Goal: Task Accomplishment & Management: Manage account settings

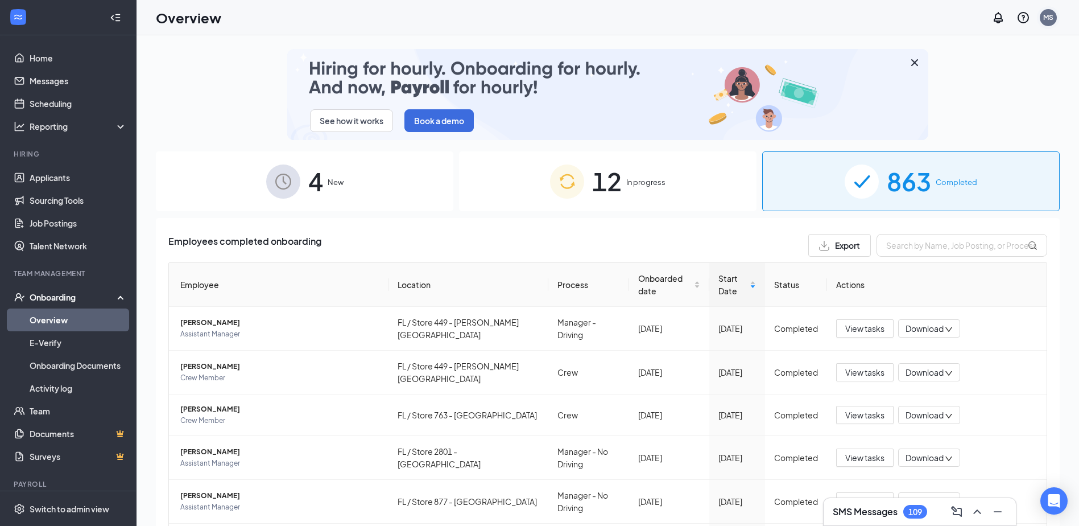
click at [1045, 18] on div "MS" at bounding box center [1048, 18] width 10 height 10
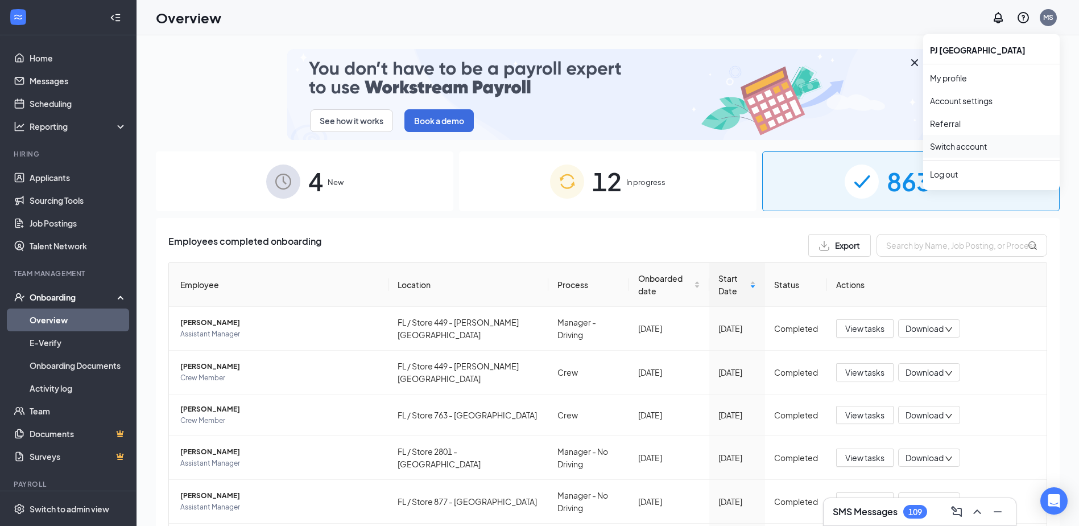
click at [969, 146] on link "Switch account" at bounding box center [958, 146] width 57 height 10
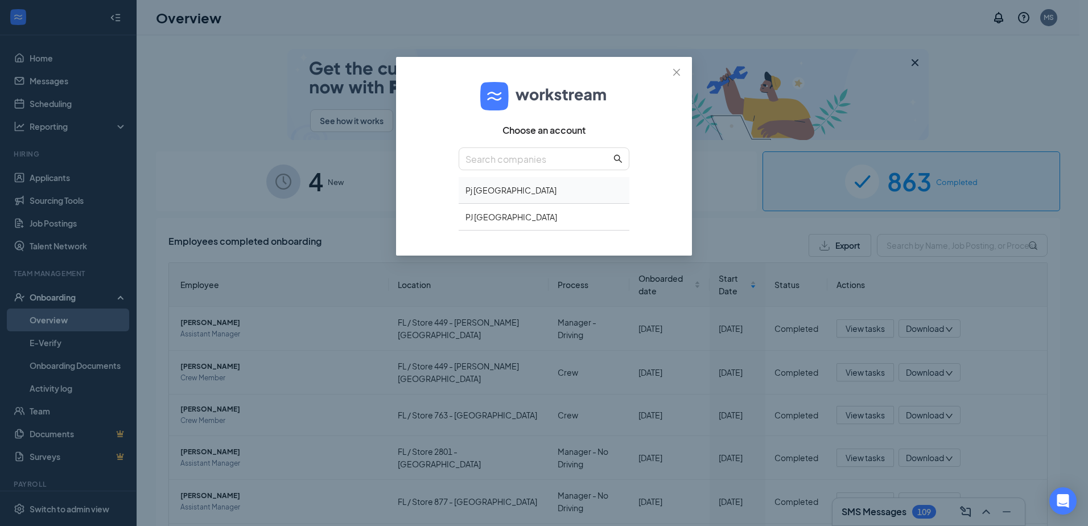
click at [501, 195] on div "Pj [GEOGRAPHIC_DATA]" at bounding box center [543, 190] width 171 height 27
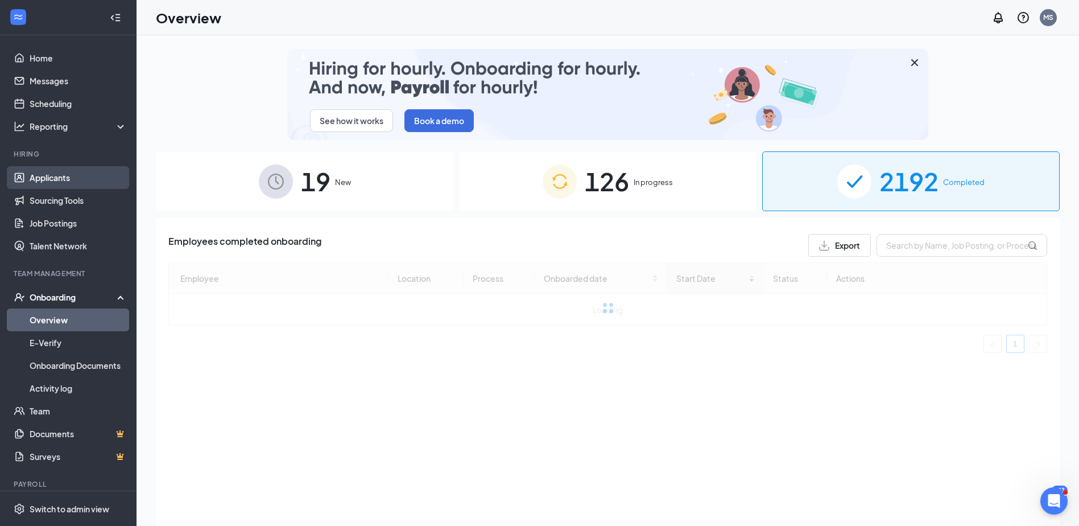
click at [47, 179] on link "Applicants" at bounding box center [78, 177] width 97 height 23
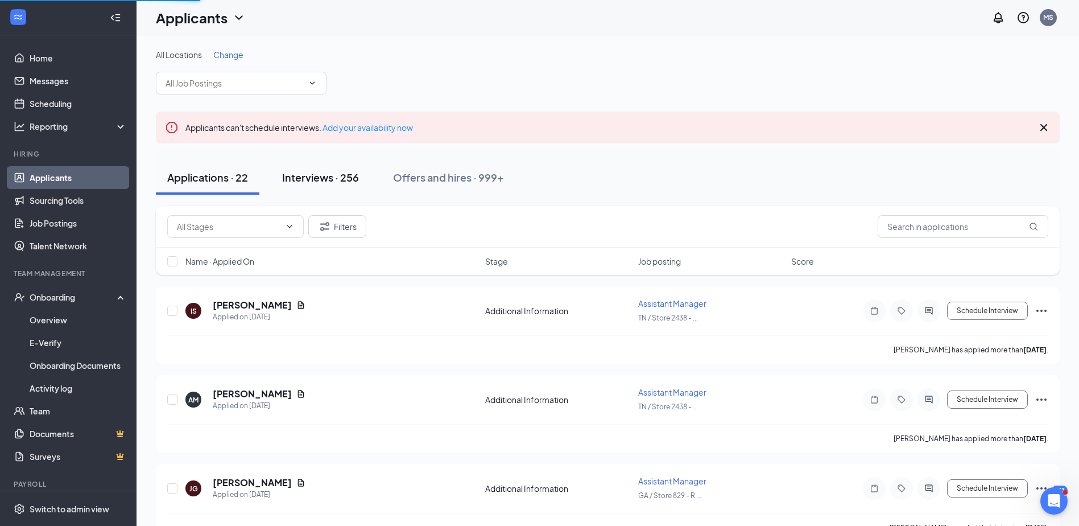
click at [344, 176] on div "Interviews · 256" at bounding box center [320, 177] width 77 height 14
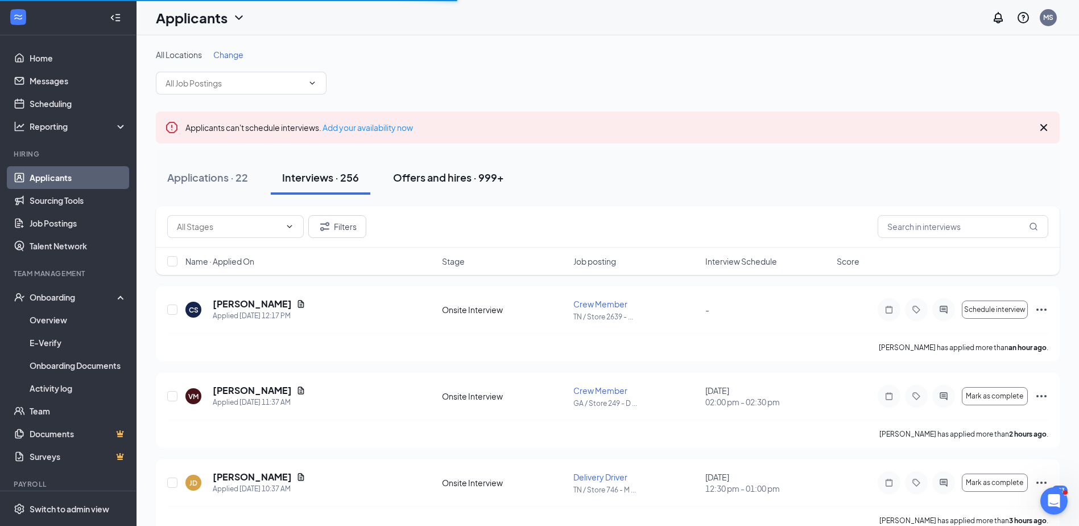
click at [473, 176] on div "Offers and hires · 999+" at bounding box center [448, 177] width 111 height 14
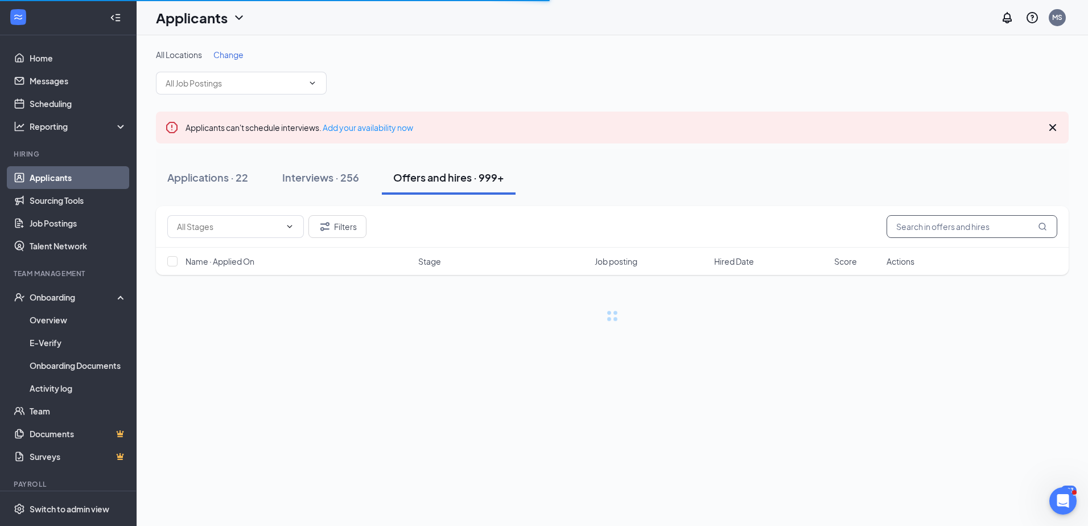
click at [914, 226] on input "text" at bounding box center [971, 226] width 171 height 23
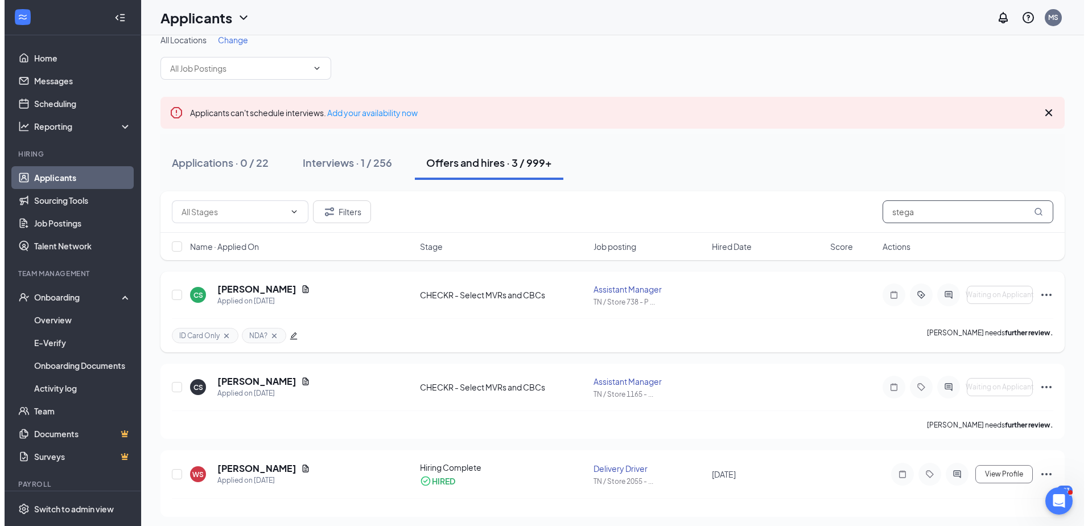
scroll to position [19, 0]
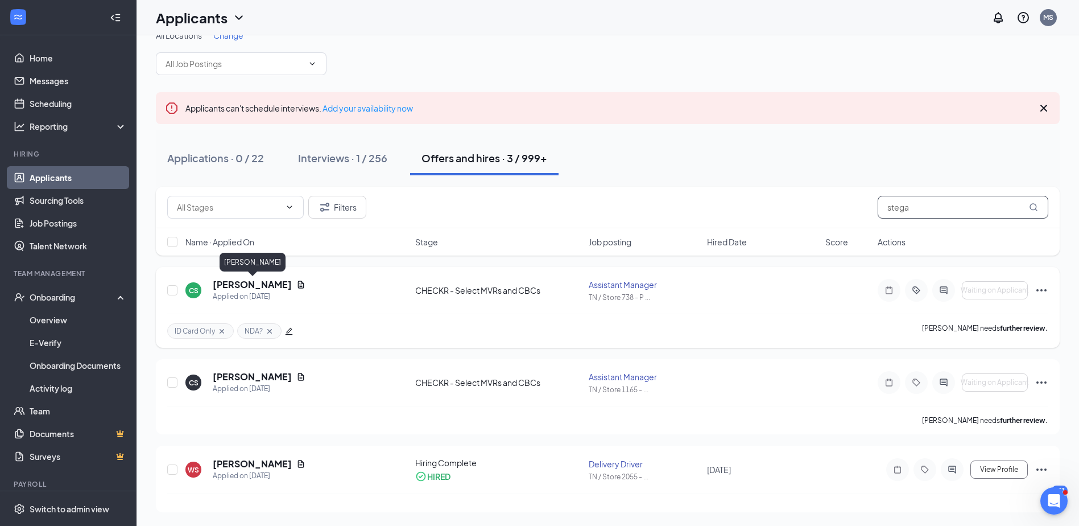
type input "stega"
click at [283, 279] on h5 "christopher stegall" at bounding box center [252, 284] width 79 height 13
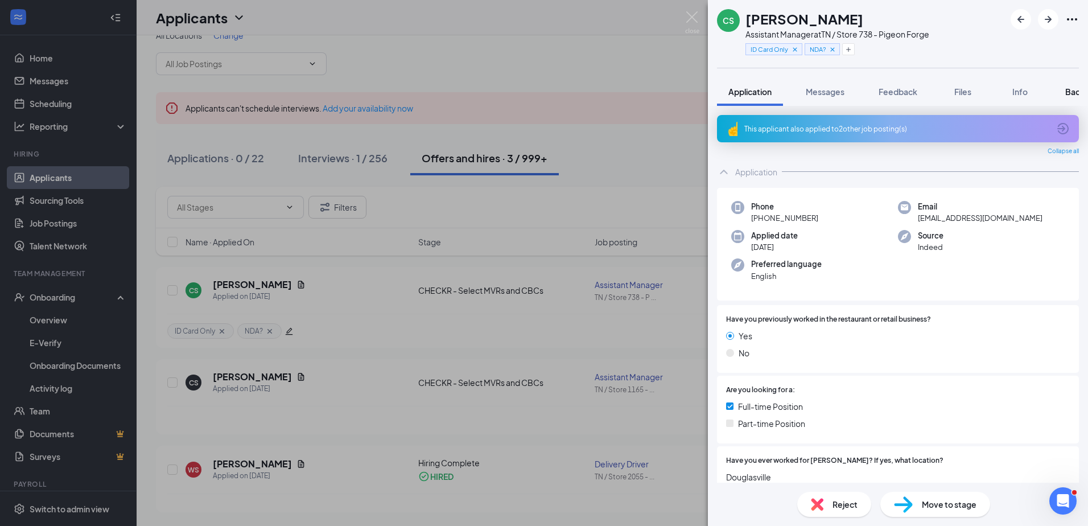
click at [1078, 90] on span "Background" at bounding box center [1088, 91] width 47 height 10
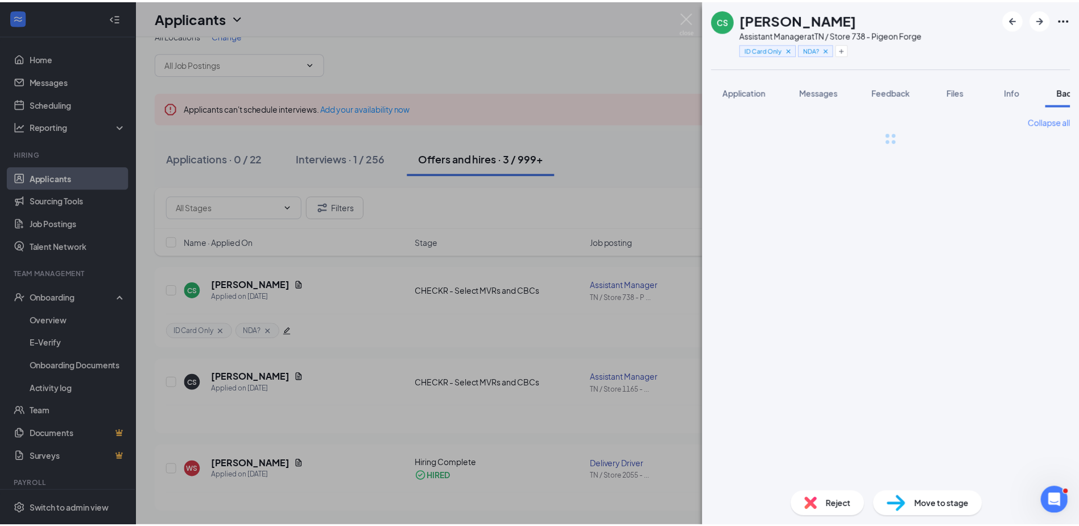
scroll to position [0, 47]
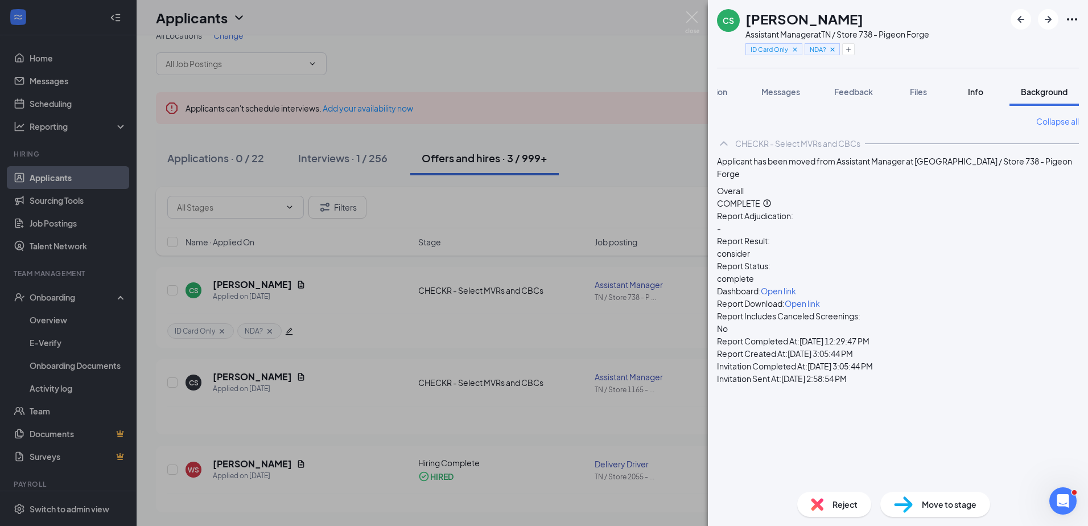
click at [969, 91] on span "Info" at bounding box center [975, 91] width 15 height 10
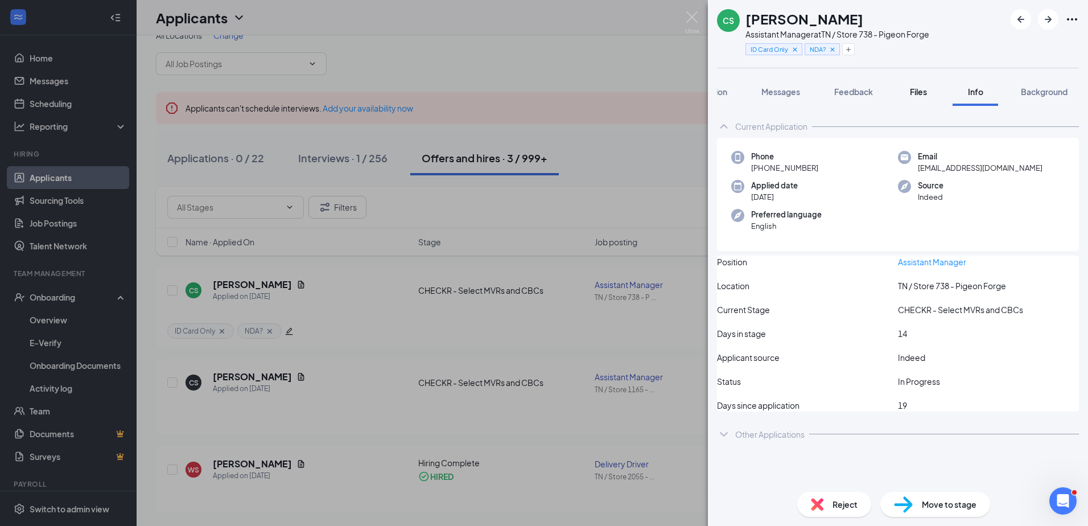
click at [910, 90] on span "Files" at bounding box center [918, 91] width 17 height 10
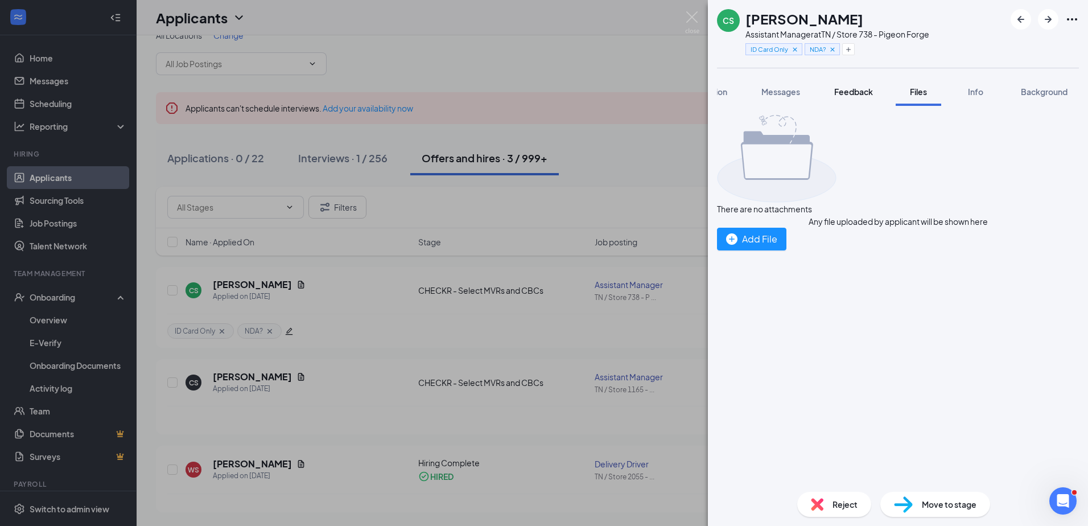
click at [867, 89] on span "Feedback" at bounding box center [853, 91] width 39 height 10
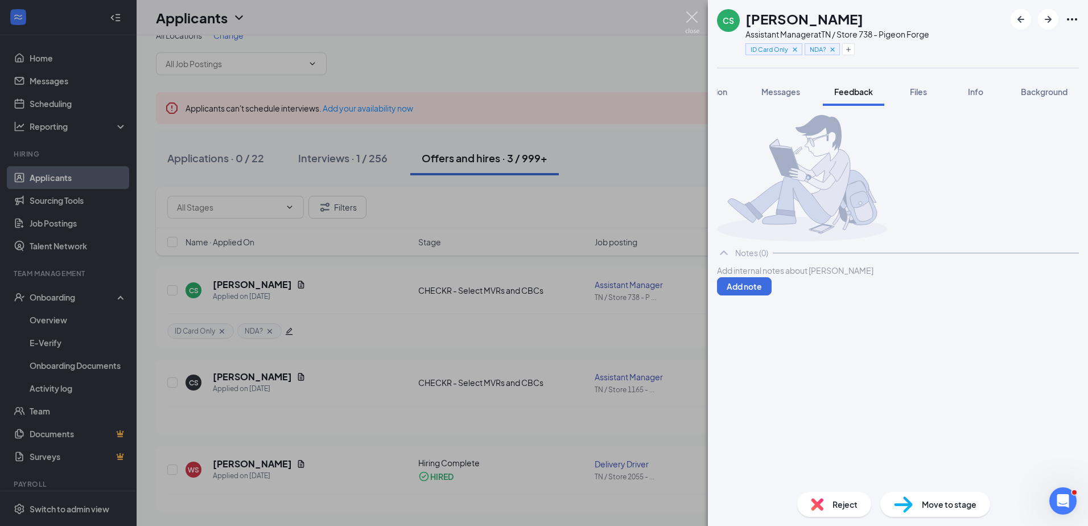
click at [687, 13] on img at bounding box center [692, 22] width 14 height 22
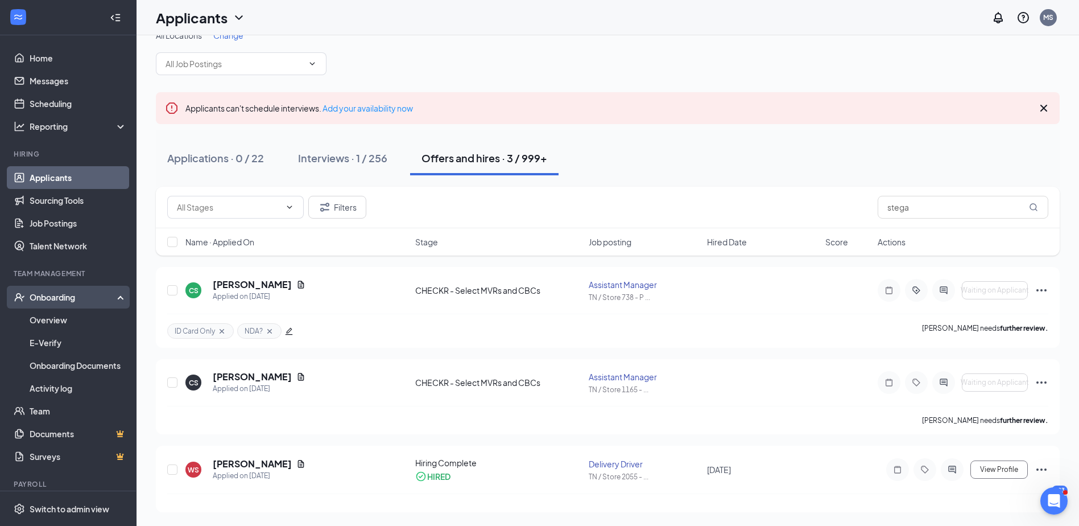
click at [54, 304] on div "Onboarding" at bounding box center [68, 297] width 137 height 23
click at [58, 295] on div "Onboarding" at bounding box center [74, 296] width 88 height 11
click at [63, 315] on link "Overview" at bounding box center [78, 319] width 97 height 23
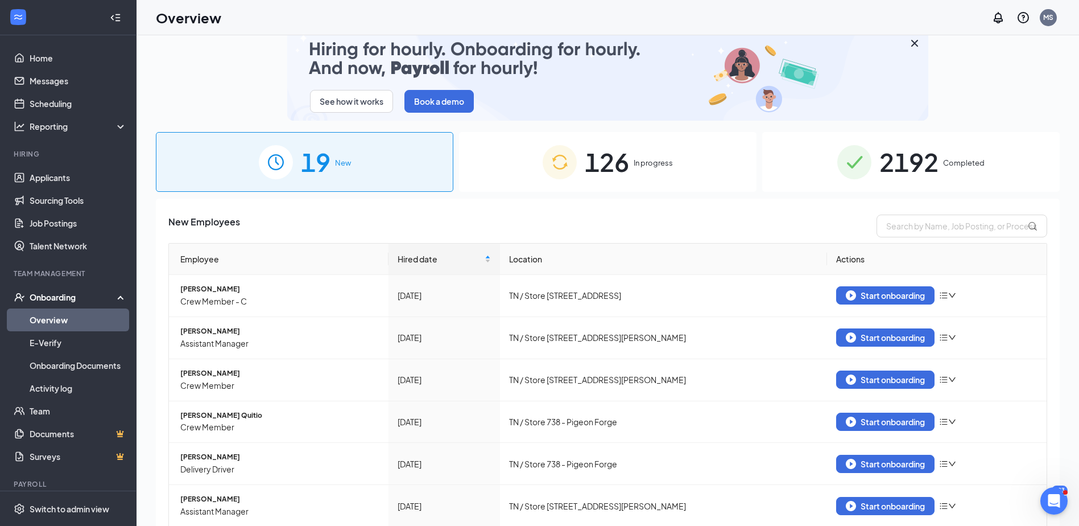
click at [811, 156] on div "2192 Completed" at bounding box center [910, 162] width 297 height 60
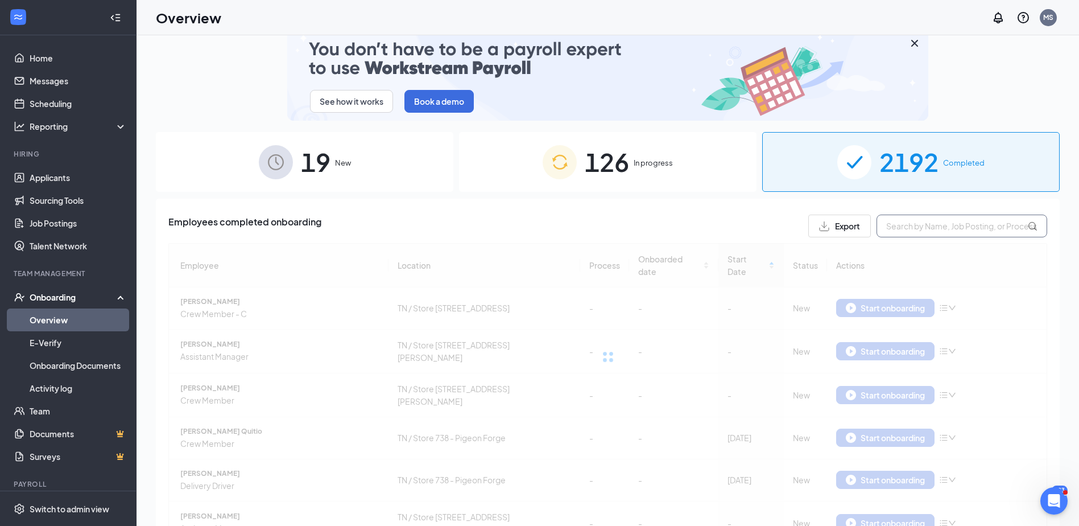
click at [927, 230] on input "text" at bounding box center [962, 225] width 171 height 23
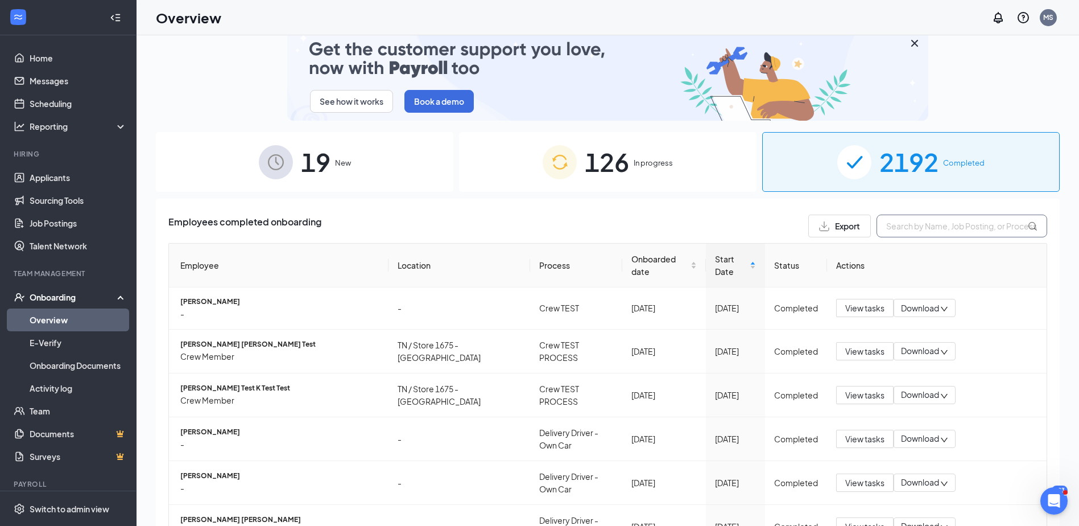
click at [896, 235] on input "text" at bounding box center [962, 225] width 171 height 23
type input "n"
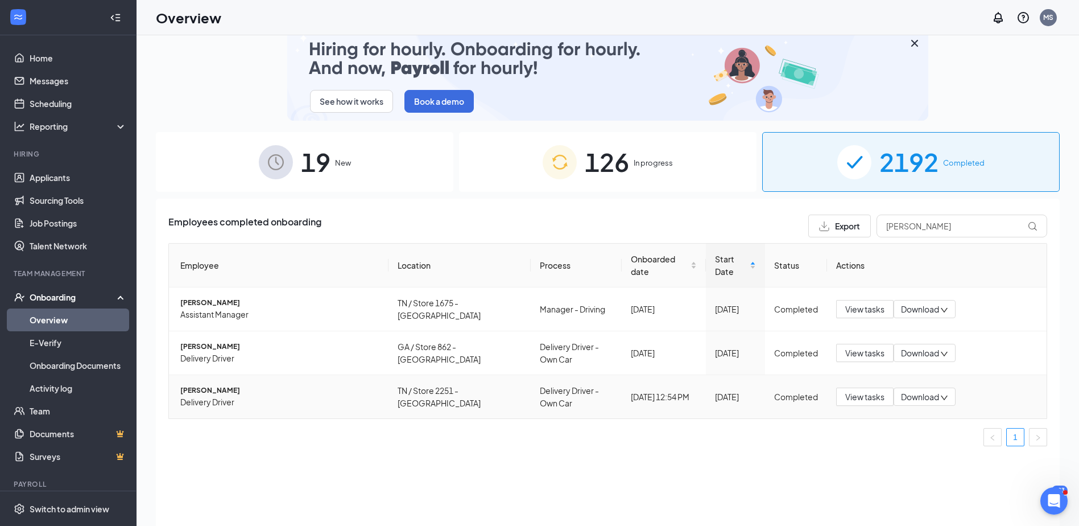
click at [929, 396] on span "Download" at bounding box center [920, 397] width 38 height 12
click at [971, 425] on div "Download summary" at bounding box center [951, 420] width 93 height 14
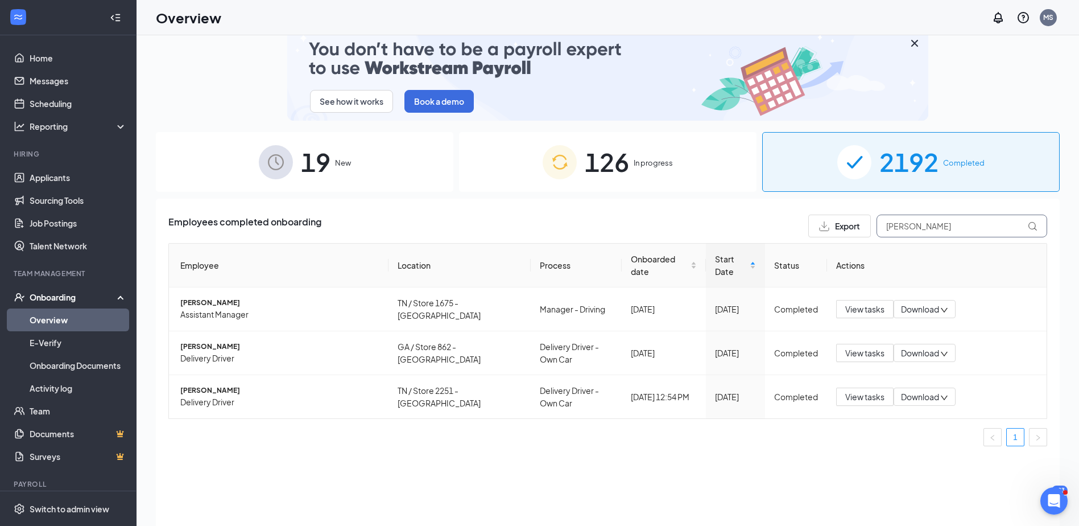
drag, startPoint x: 928, startPoint y: 222, endPoint x: 834, endPoint y: 217, distance: 94.5
click at [834, 217] on div "Export blaylock" at bounding box center [927, 225] width 239 height 23
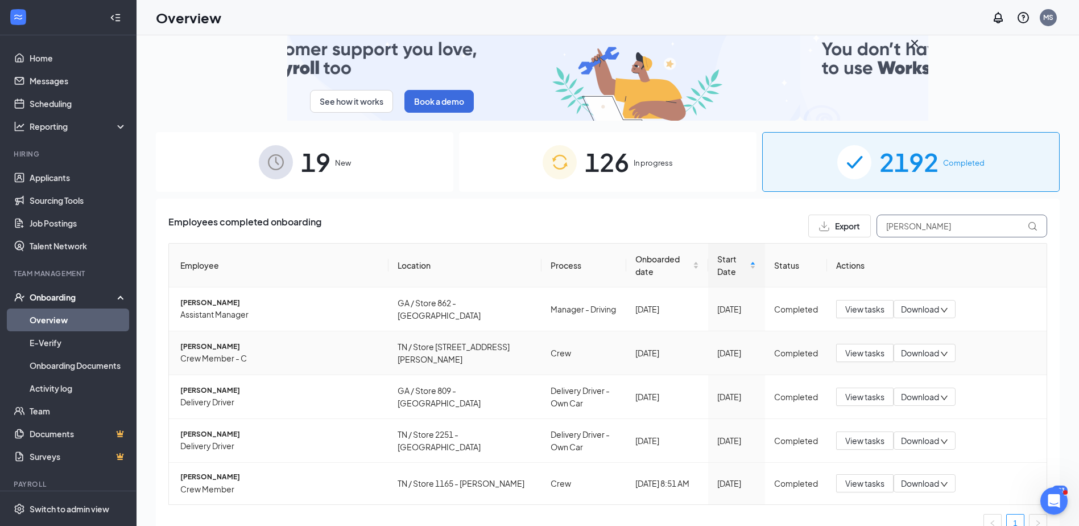
scroll to position [37, 0]
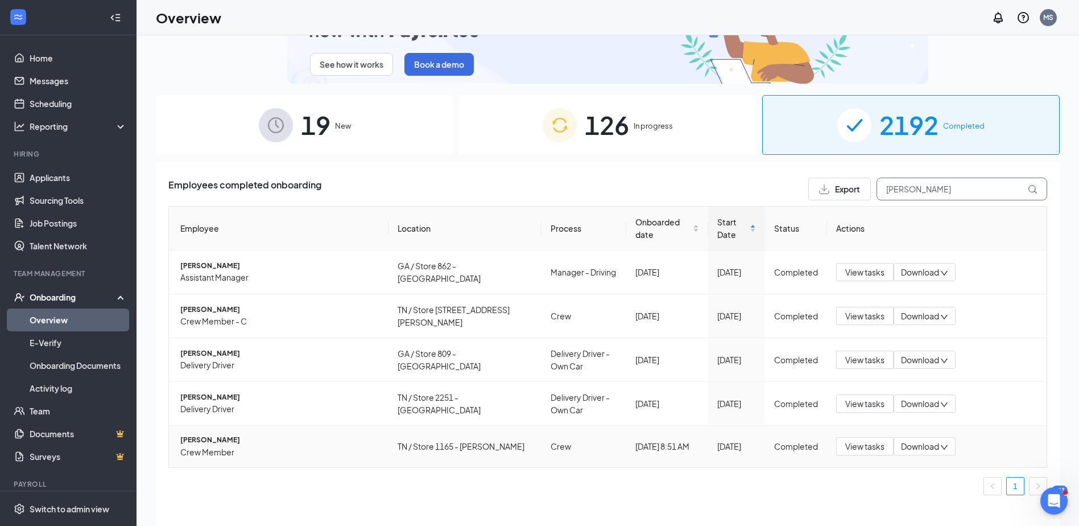
type input "turner"
click at [925, 447] on span "Download" at bounding box center [920, 446] width 38 height 12
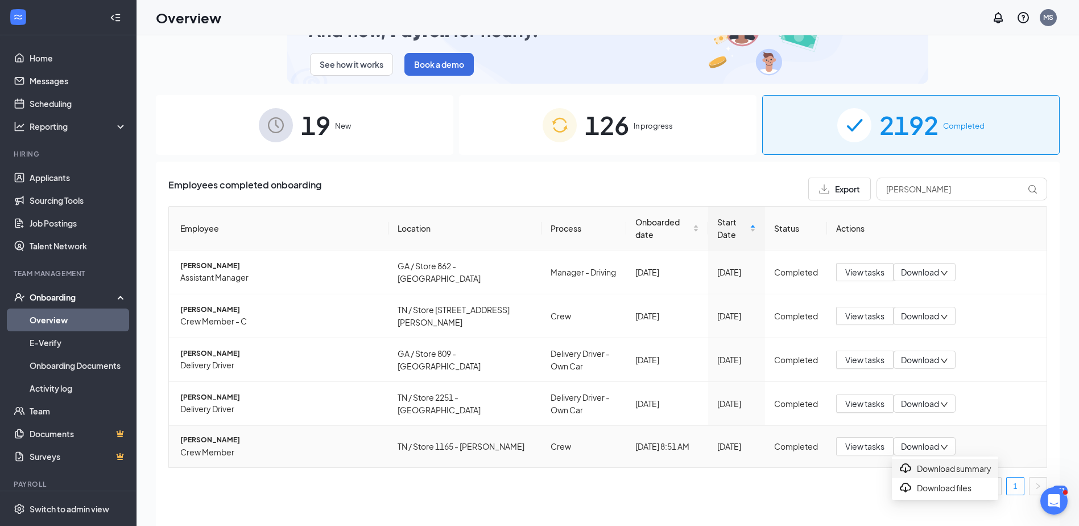
click at [929, 474] on div "Download summary" at bounding box center [945, 468] width 93 height 14
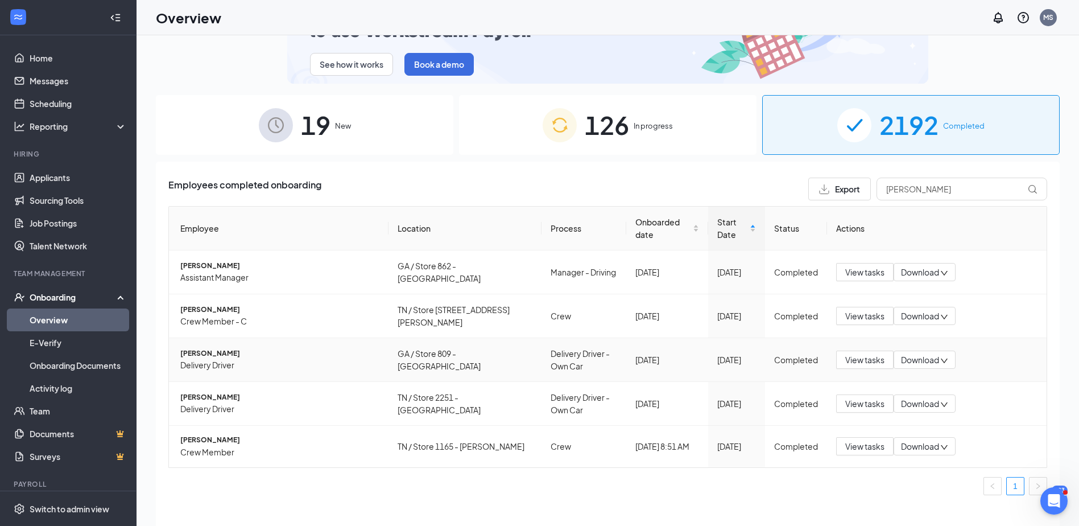
drag, startPoint x: 808, startPoint y: 374, endPoint x: 385, endPoint y: 191, distance: 460.9
click at [385, 191] on div "Employees completed onboarding Export turner" at bounding box center [607, 188] width 879 height 23
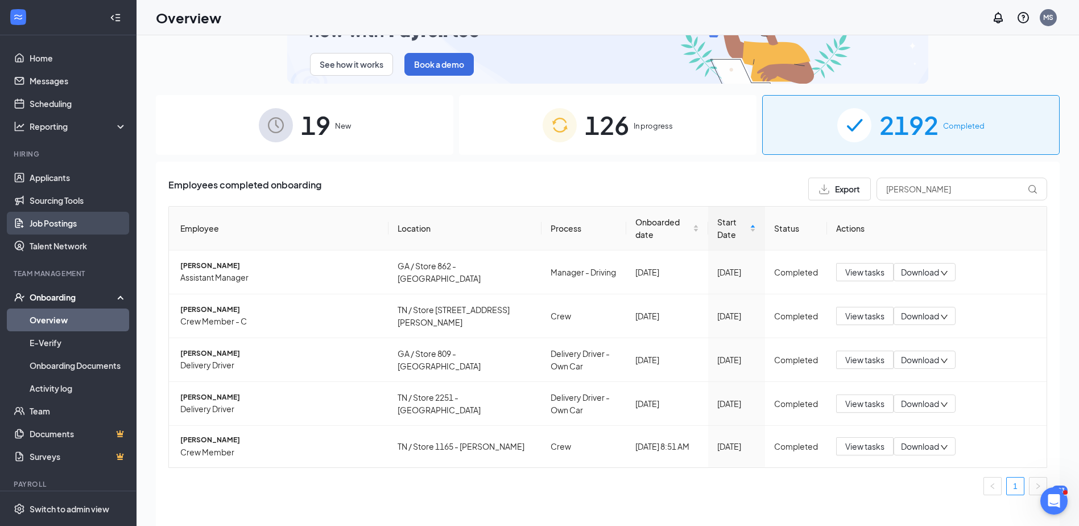
drag, startPoint x: 52, startPoint y: 222, endPoint x: 60, endPoint y: 221, distance: 7.5
click at [52, 222] on link "Job Postings" at bounding box center [78, 223] width 97 height 23
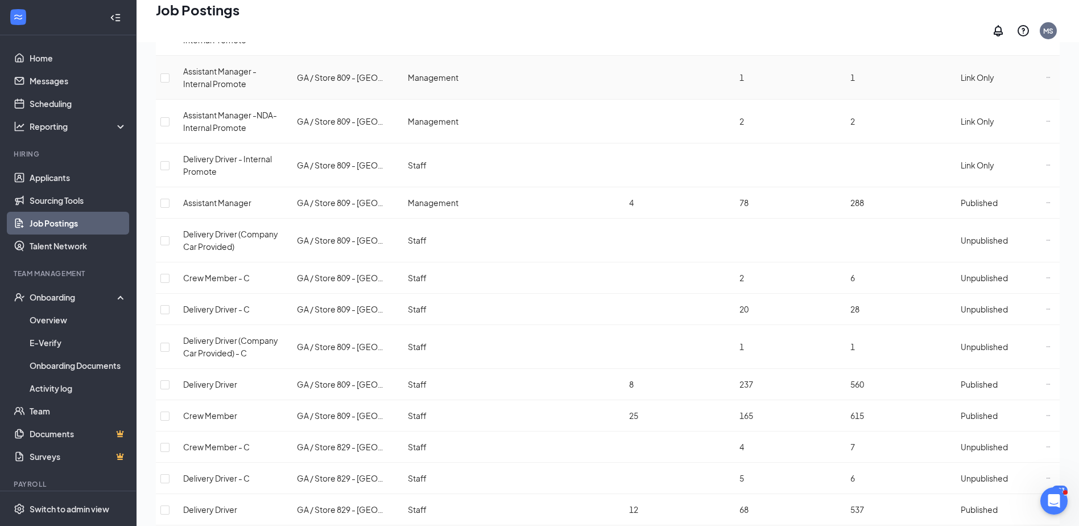
scroll to position [1296, 0]
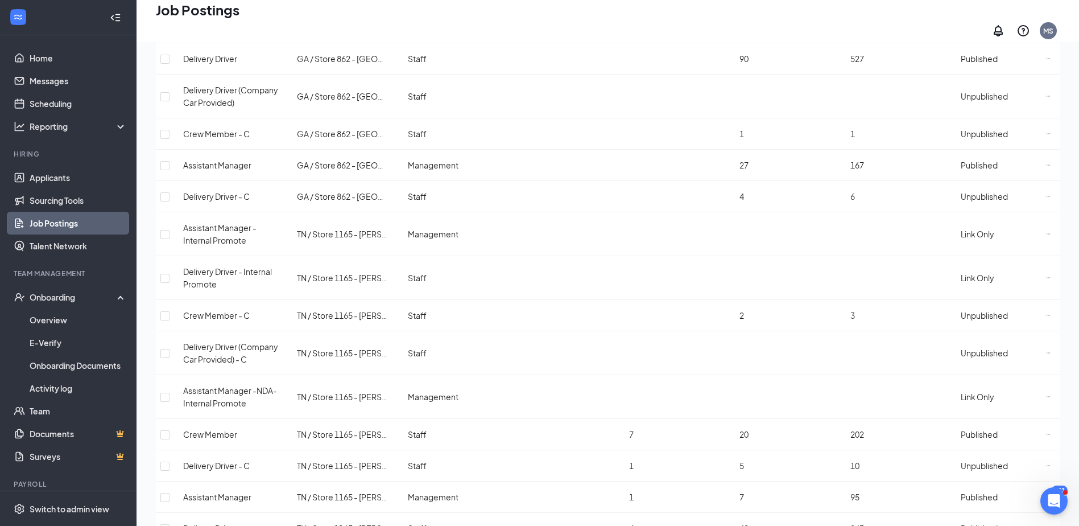
scroll to position [341, 0]
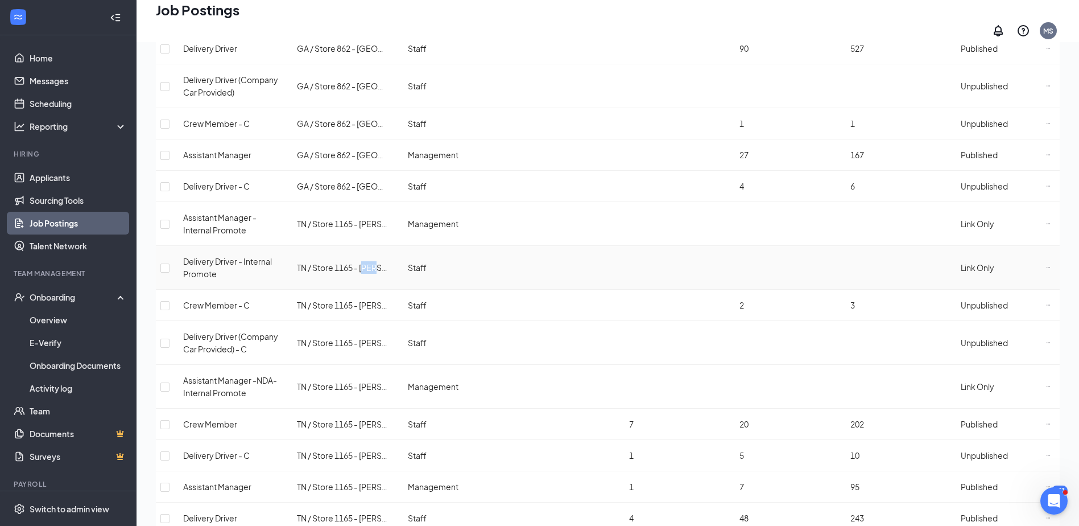
drag, startPoint x: 376, startPoint y: 224, endPoint x: 389, endPoint y: 227, distance: 13.4
click at [389, 246] on td "TN / Store 1165 - [PERSON_NAME]" at bounding box center [343, 268] width 111 height 44
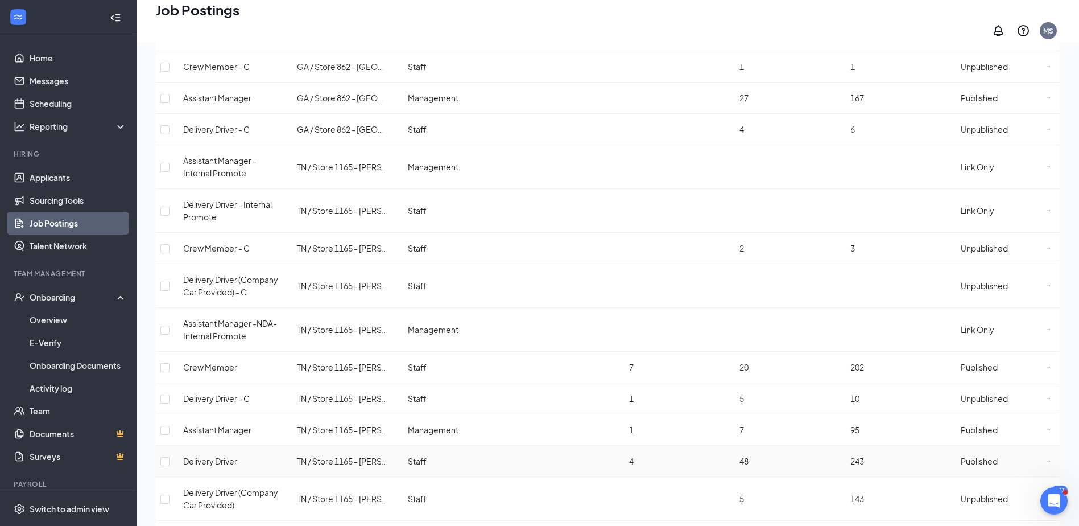
click at [411, 445] on td "Staff" at bounding box center [454, 460] width 111 height 31
click at [1046, 458] on icon "Ellipses" at bounding box center [1048, 460] width 5 height 5
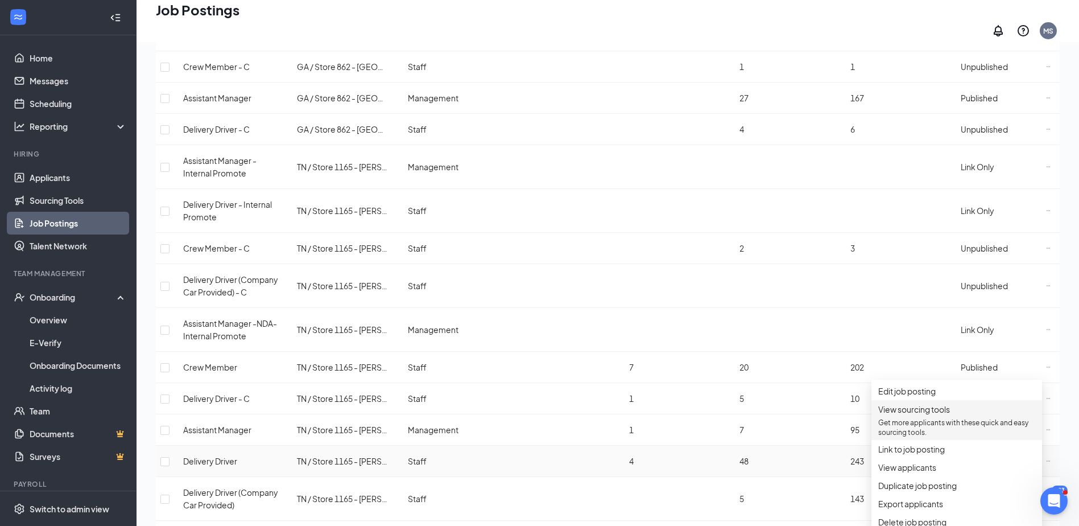
click at [931, 427] on span "View sourcing tools Get more applicants with these quick and easy sourcing tool…" at bounding box center [956, 420] width 157 height 34
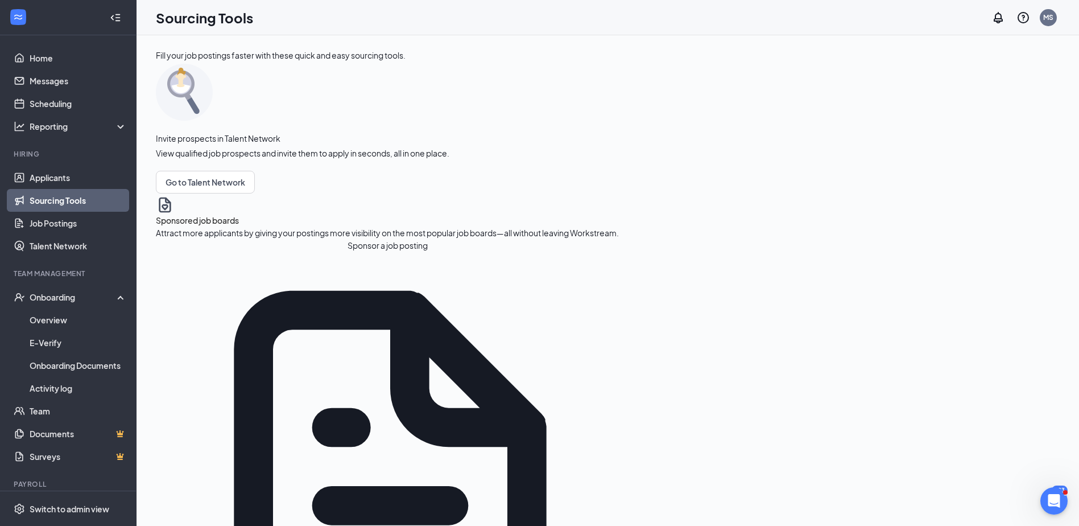
click at [241, 251] on button "Sponsor a job posting" at bounding box center [387, 245] width 463 height 13
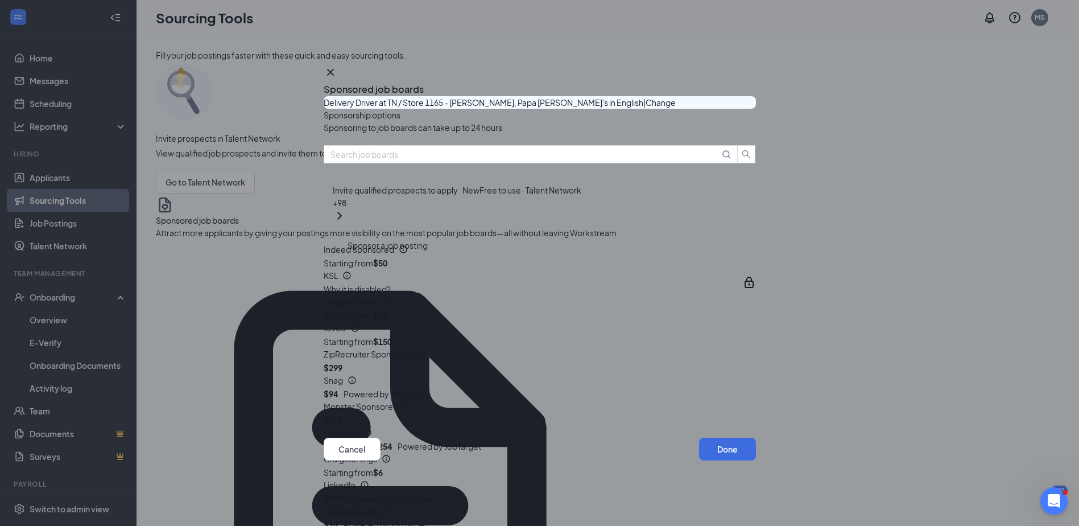
click at [460, 255] on div "Indeed Sponsored" at bounding box center [531, 249] width 414 height 13
drag, startPoint x: 460, startPoint y: 288, endPoint x: 694, endPoint y: 294, distance: 233.9
click at [694, 269] on div "Indeed Sponsored Starting from $50" at bounding box center [540, 256] width 432 height 26
click at [756, 256] on button "button" at bounding box center [756, 256] width 0 height 0
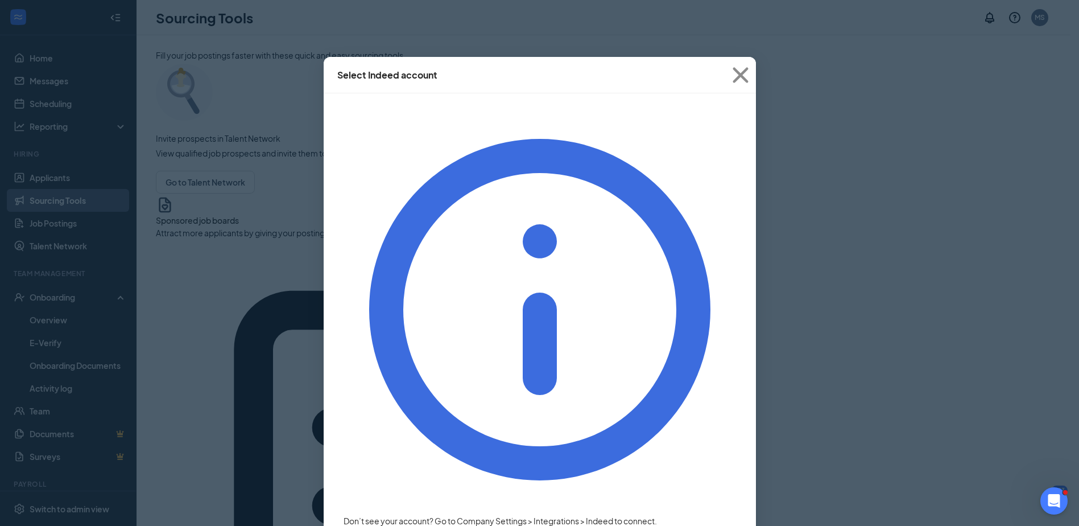
click at [470, 525] on span "Paul.Boccia@pjunited.com" at bounding box center [580, 533] width 263 height 10
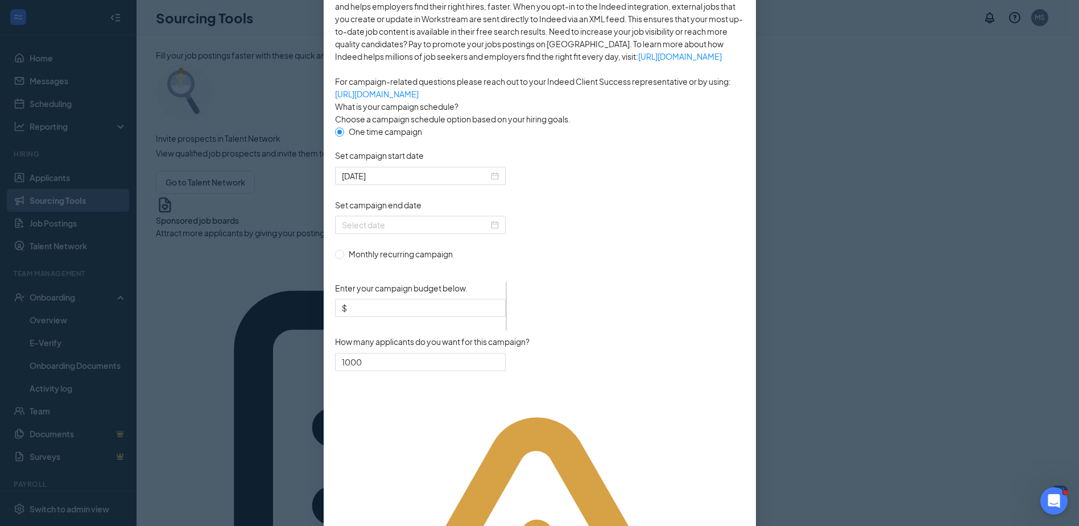
scroll to position [228, 0]
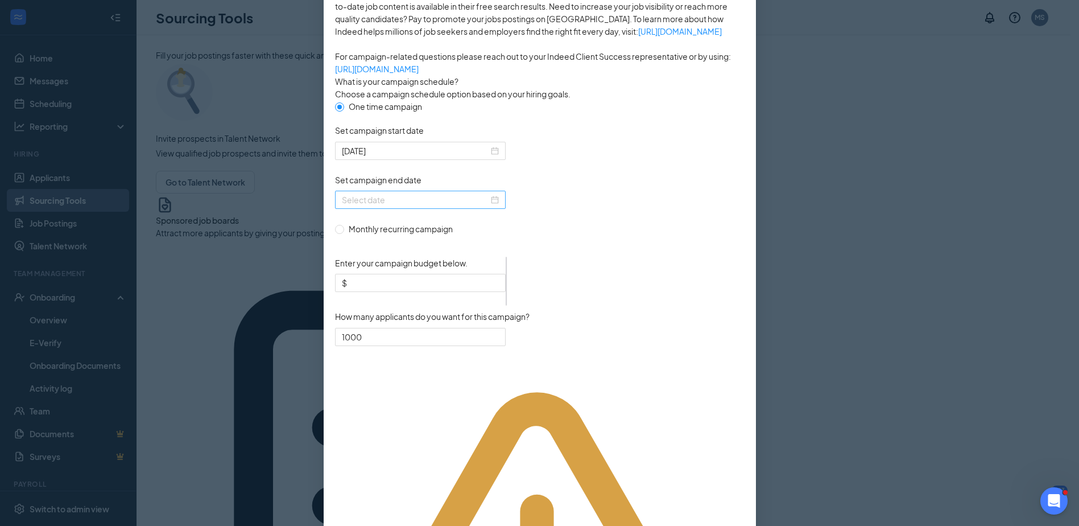
click at [378, 209] on div at bounding box center [420, 200] width 171 height 18
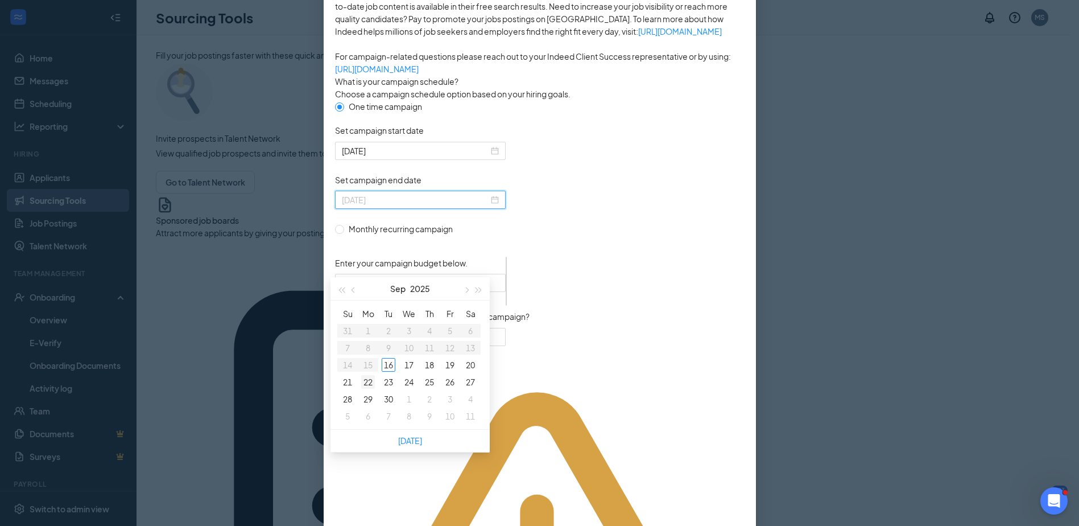
type input "2025-09-22"
click at [365, 378] on div "22" at bounding box center [368, 382] width 14 height 14
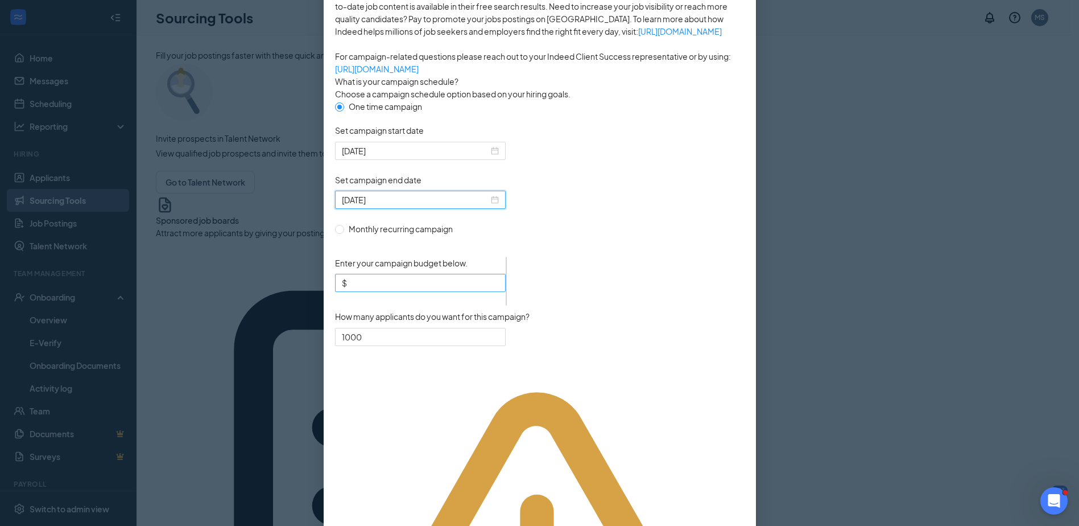
click at [363, 289] on input "Enter your campaign budget below." at bounding box center [424, 282] width 150 height 13
type input "150"
click at [499, 252] on span "What is your budget?" at bounding box center [432, 252] width 195 height 0
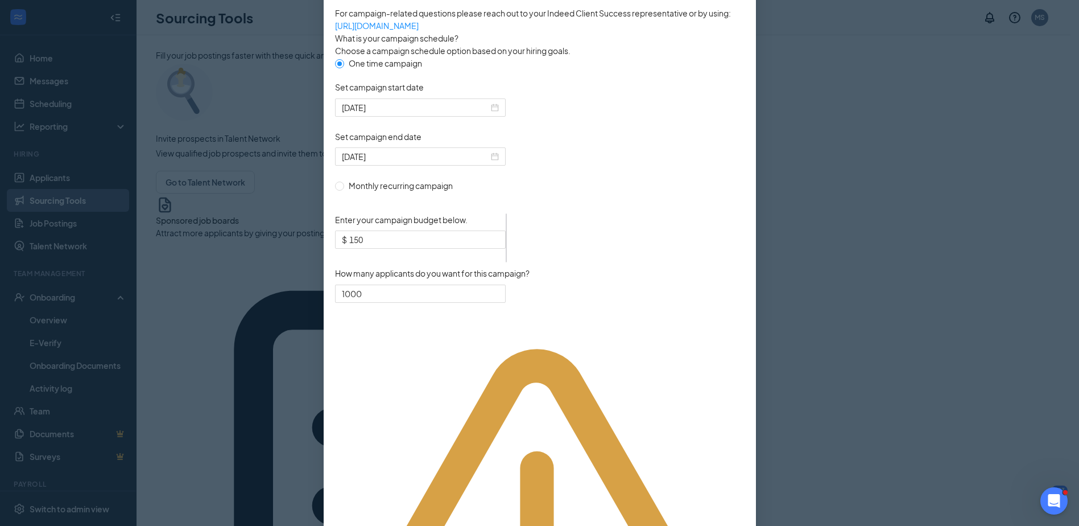
drag, startPoint x: 604, startPoint y: 398, endPoint x: 590, endPoint y: 427, distance: 32.3
click at [590, 427] on div "Sponsoring under account: PJ United | Paul Boccia, Paul.Boccia@pjunited.com Ind…" at bounding box center [540, 289] width 410 height 911
click at [616, 407] on div "Please note that if your billing is not set up with Indeed, your sponsored camp…" at bounding box center [540, 530] width 410 height 429
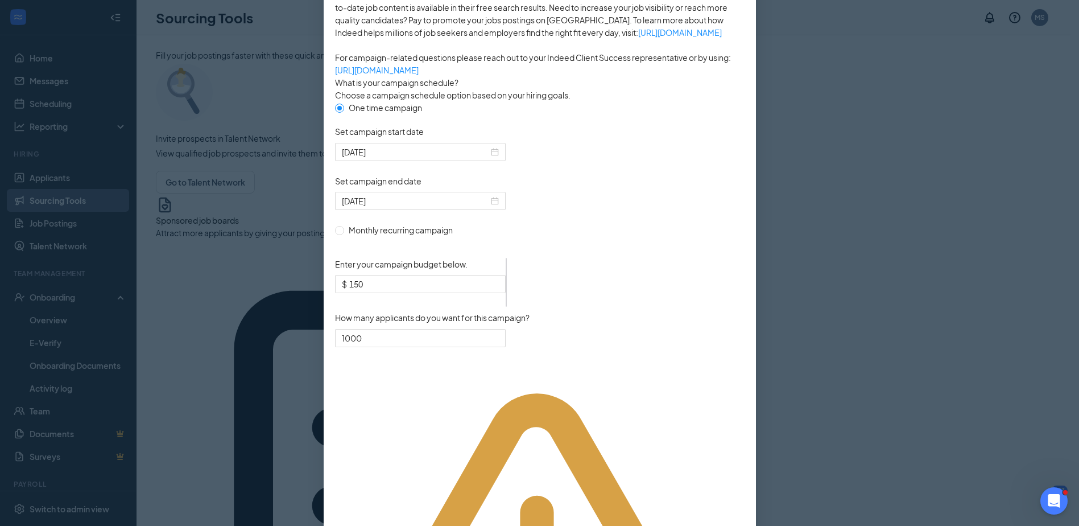
scroll to position [228, 0]
click at [993, 389] on div "Publish to Indeed Sponsorship Sponsoring under account: PJ United | Paul Boccia…" at bounding box center [539, 263] width 1079 height 526
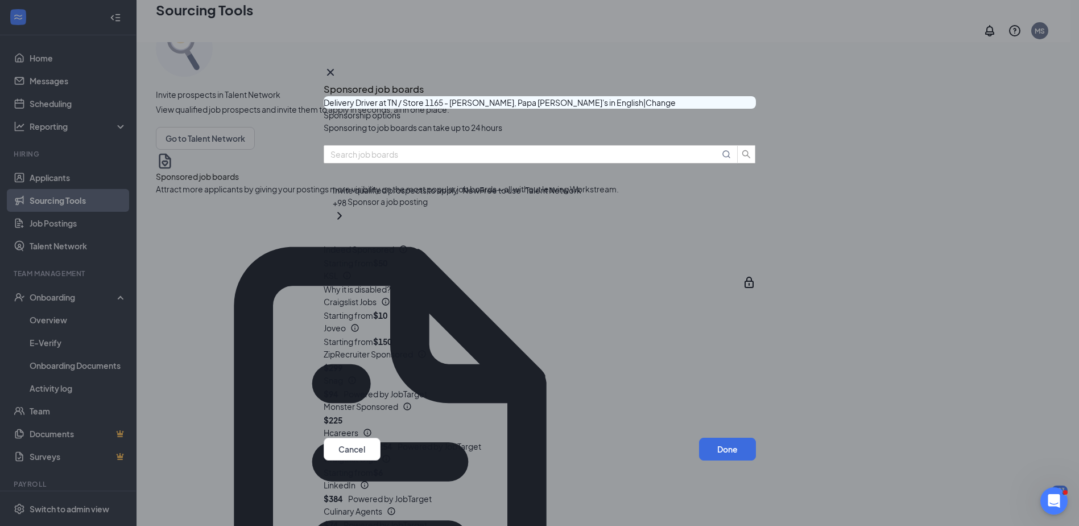
scroll to position [114, 0]
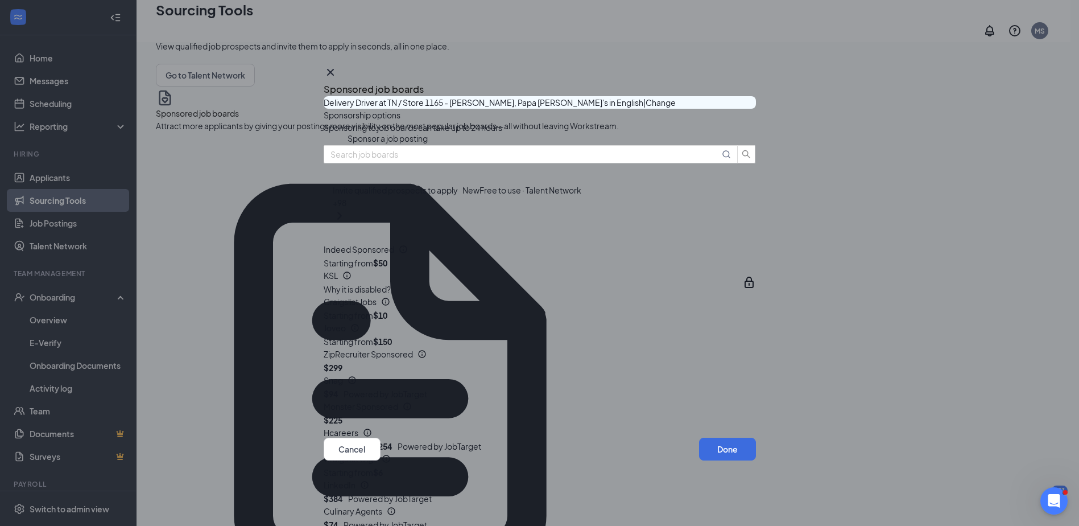
click at [953, 304] on div "Sponsored job boards Delivery Driver at TN / Store 1165 - Dolly Parton, Papa Jo…" at bounding box center [539, 263] width 1079 height 526
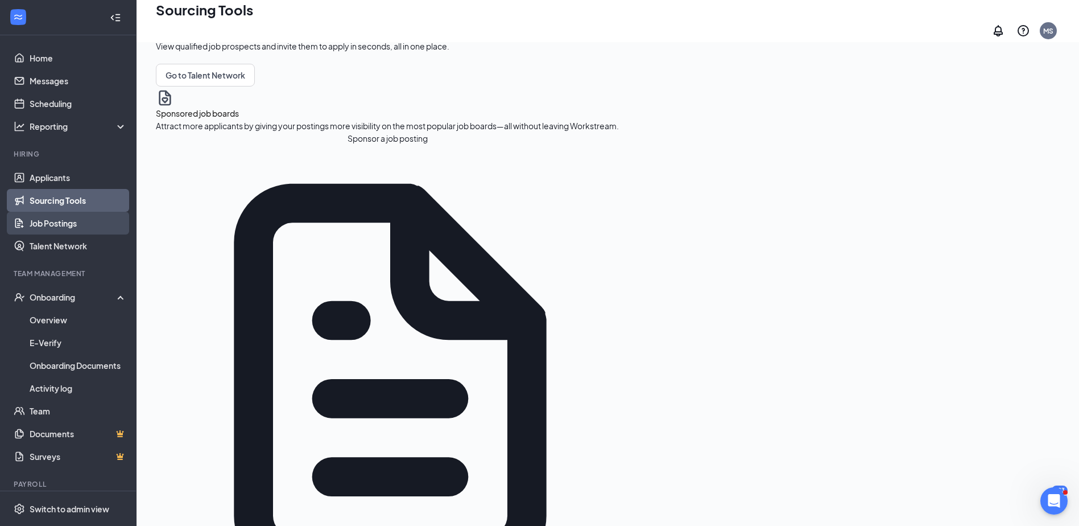
click at [42, 218] on link "Job Postings" at bounding box center [78, 223] width 97 height 23
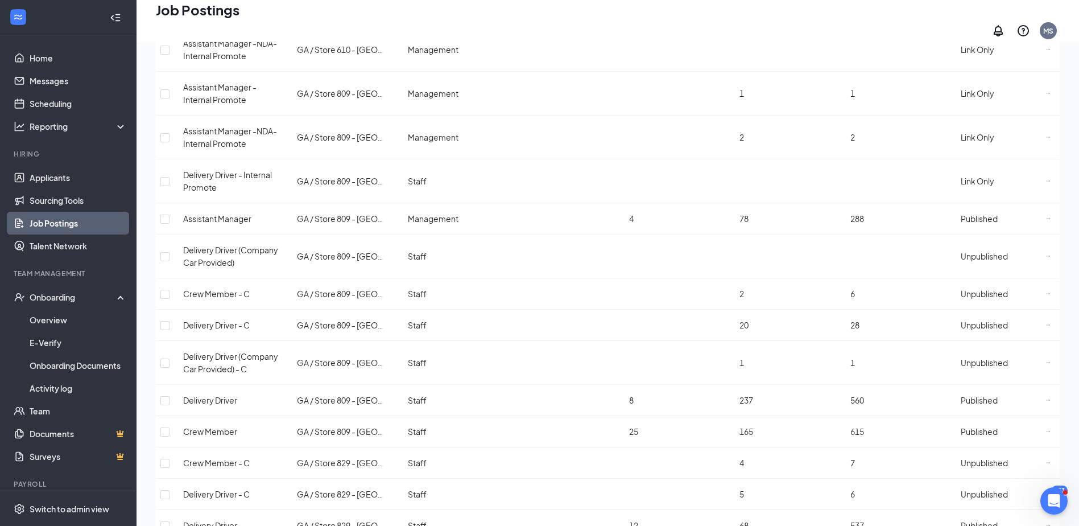
scroll to position [1296, 0]
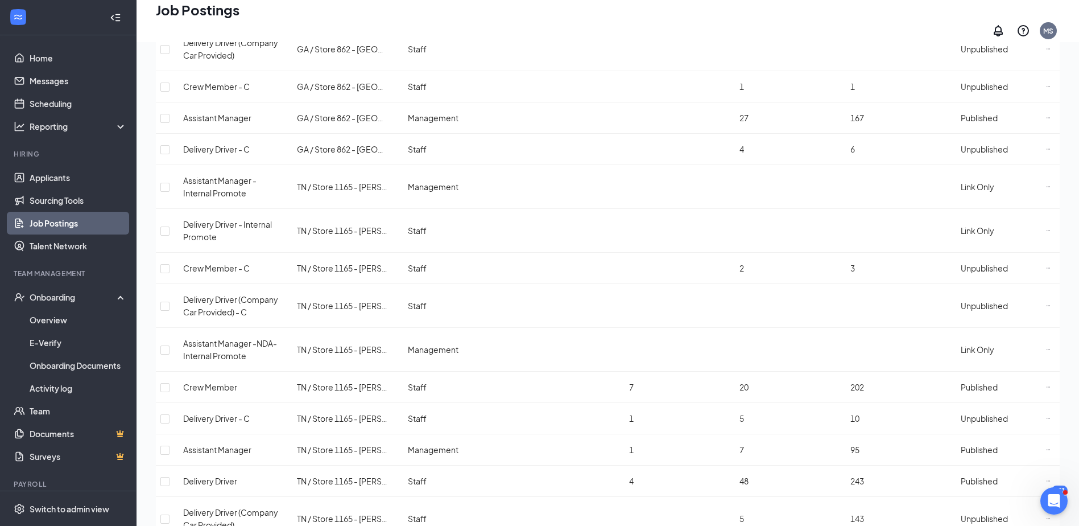
scroll to position [398, 0]
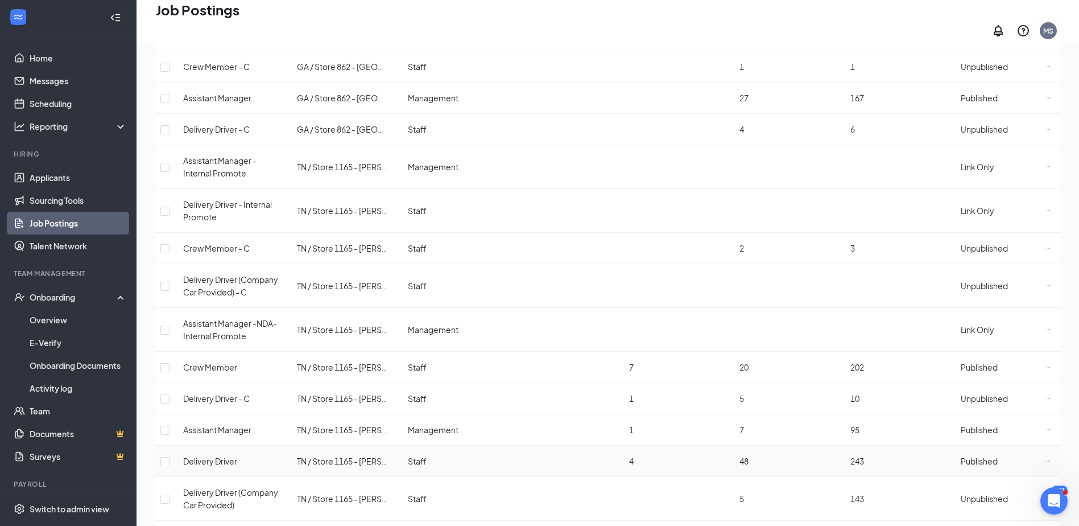
click at [1046, 458] on icon "Ellipses" at bounding box center [1048, 460] width 5 height 5
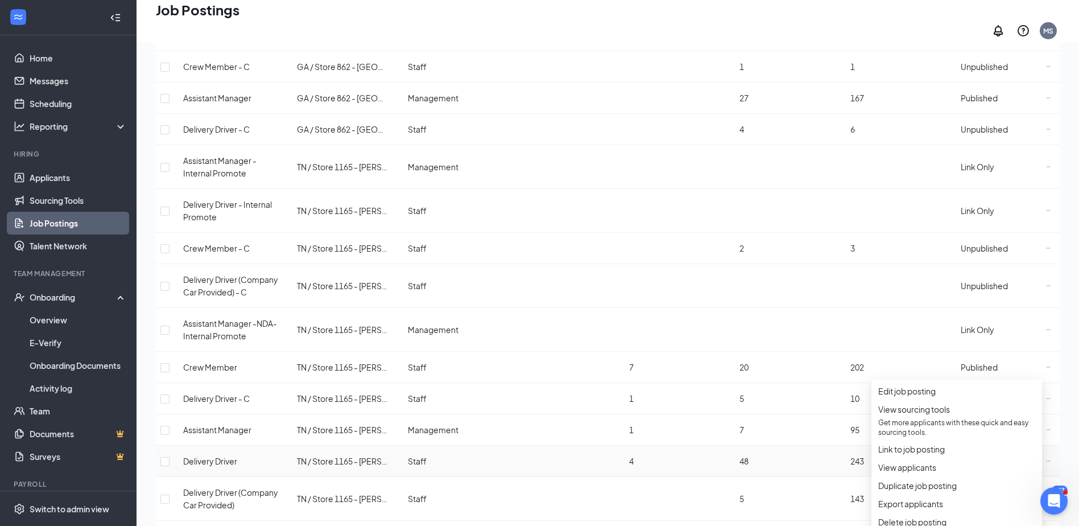
click at [977, 456] on span "Published" at bounding box center [979, 461] width 37 height 10
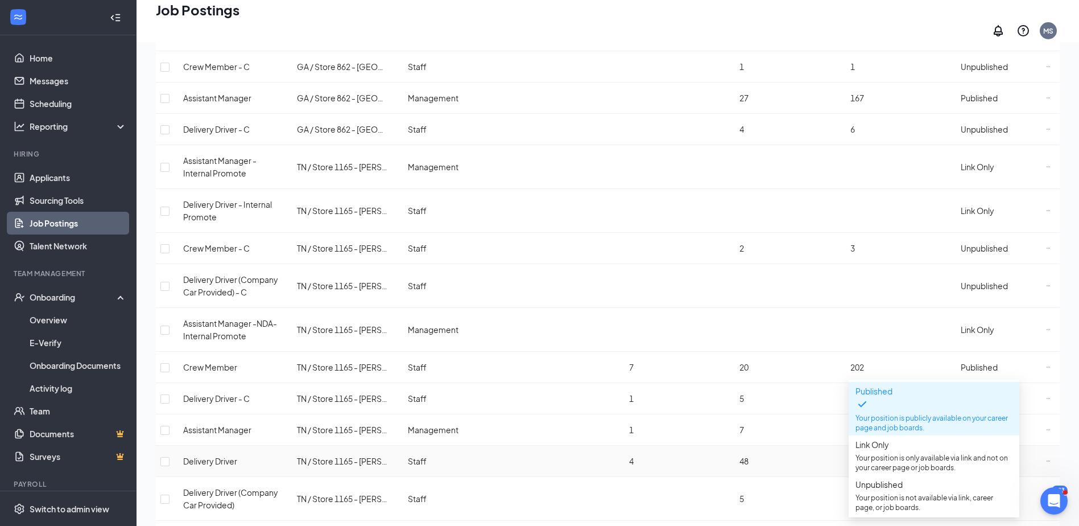
click at [1046, 458] on icon "Ellipses" at bounding box center [1048, 460] width 5 height 5
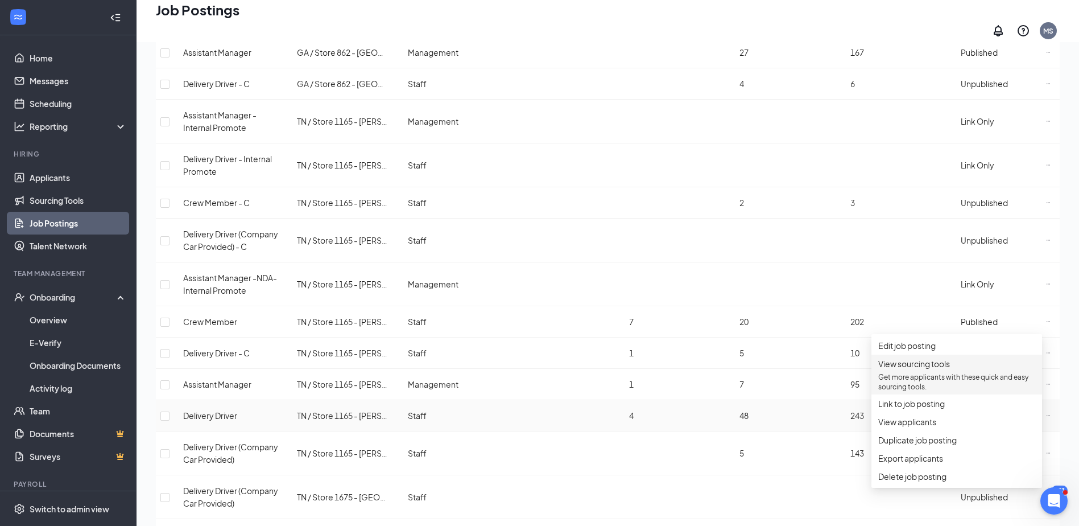
scroll to position [512, 0]
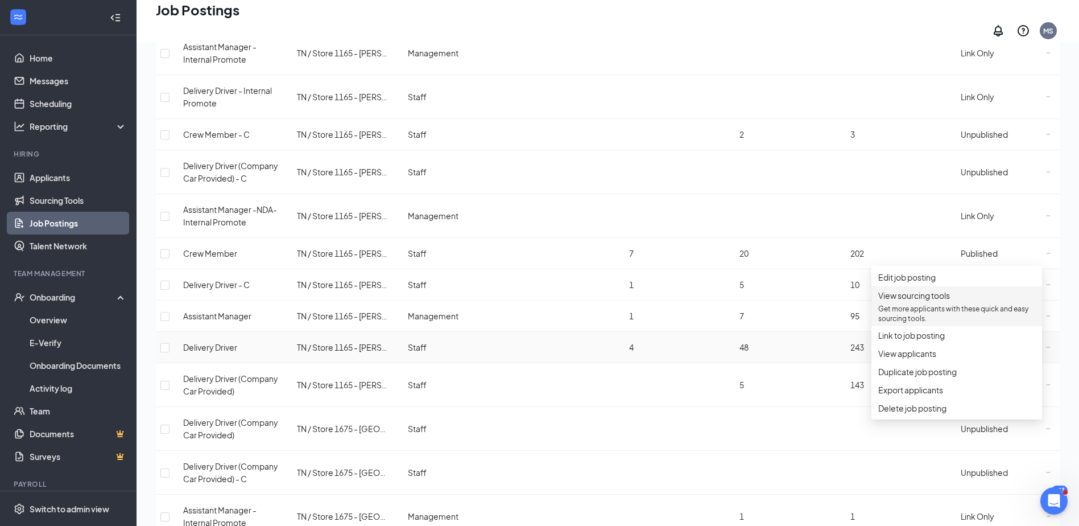
click at [910, 317] on p "Get more applicants with these quick and easy sourcing tools." at bounding box center [956, 313] width 157 height 19
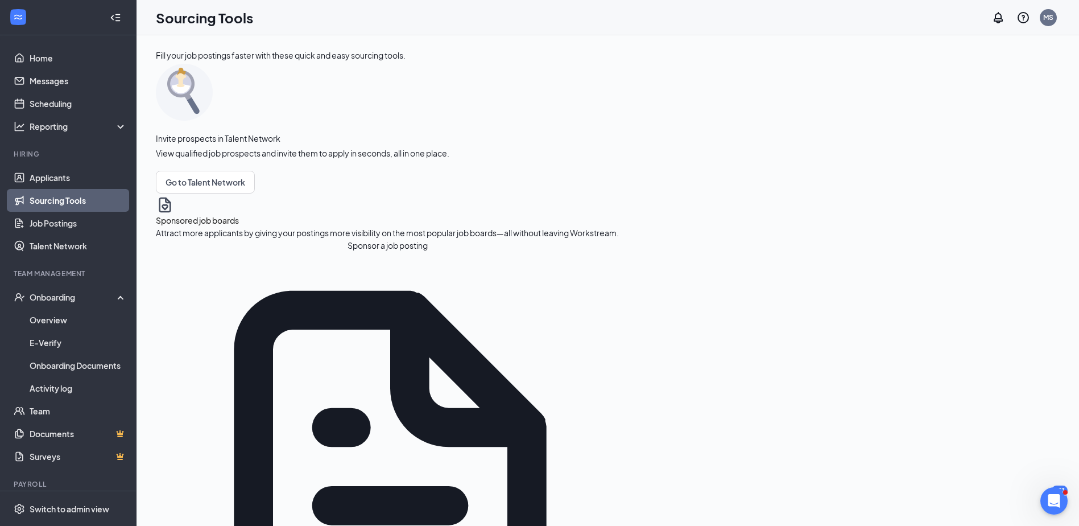
click at [224, 251] on button "Sponsor a job posting" at bounding box center [387, 245] width 463 height 13
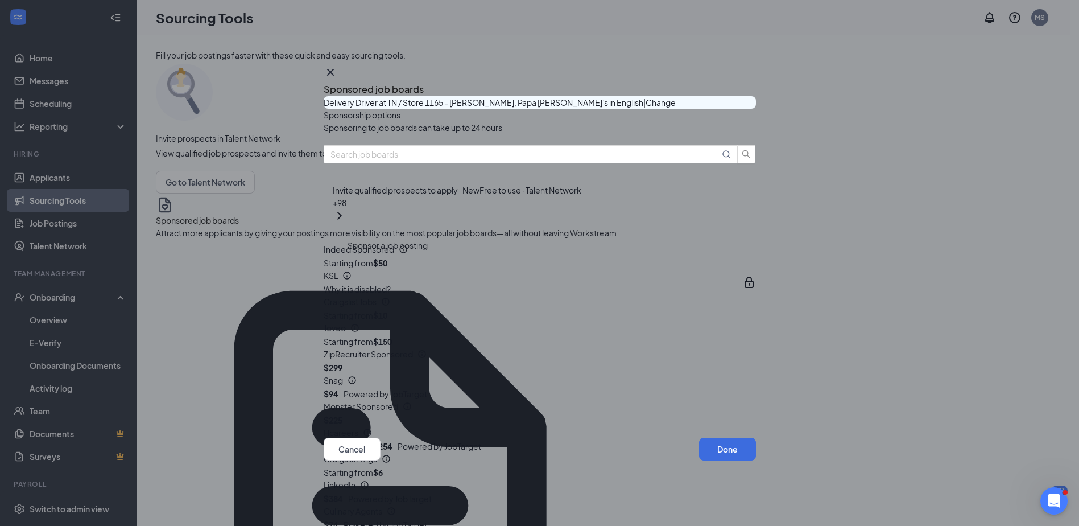
click at [517, 269] on div "Starting from $50" at bounding box center [531, 263] width 414 height 13
click at [756, 256] on button "button" at bounding box center [756, 256] width 0 height 0
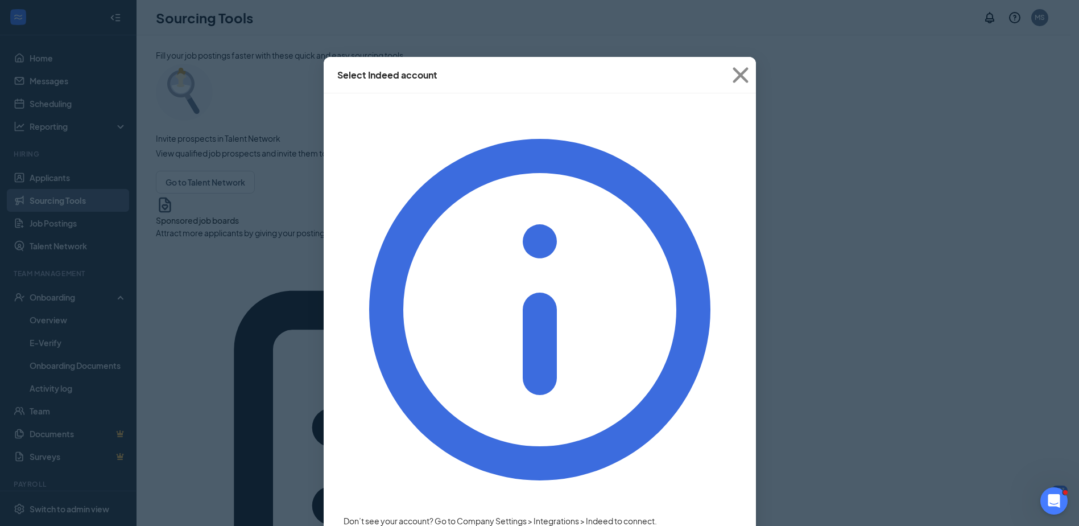
click at [788, 156] on div "Select Indeed account Don’t see your account? Go to Company Settings > Integrat…" at bounding box center [539, 263] width 1079 height 526
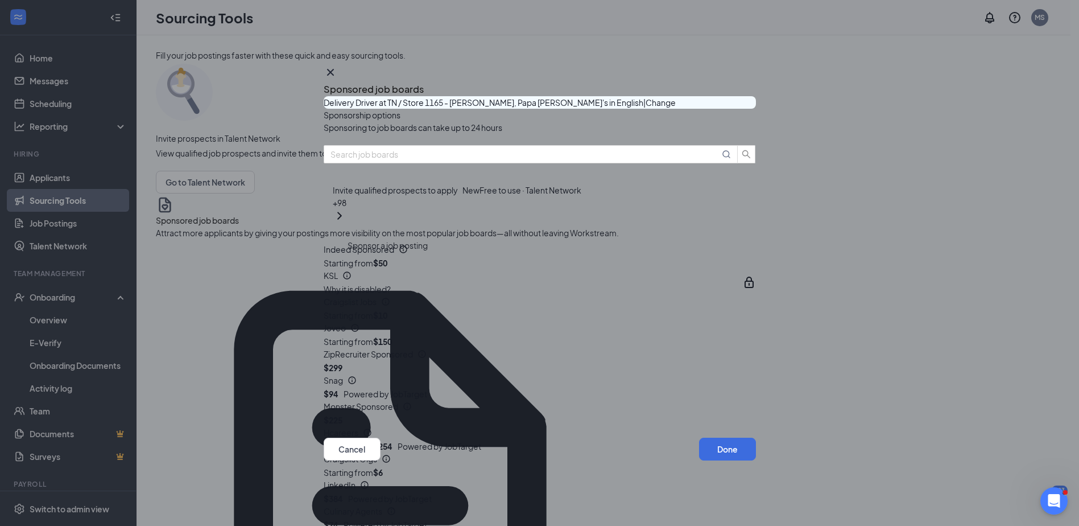
click at [546, 255] on div "Indeed Sponsored" at bounding box center [531, 249] width 414 height 13
click at [756, 256] on button "button" at bounding box center [756, 256] width 0 height 0
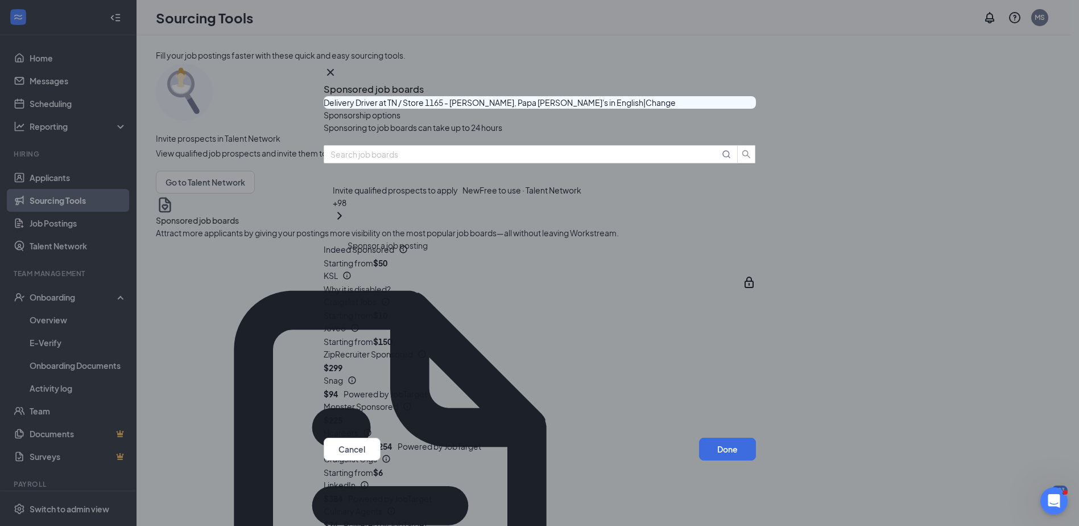
drag, startPoint x: 738, startPoint y: 71, endPoint x: 754, endPoint y: 73, distance: 16.7
click at [337, 71] on icon "Cross" at bounding box center [331, 72] width 14 height 14
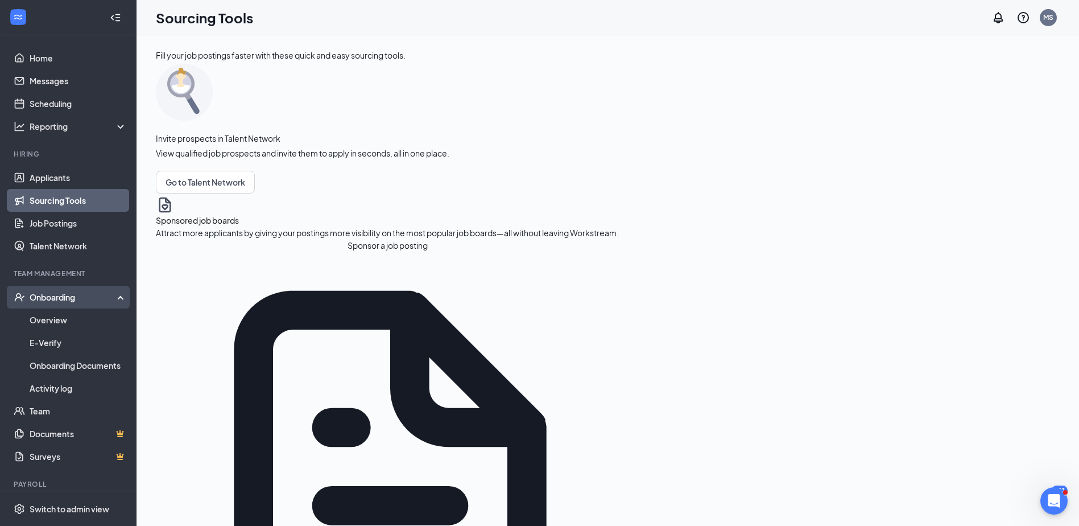
click at [60, 297] on div "Onboarding" at bounding box center [74, 296] width 88 height 11
click at [53, 317] on link "Overview" at bounding box center [78, 319] width 97 height 23
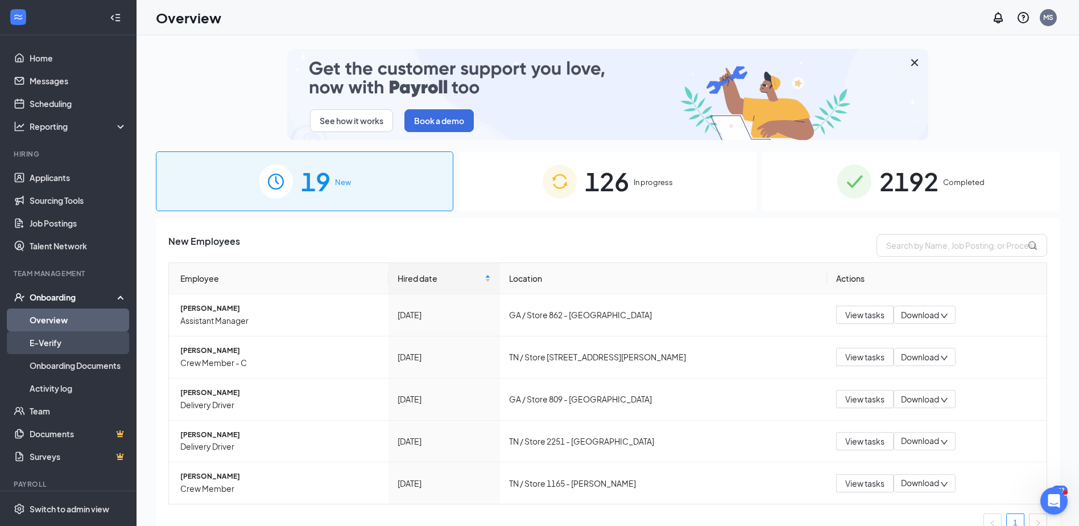
click at [48, 337] on link "E-Verify" at bounding box center [78, 342] width 97 height 23
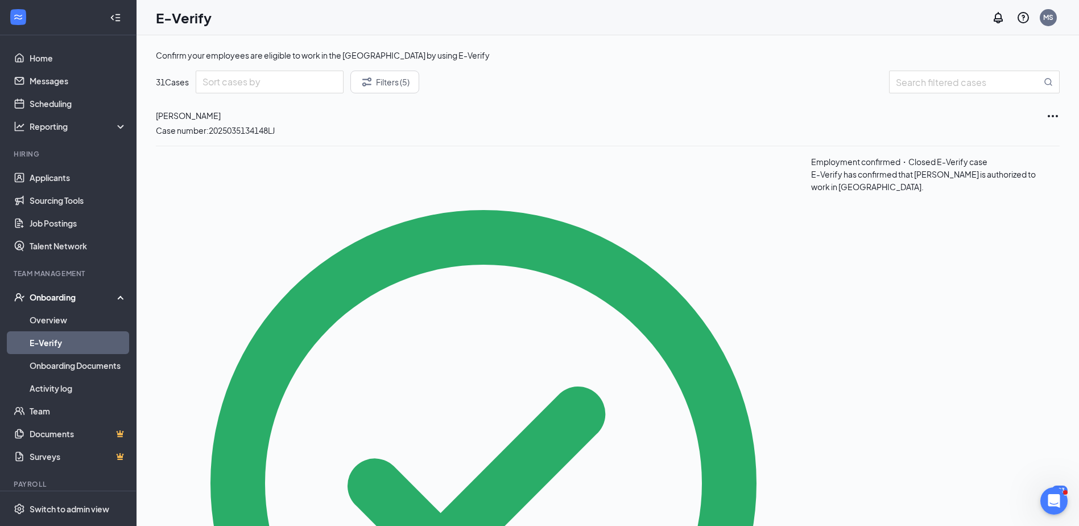
click at [61, 293] on div "Onboarding" at bounding box center [74, 296] width 88 height 11
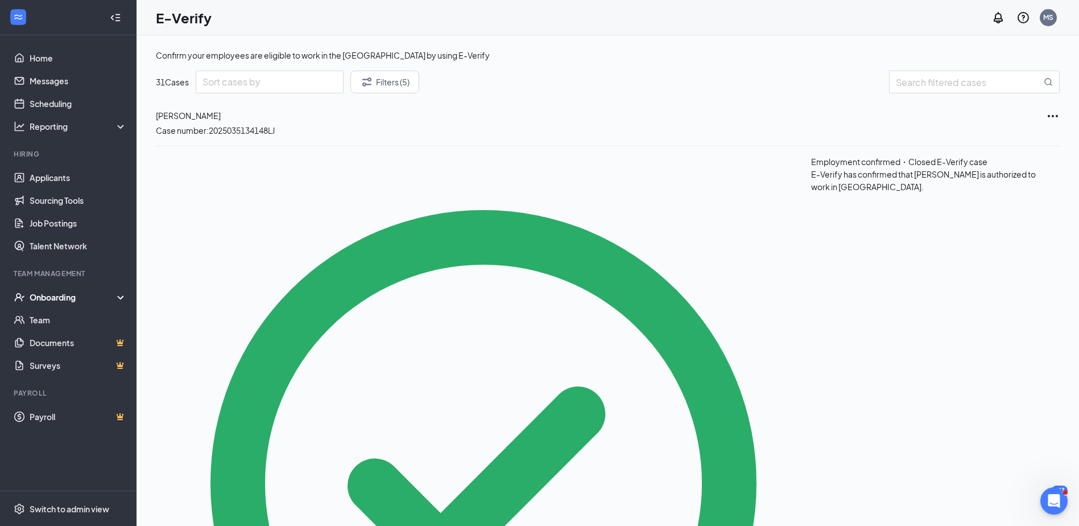
click at [53, 295] on div "Onboarding" at bounding box center [74, 296] width 88 height 11
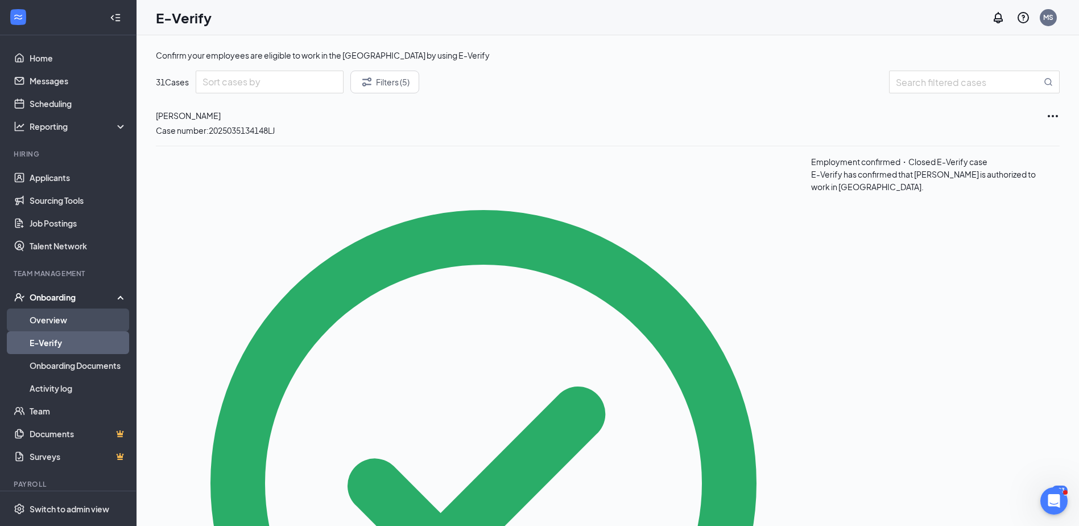
click at [55, 317] on link "Overview" at bounding box center [78, 319] width 97 height 23
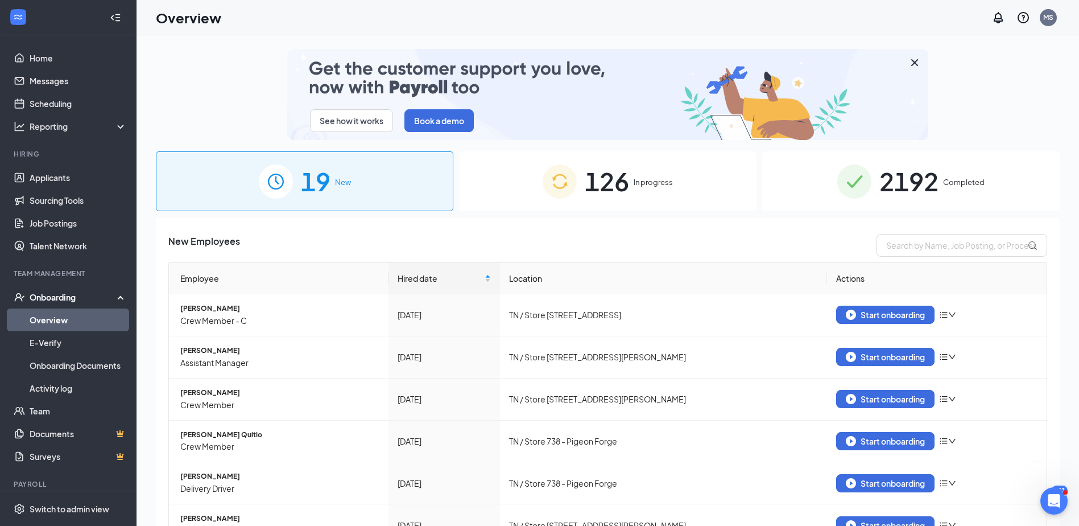
click at [805, 200] on div "2192 Completed" at bounding box center [910, 181] width 297 height 60
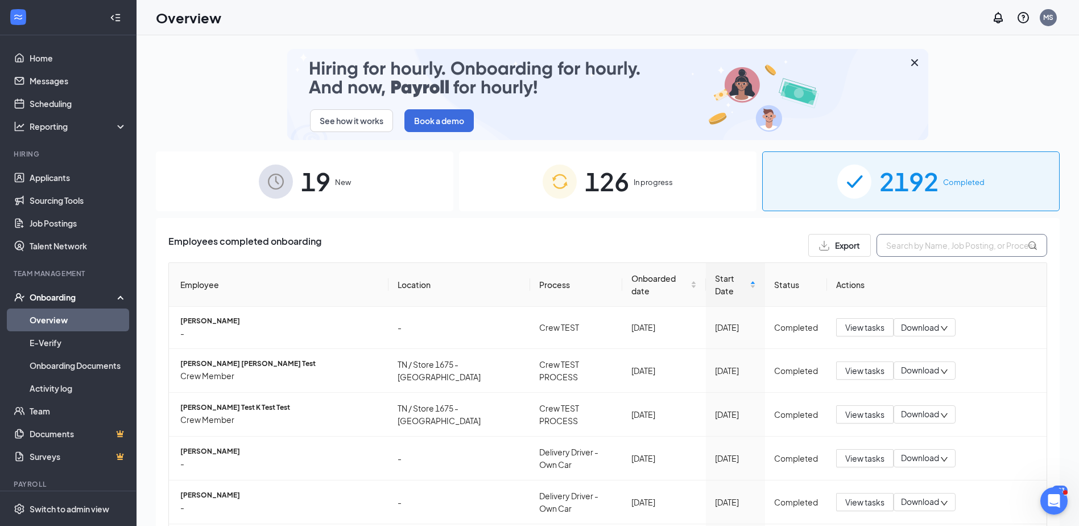
click at [891, 244] on input "text" at bounding box center [962, 245] width 171 height 23
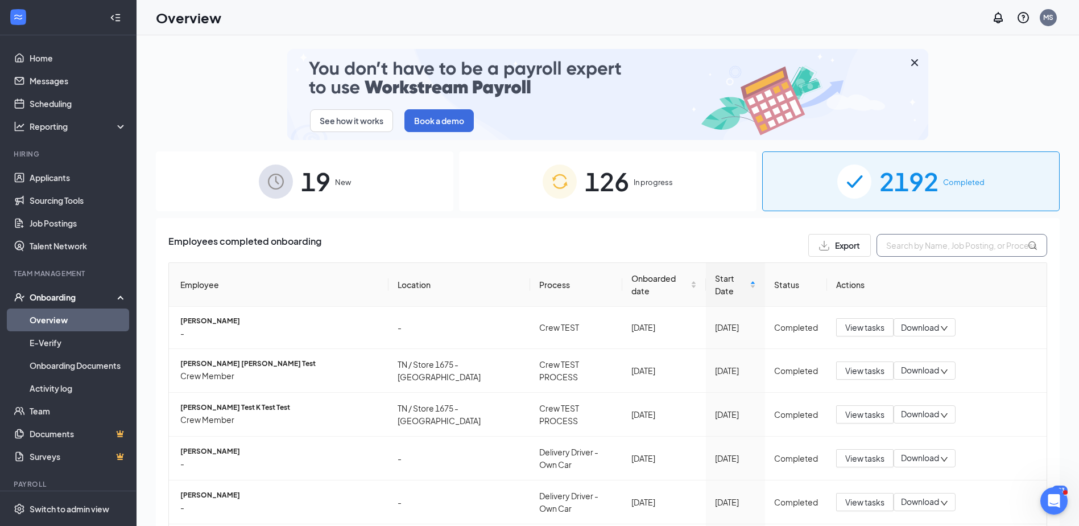
click at [890, 247] on input "text" at bounding box center [962, 245] width 171 height 23
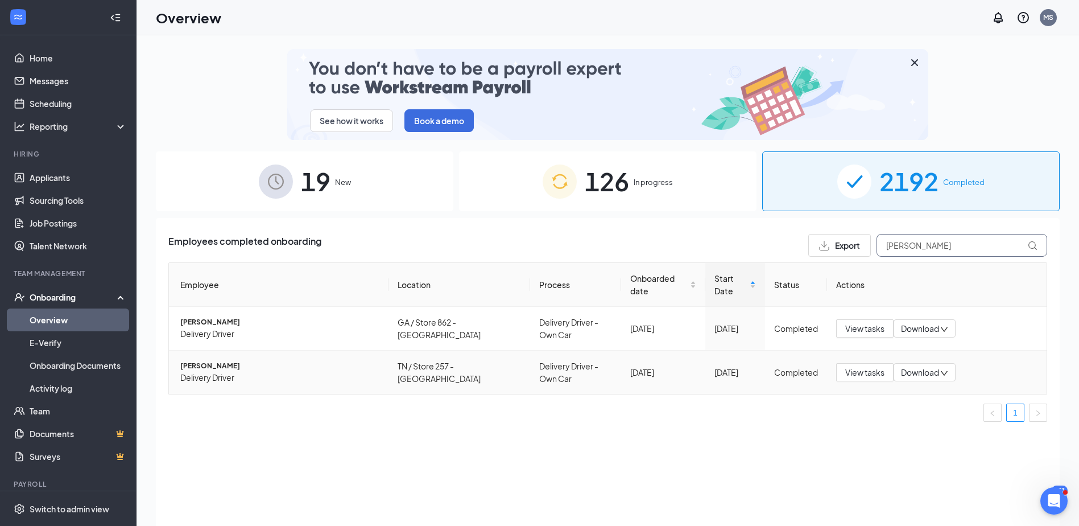
type input "desiree"
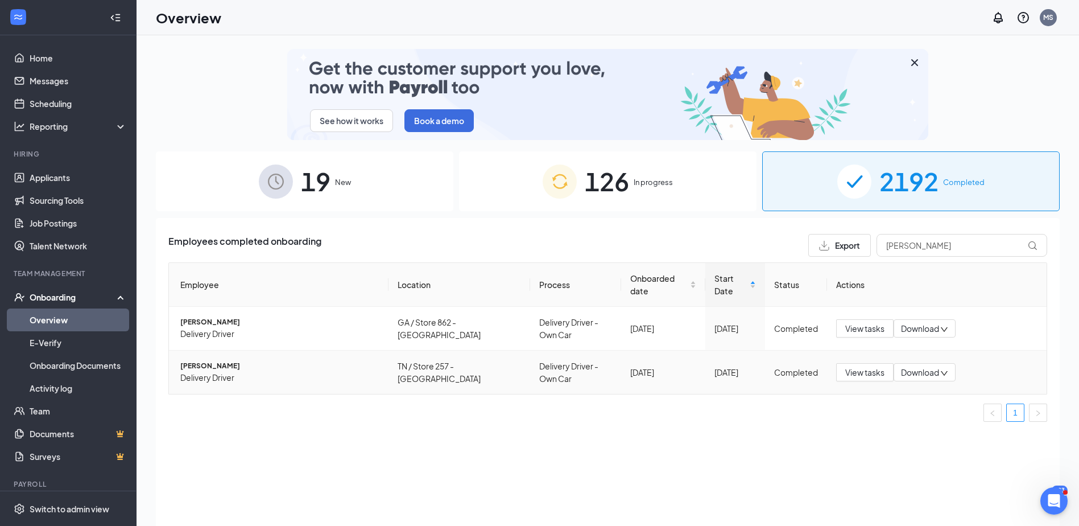
click at [229, 362] on span "Desirée Castiglione" at bounding box center [279, 366] width 199 height 11
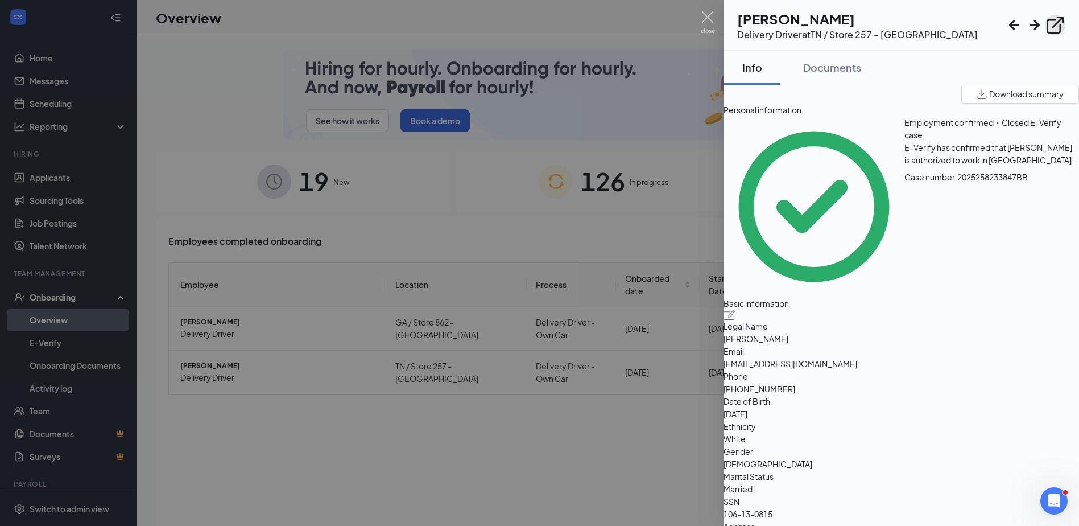
click at [1059, 24] on icon "ExternalLink" at bounding box center [1055, 25] width 20 height 20
drag, startPoint x: 882, startPoint y: 283, endPoint x: 987, endPoint y: 287, distance: 105.3
click at [987, 357] on span "nydreamer960@gmail.com" at bounding box center [902, 363] width 356 height 13
drag, startPoint x: 987, startPoint y: 287, endPoint x: 960, endPoint y: 285, distance: 27.9
copy span "nydreamer960@gmail.com"
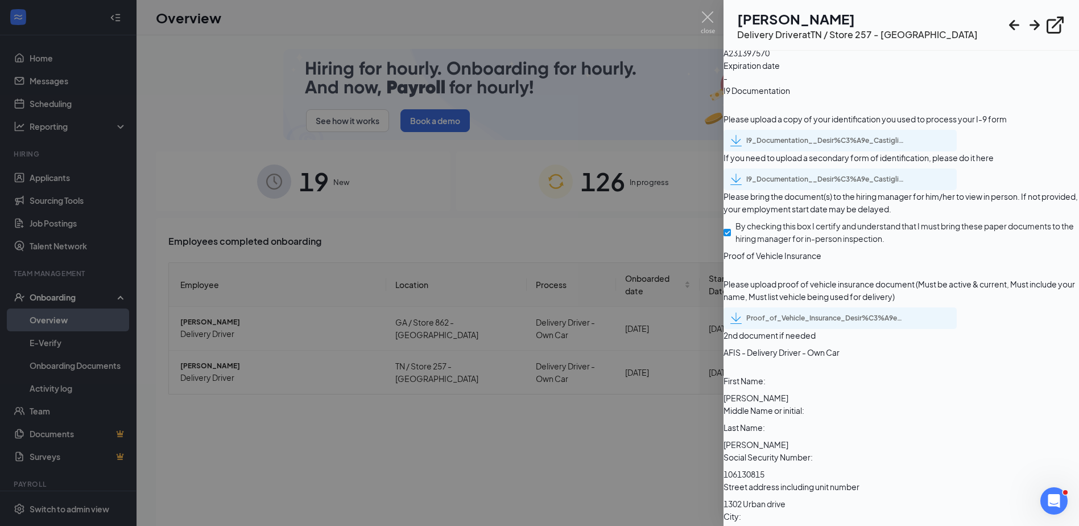
scroll to position [1706, 0]
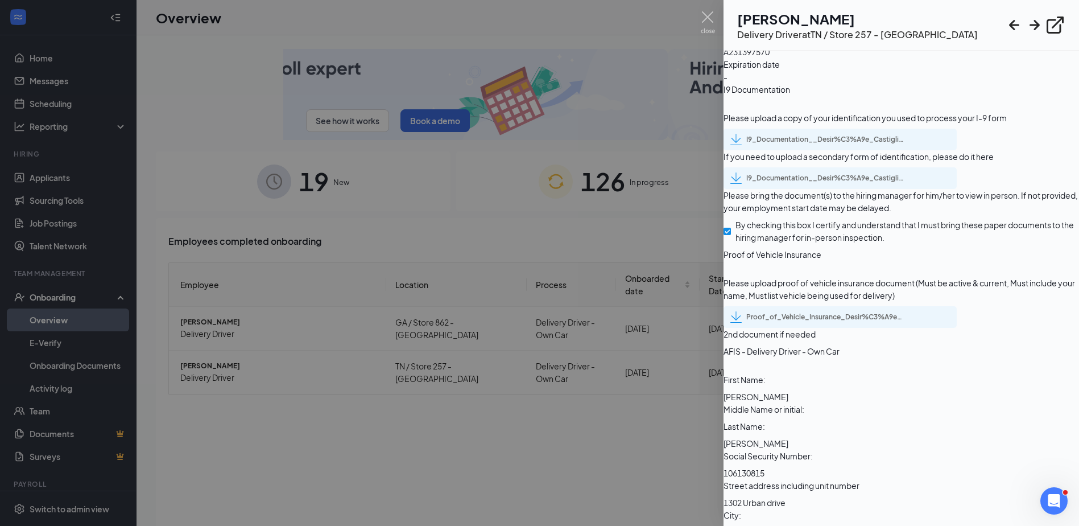
click at [803, 144] on div "I9_Documentation__Desir%C3%A9e_Castiglione_uploadedfile_20250915.pdf.pdf" at bounding box center [825, 139] width 159 height 9
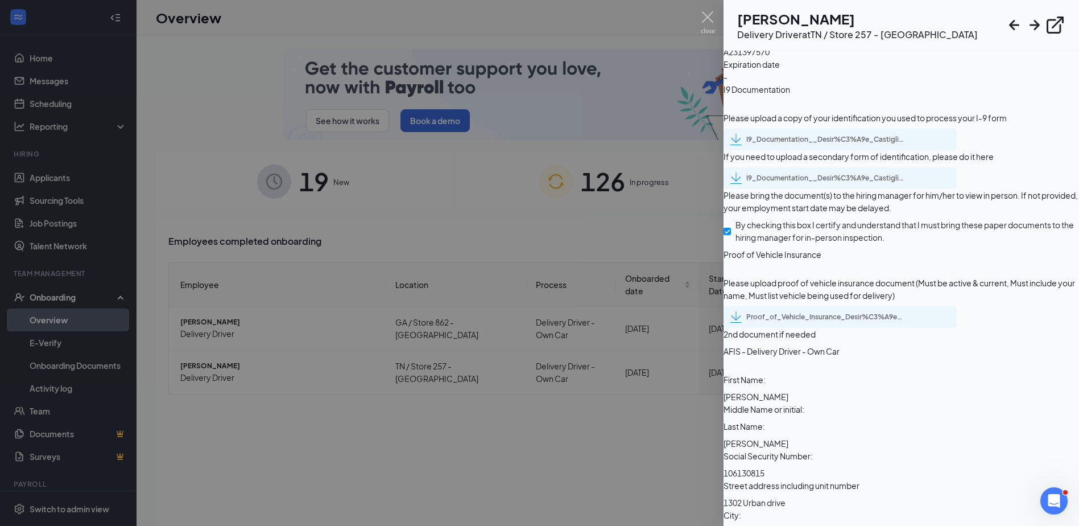
click at [814, 183] on div "I9_Documentation__Desir%C3%A9e_Castiglione_uploadedfile_20250915.pdf.pdf" at bounding box center [825, 177] width 159 height 9
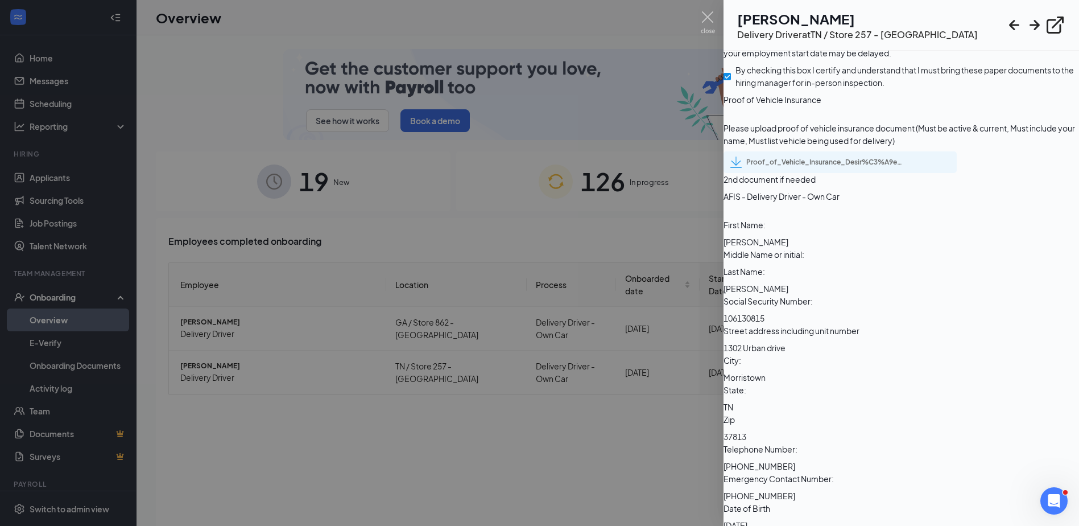
scroll to position [1877, 0]
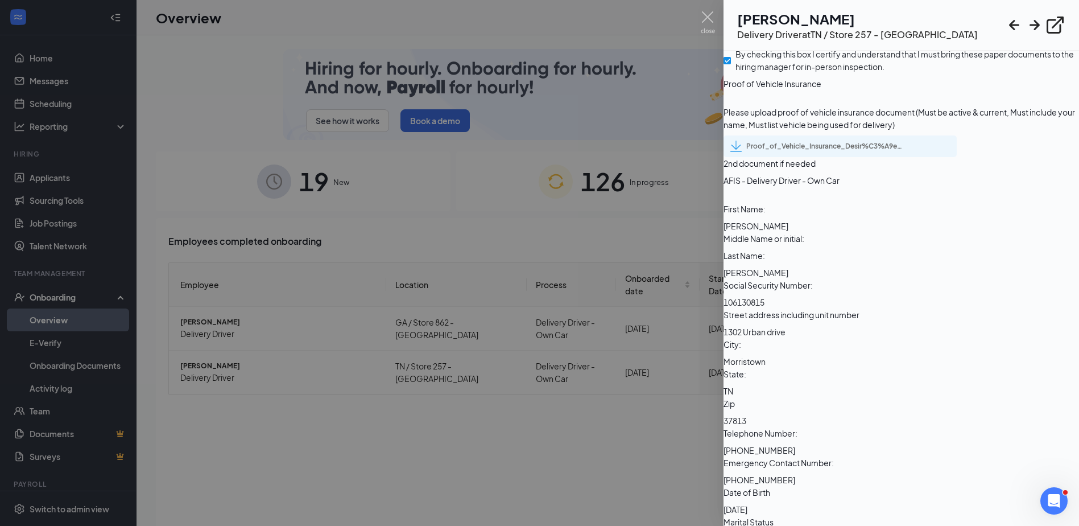
click at [855, 151] on div "Proof_of_Vehicle_Insurance_Desir%C3%A9e_Castiglione_uploadedfile_20250915.pdf.p…" at bounding box center [825, 146] width 159 height 9
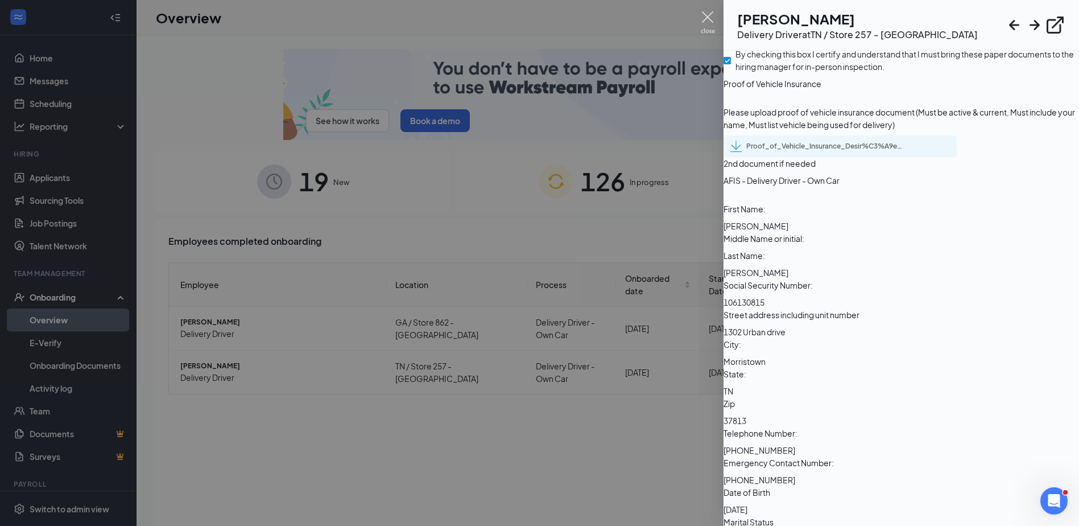
click at [710, 11] on img at bounding box center [708, 22] width 14 height 22
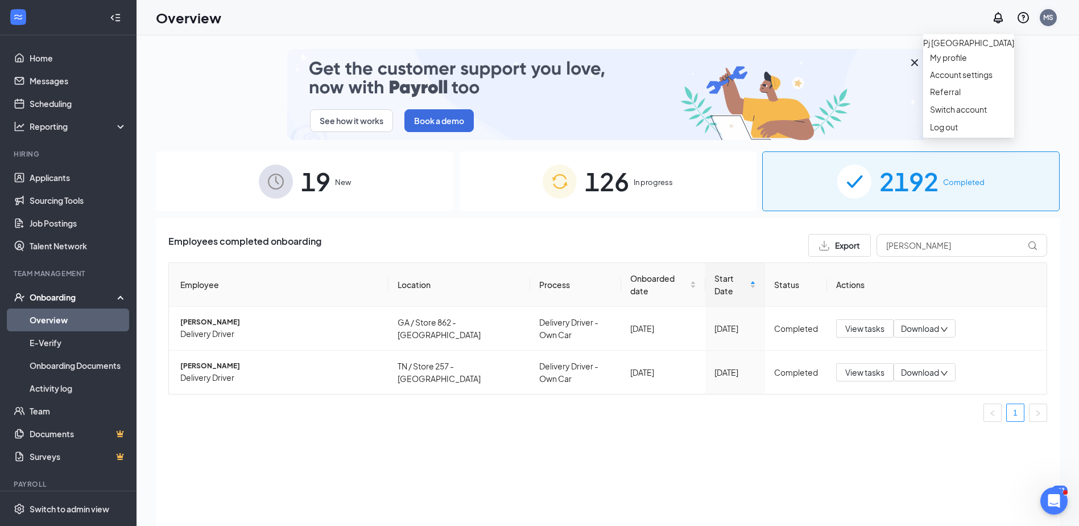
click at [1051, 17] on div "MS" at bounding box center [1048, 18] width 10 height 10
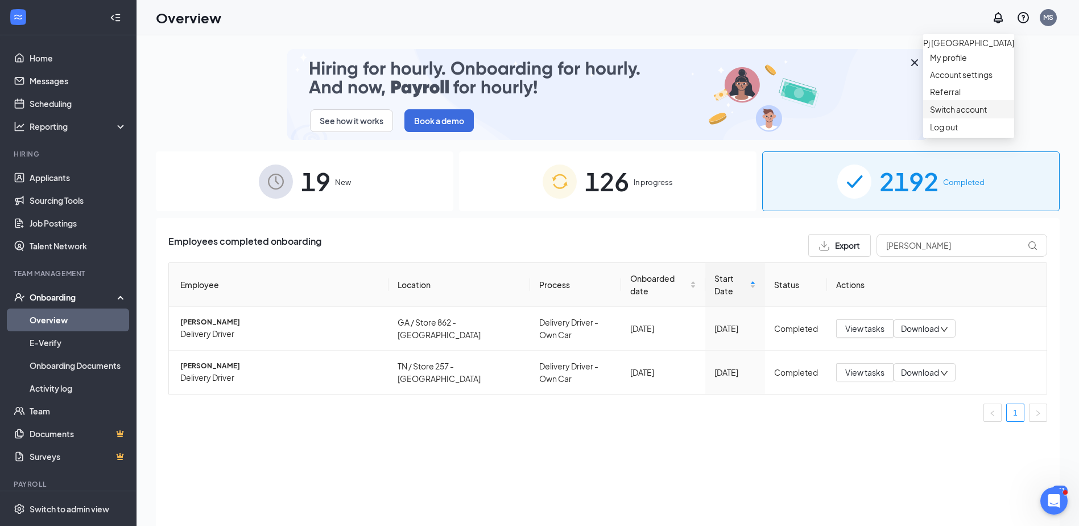
click at [964, 114] on link "Switch account" at bounding box center [958, 109] width 57 height 10
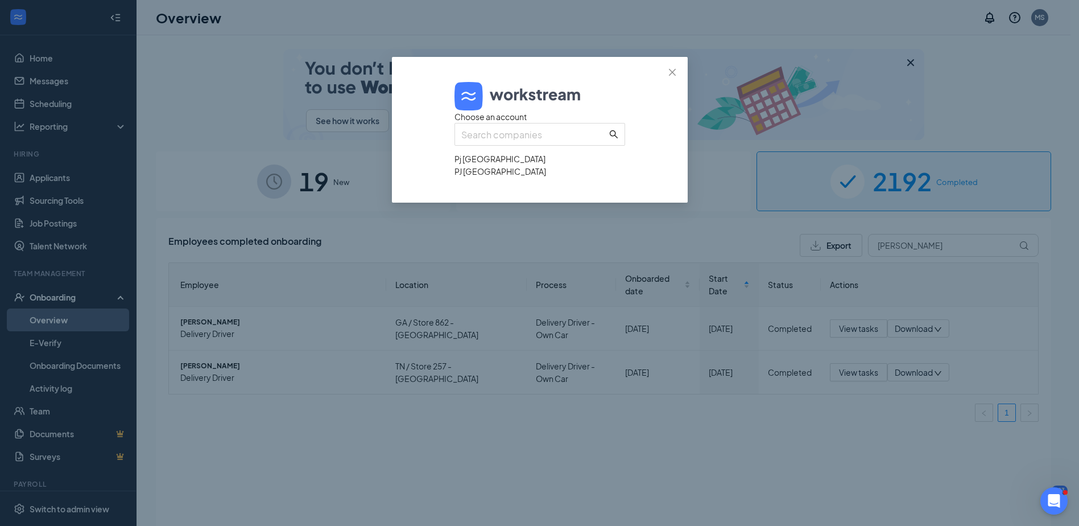
click at [497, 177] on div "PJ United FL" at bounding box center [539, 171] width 171 height 13
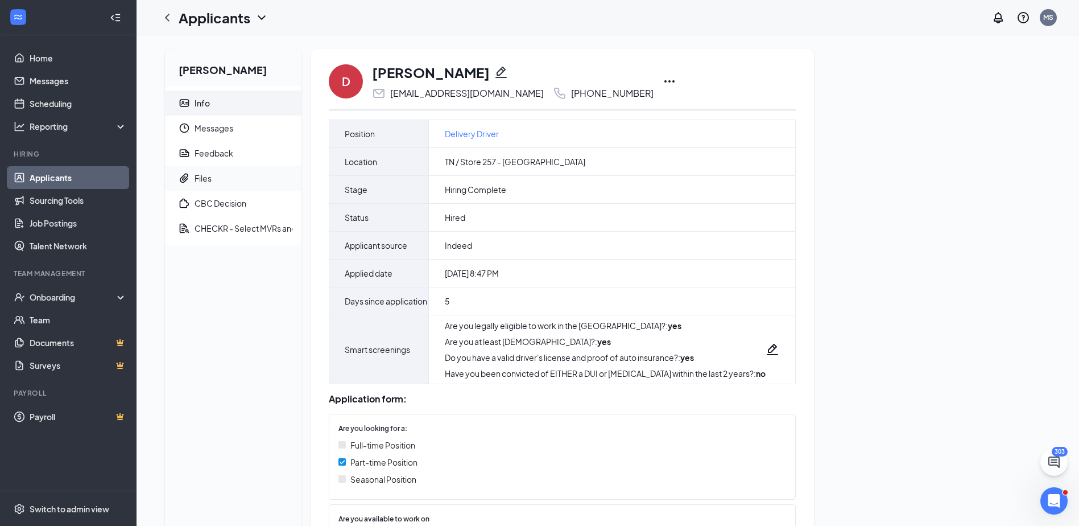
click at [207, 176] on div "Files" at bounding box center [203, 177] width 17 height 11
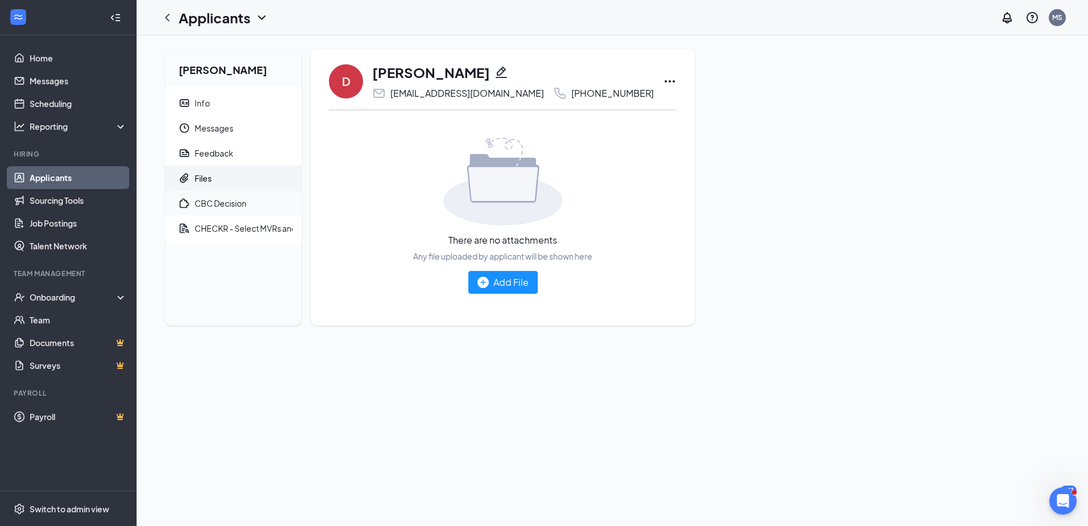
click at [220, 199] on div "CBC Decision" at bounding box center [221, 202] width 52 height 11
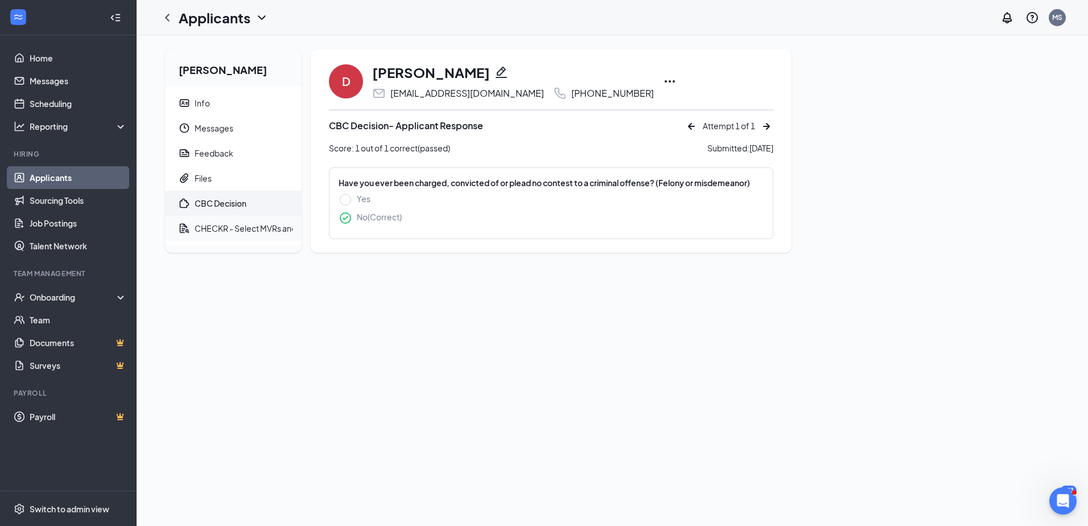
click at [237, 229] on div "CHECKR - Select MVRs and CBCs" at bounding box center [257, 227] width 125 height 11
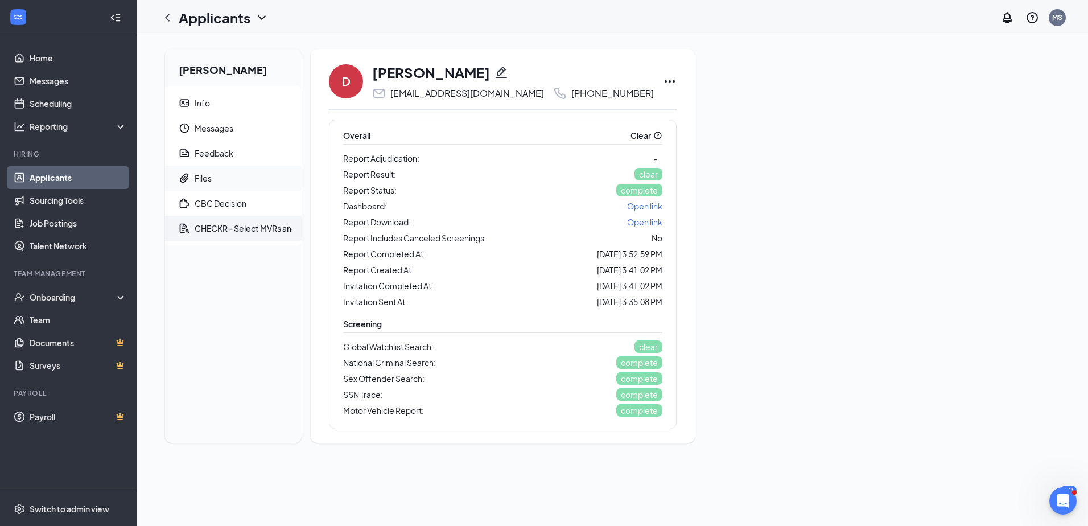
click at [206, 175] on div "Files" at bounding box center [203, 177] width 17 height 11
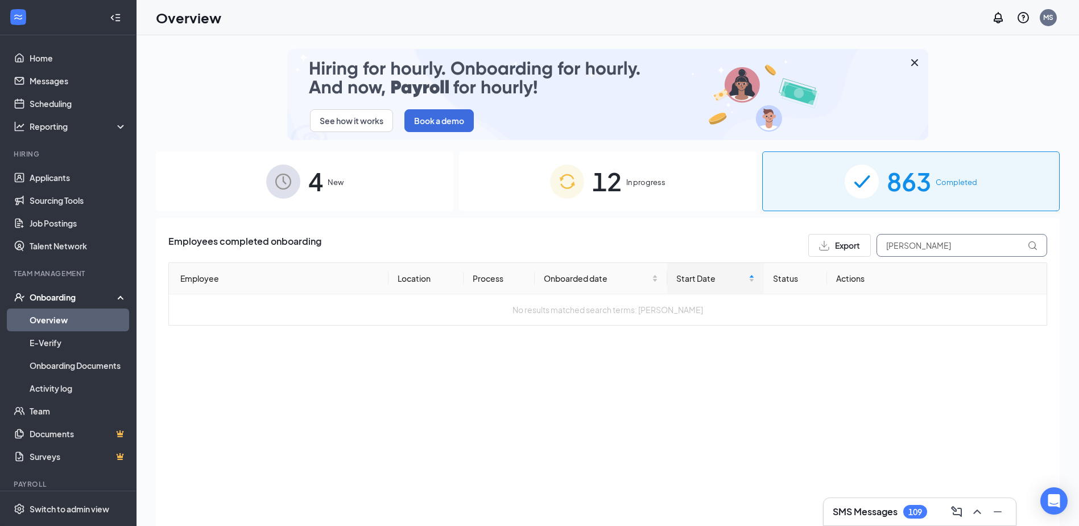
drag, startPoint x: 921, startPoint y: 243, endPoint x: 873, endPoint y: 241, distance: 47.8
click at [873, 241] on div "Export desiree" at bounding box center [927, 245] width 239 height 23
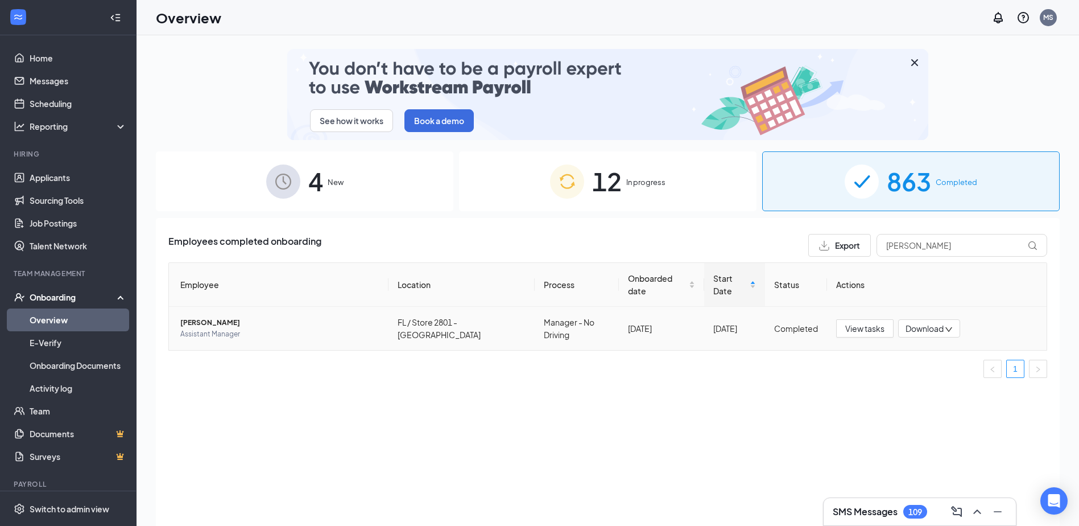
click at [204, 317] on span "Brandy Chapman" at bounding box center [279, 322] width 199 height 11
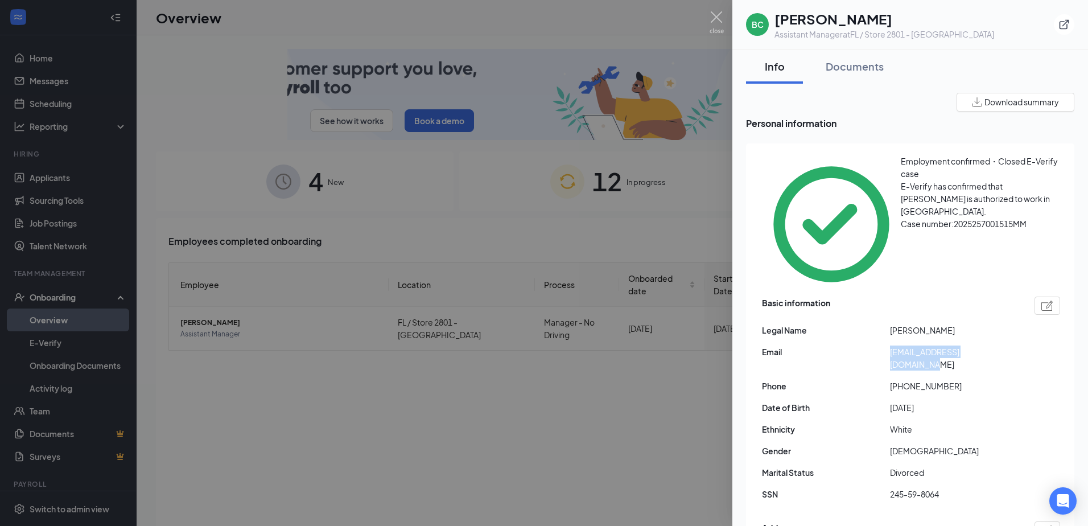
drag, startPoint x: 890, startPoint y: 283, endPoint x: 1003, endPoint y: 276, distance: 114.0
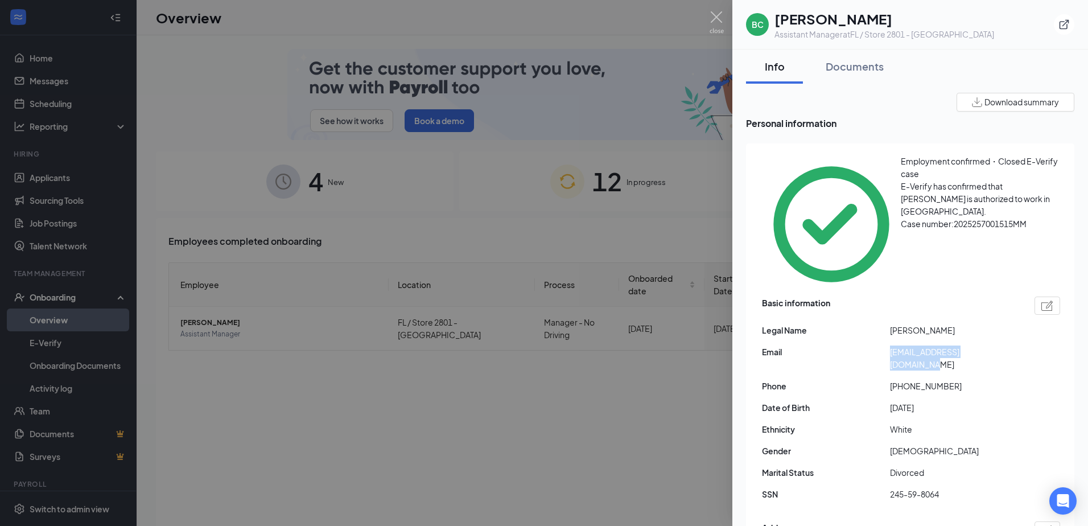
click at [1003, 294] on div "Basic information Legal Name Brandy Chapman Email alleyesonme1685@gmail.com Pho…" at bounding box center [911, 402] width 298 height 216
drag, startPoint x: 1003, startPoint y: 276, endPoint x: 935, endPoint y: 280, distance: 68.9
copy span "alleyesonme1685@gmail.com"
click at [1063, 28] on icon "ExternalLink" at bounding box center [1063, 24] width 11 height 11
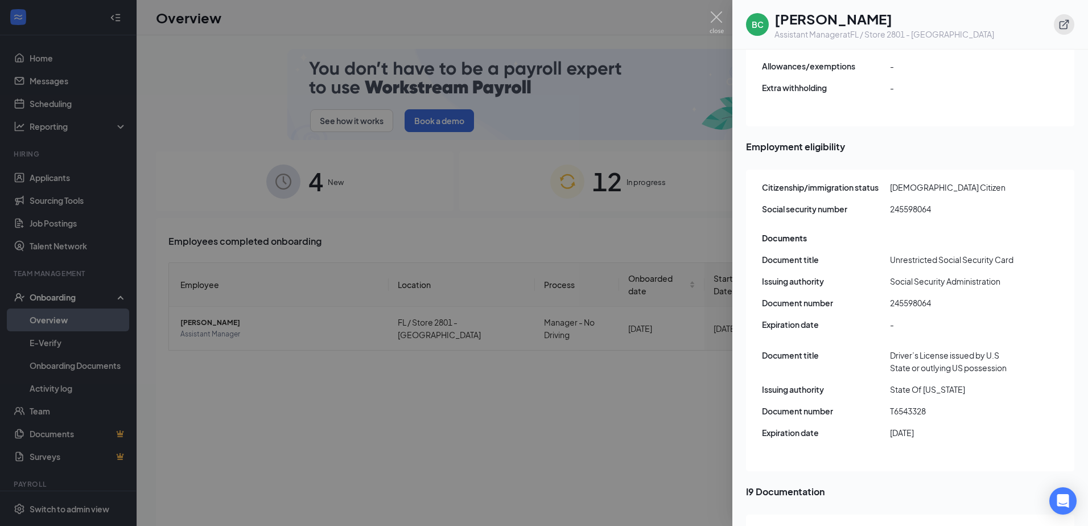
scroll to position [1650, 0]
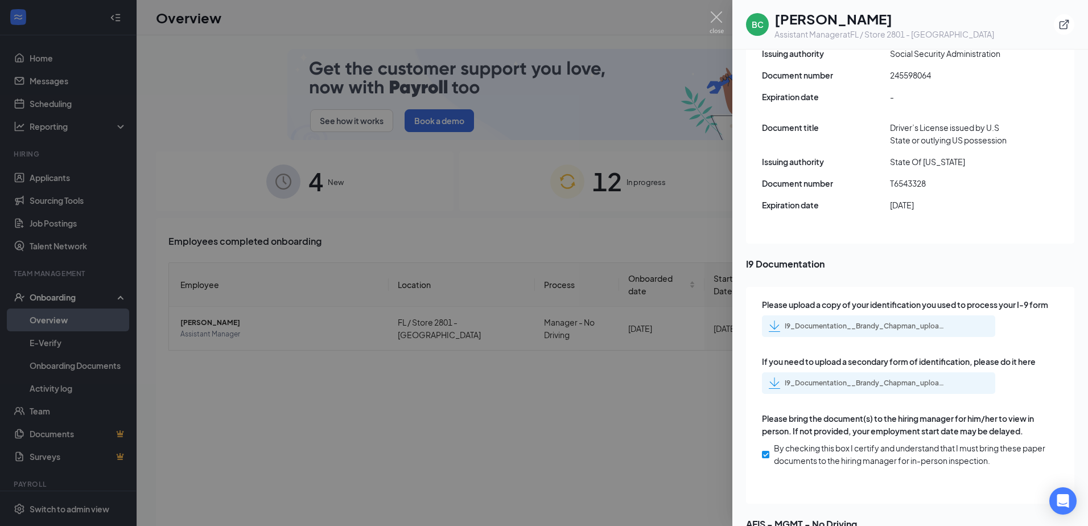
click at [846, 321] on div "I9_Documentation__Brandy_Chapman_uploadedfile_20250913.pdf.pdf" at bounding box center [863, 325] width 159 height 9
click at [823, 378] on div "I9_Documentation__Brandy_Chapman_uploadedfile_20250913.pdf.pdf" at bounding box center [863, 382] width 159 height 9
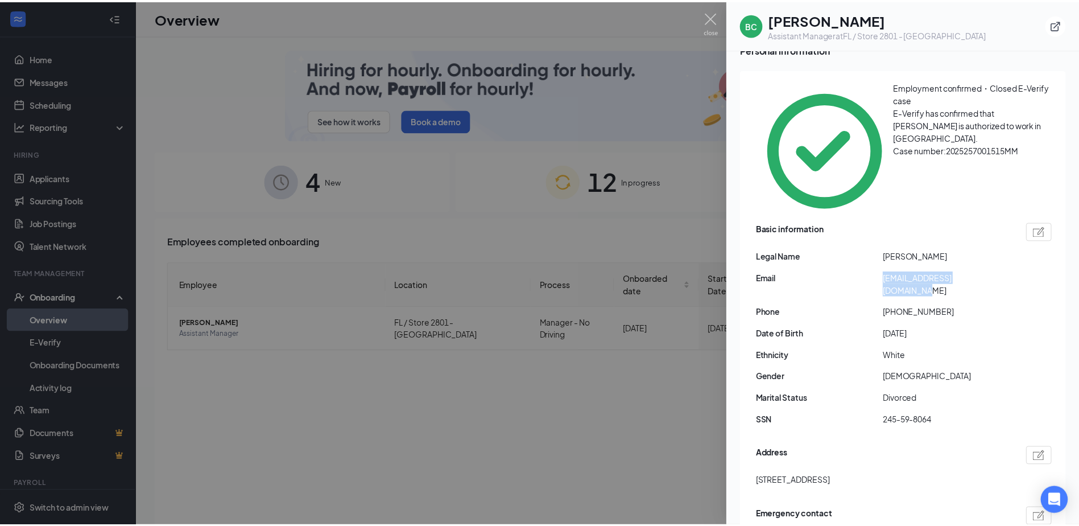
scroll to position [0, 0]
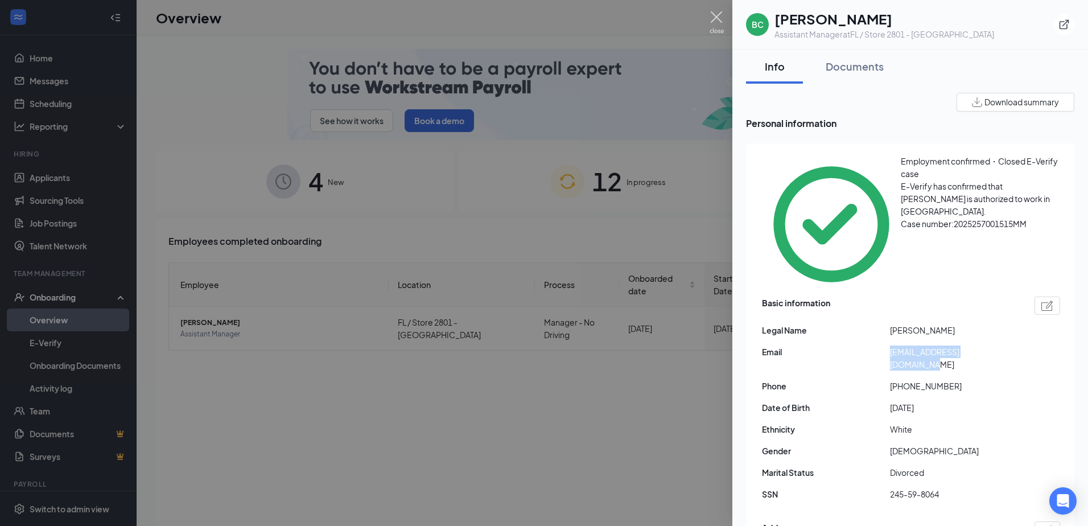
click at [714, 15] on img at bounding box center [716, 22] width 14 height 22
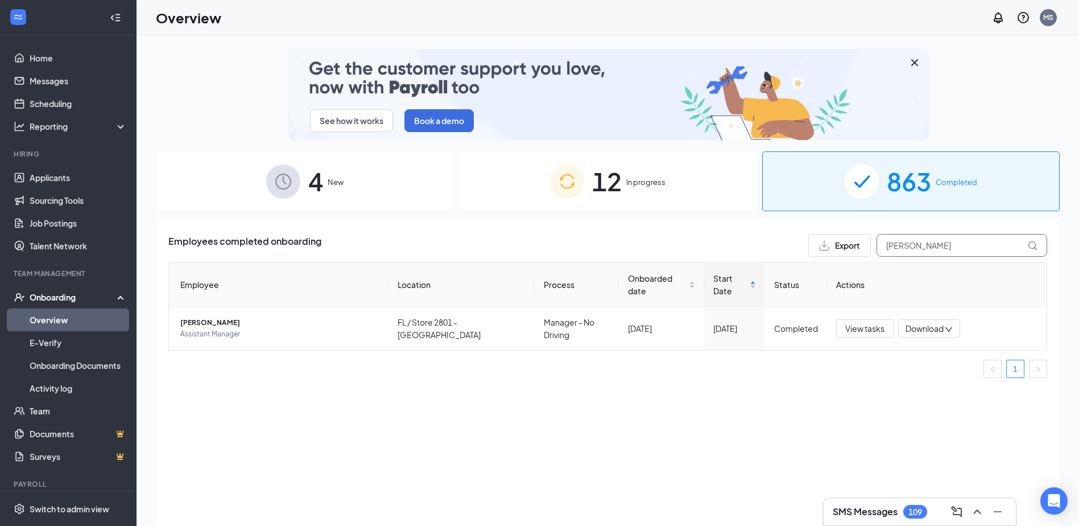
drag, startPoint x: 936, startPoint y: 243, endPoint x: 861, endPoint y: 241, distance: 75.1
click at [861, 241] on div "Export chapman" at bounding box center [927, 245] width 239 height 23
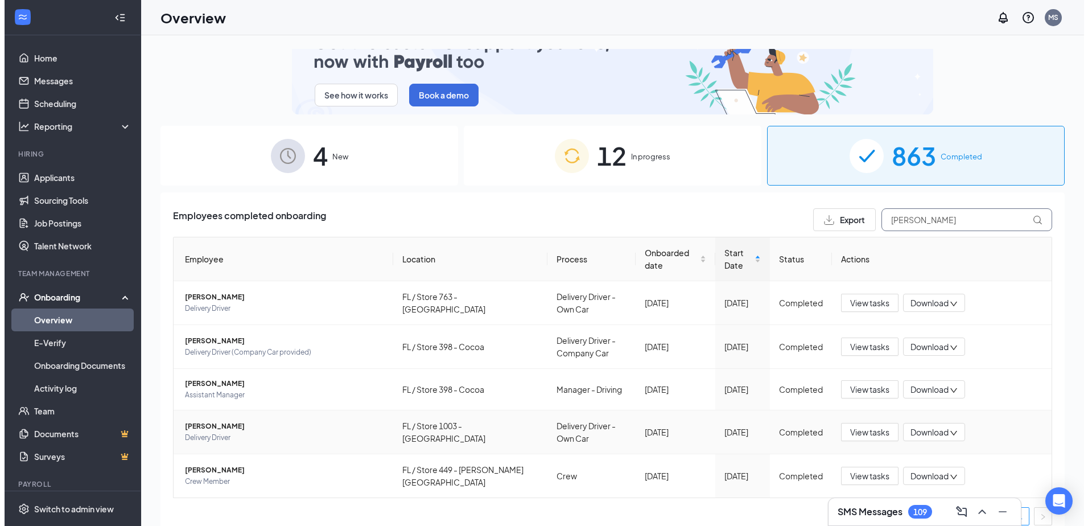
scroll to position [39, 0]
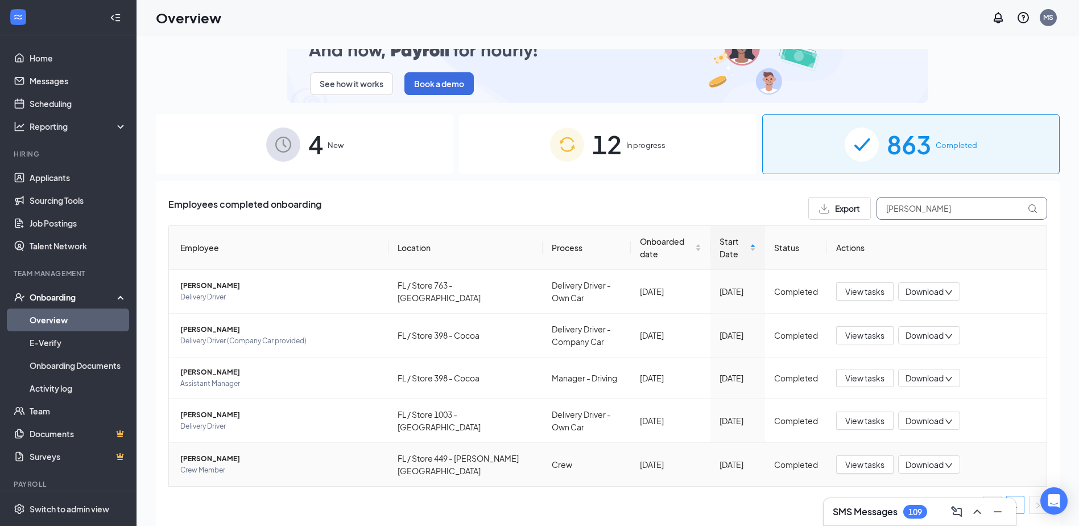
type input "[PERSON_NAME]"
click at [197, 455] on span "Adarrell Harris" at bounding box center [279, 458] width 199 height 11
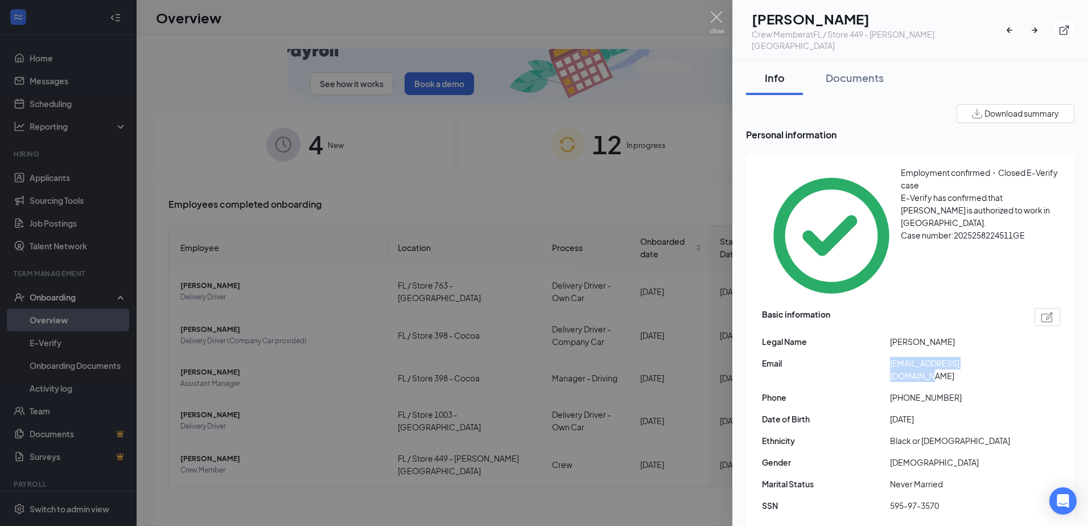
drag, startPoint x: 889, startPoint y: 284, endPoint x: 999, endPoint y: 281, distance: 109.8
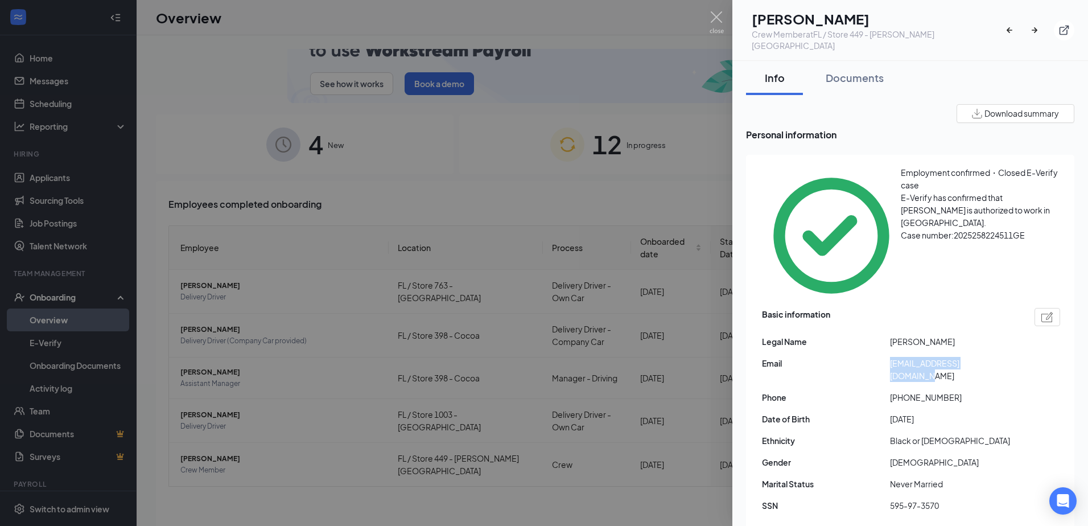
click at [999, 357] on div "Email marieargila570@gmail.com" at bounding box center [911, 369] width 298 height 25
drag, startPoint x: 999, startPoint y: 281, endPoint x: 945, endPoint y: 280, distance: 54.0
copy div "marieargila570@gmail.com"
click at [1063, 24] on icon "ExternalLink" at bounding box center [1063, 29] width 11 height 11
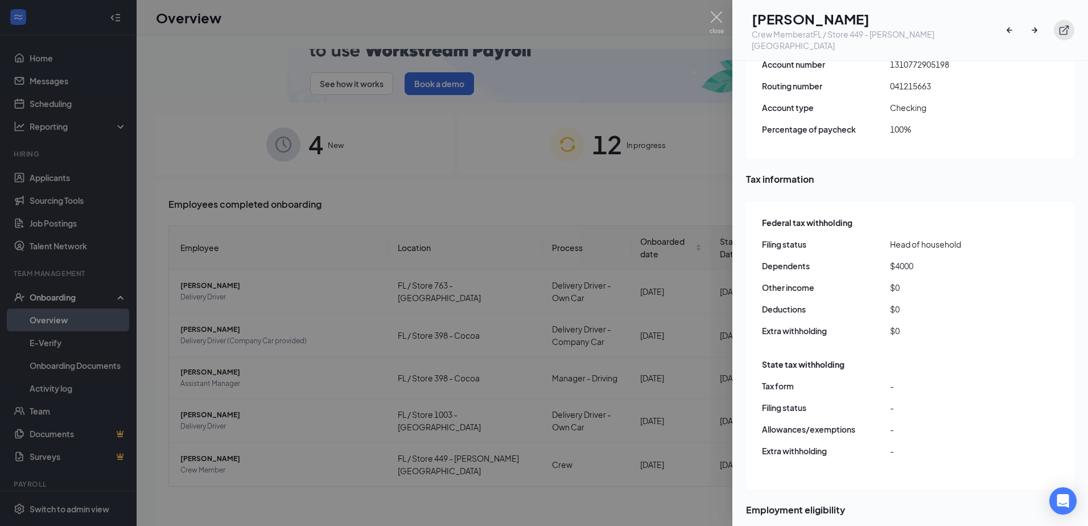
scroll to position [1081, 0]
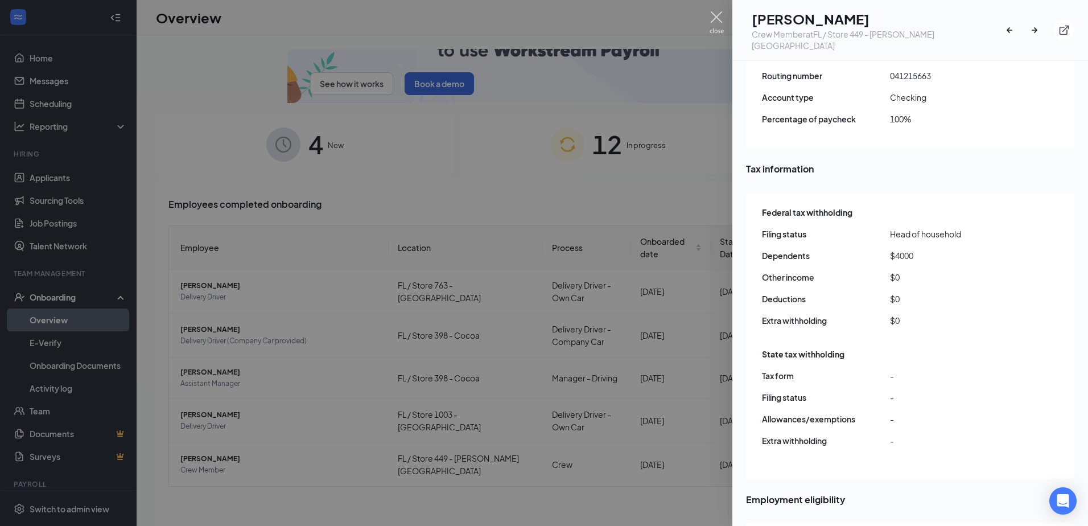
click at [714, 12] on img at bounding box center [716, 22] width 14 height 22
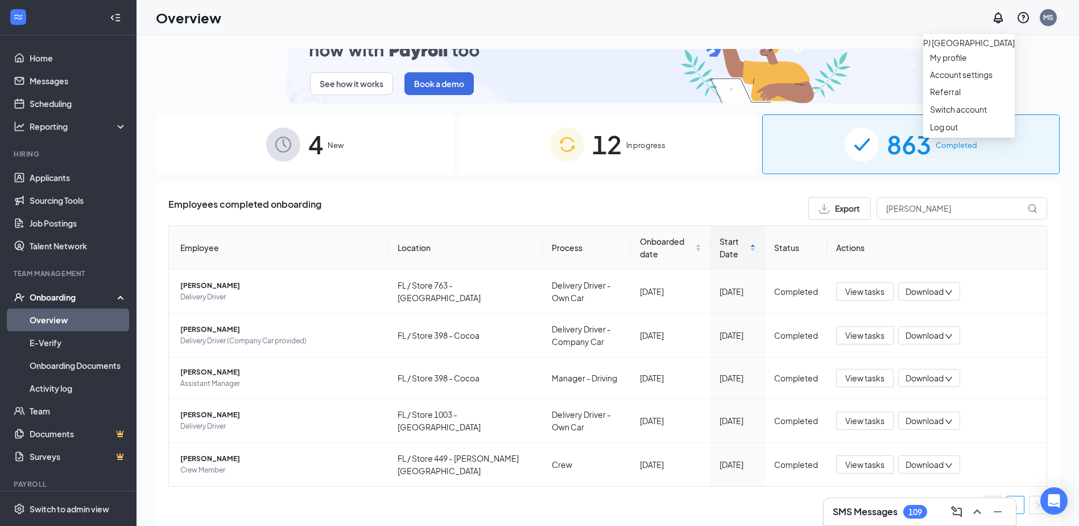
click at [1052, 16] on div "MS" at bounding box center [1048, 18] width 10 height 10
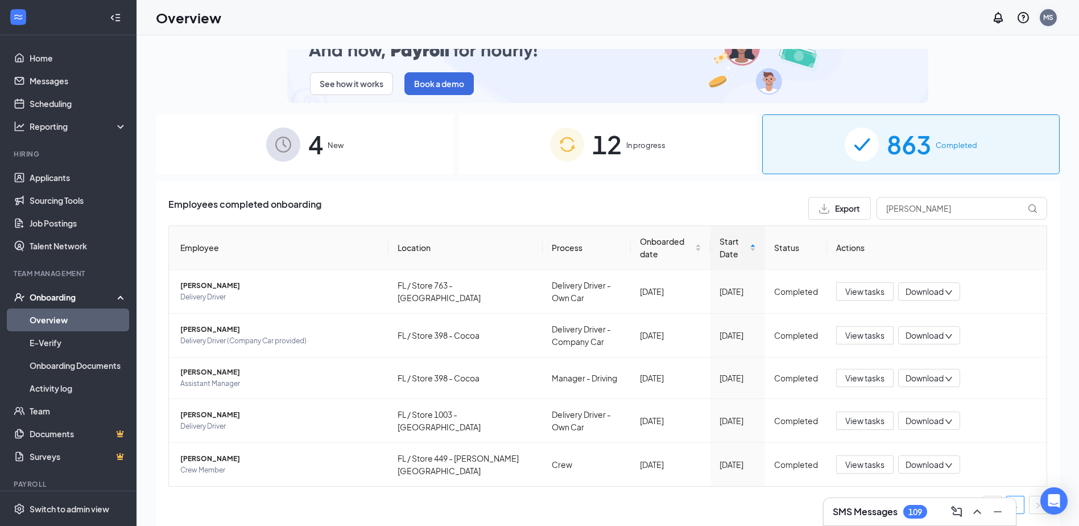
click at [1048, 16] on div "MS" at bounding box center [1048, 18] width 10 height 10
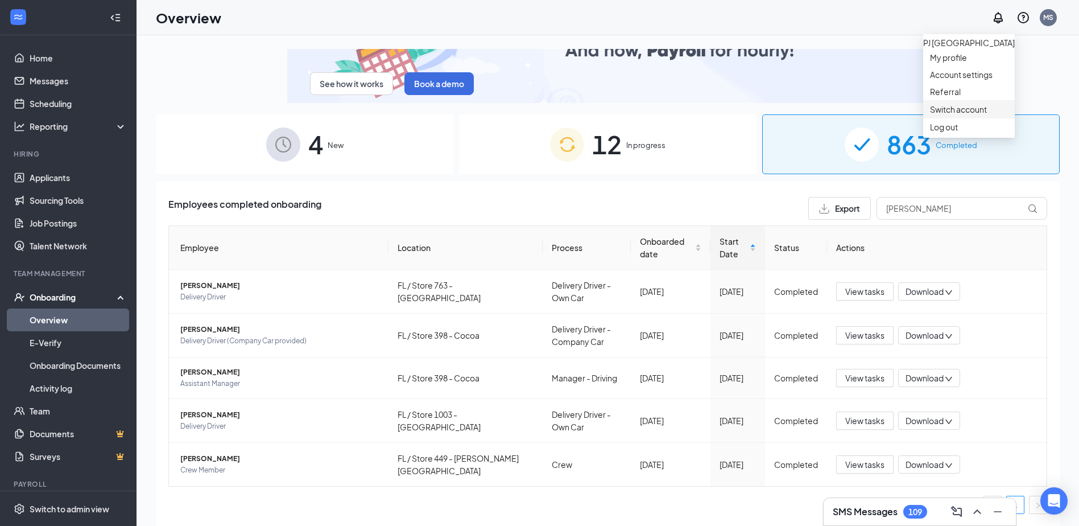
click at [970, 114] on link "Switch account" at bounding box center [958, 109] width 57 height 10
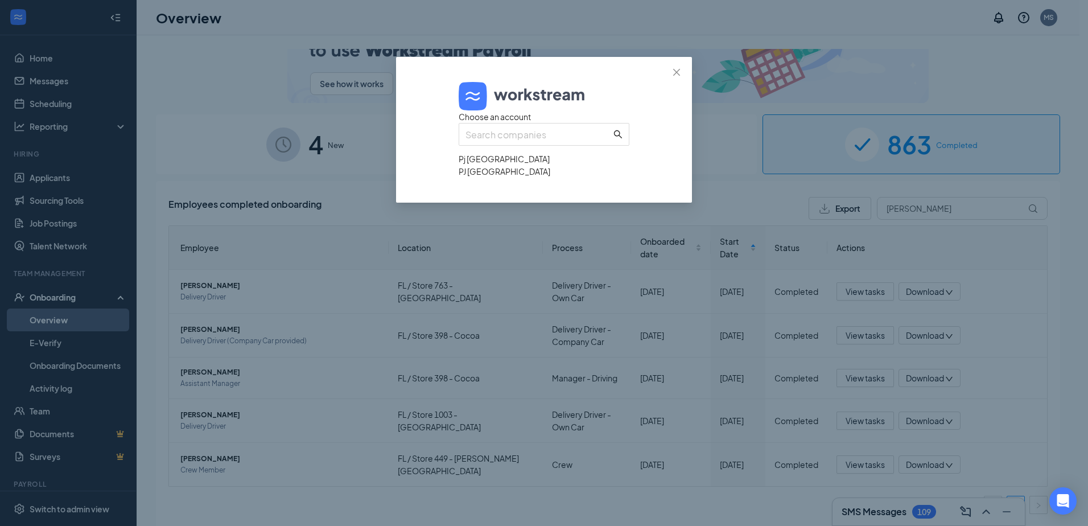
click at [506, 165] on div "Pj United Chattanooga" at bounding box center [543, 158] width 171 height 13
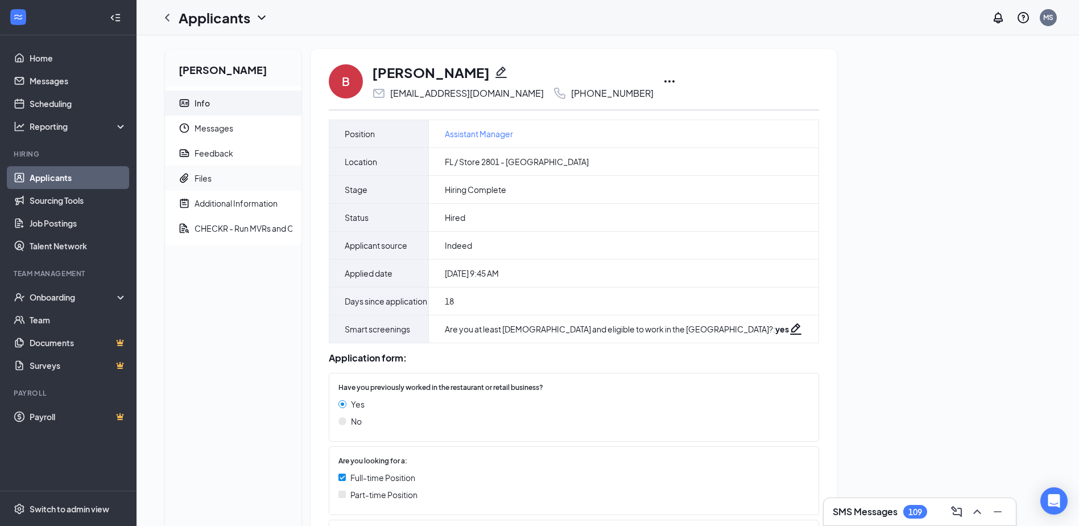
click at [221, 172] on span "Files" at bounding box center [244, 178] width 98 height 25
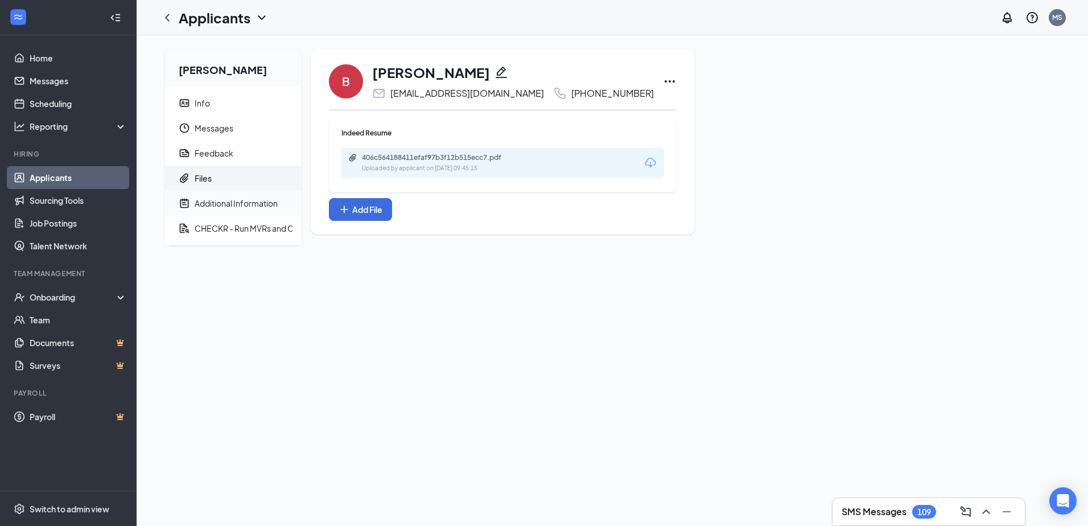
click at [217, 200] on div "Additional Information" at bounding box center [236, 202] width 83 height 11
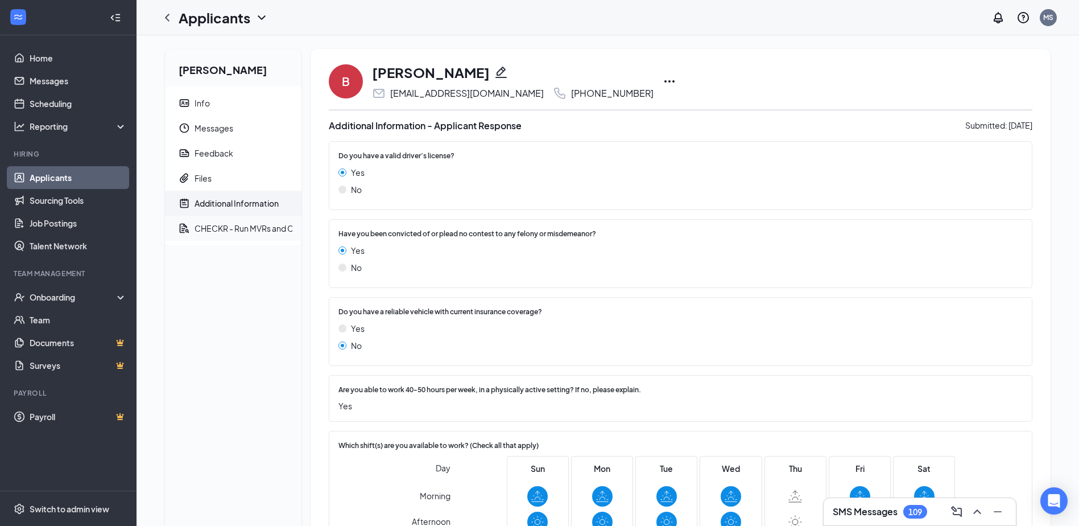
click at [225, 225] on div "CHECKR - Run MVRs and CBCs" at bounding box center [252, 227] width 115 height 11
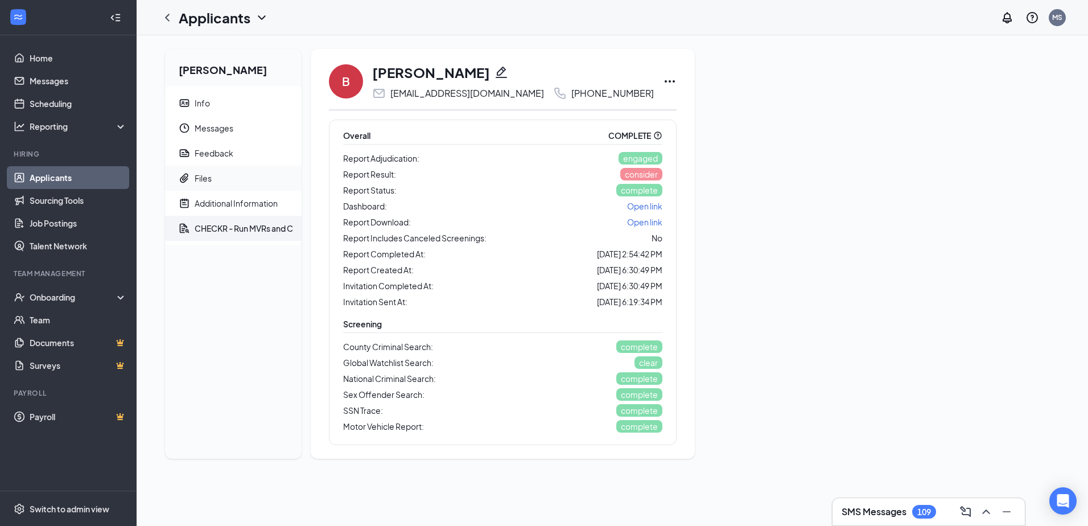
click at [212, 177] on div "Files" at bounding box center [203, 177] width 17 height 11
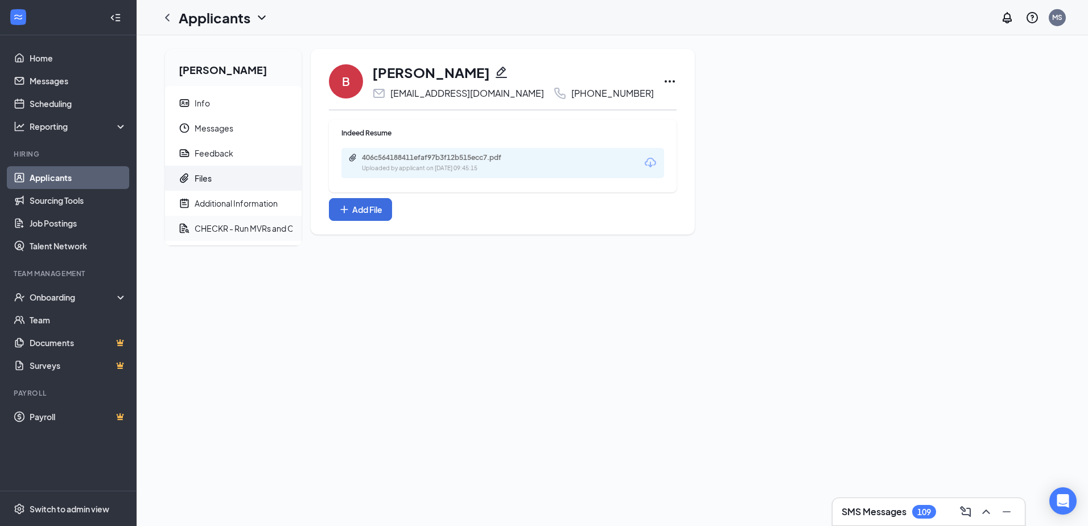
click at [216, 230] on div "CHECKR - Run MVRs and CBCs" at bounding box center [252, 227] width 115 height 11
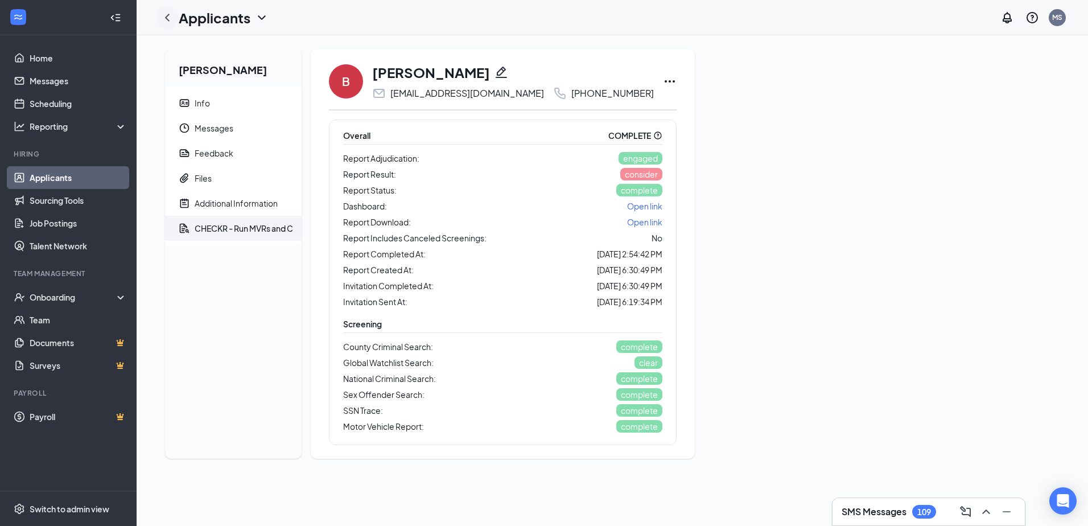
click at [172, 19] on icon "ChevronLeft" at bounding box center [167, 18] width 14 height 14
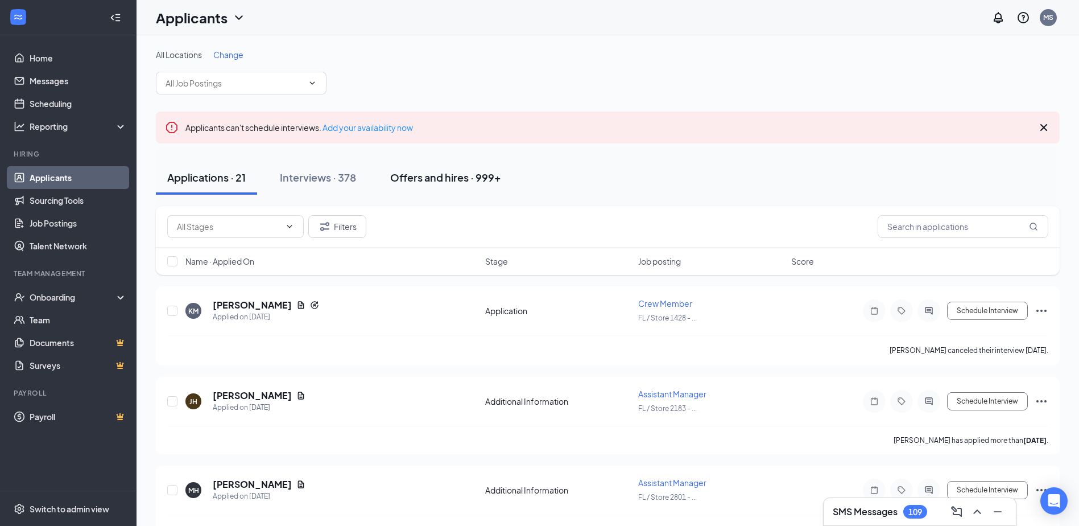
click at [410, 180] on div "Offers and hires · 999+" at bounding box center [445, 177] width 111 height 14
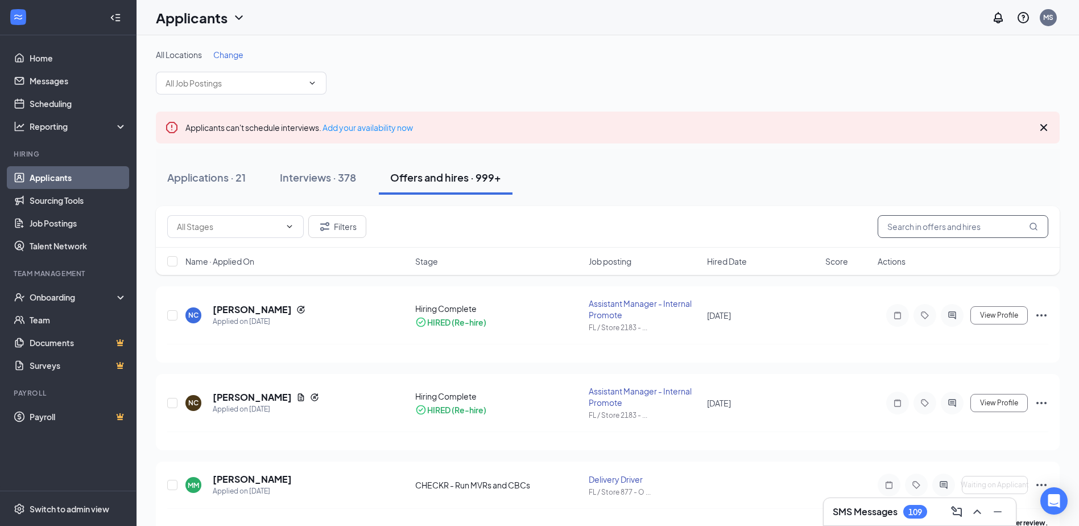
click at [930, 226] on input "text" at bounding box center [963, 226] width 171 height 23
type input "chapman"
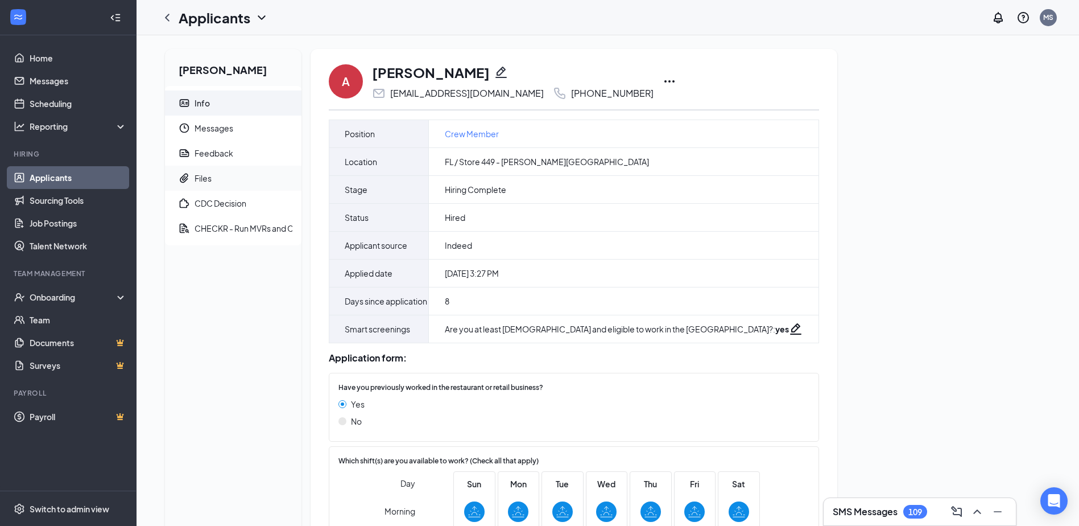
click at [212, 177] on span "Files" at bounding box center [244, 178] width 98 height 25
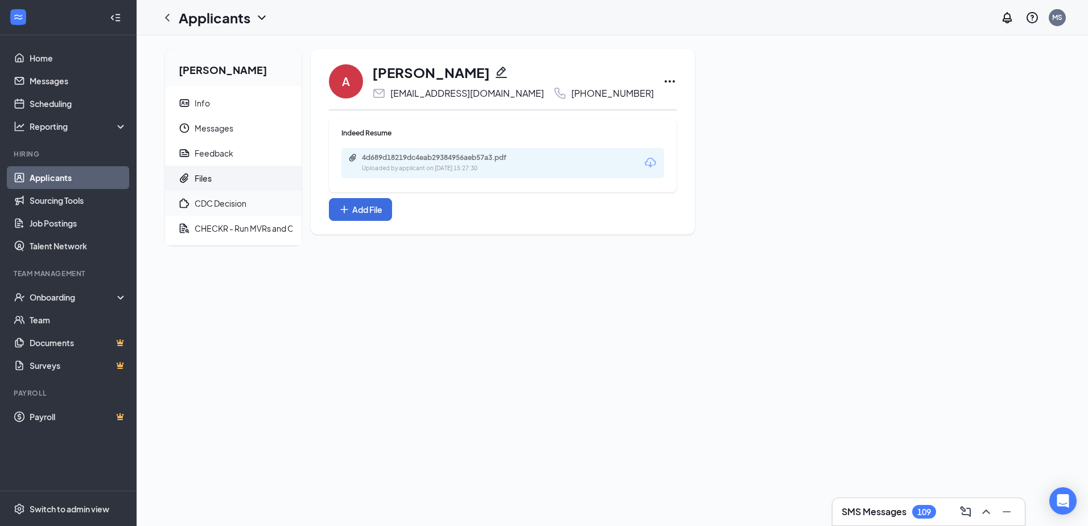
click at [208, 202] on div "CDC Decision" at bounding box center [221, 202] width 52 height 11
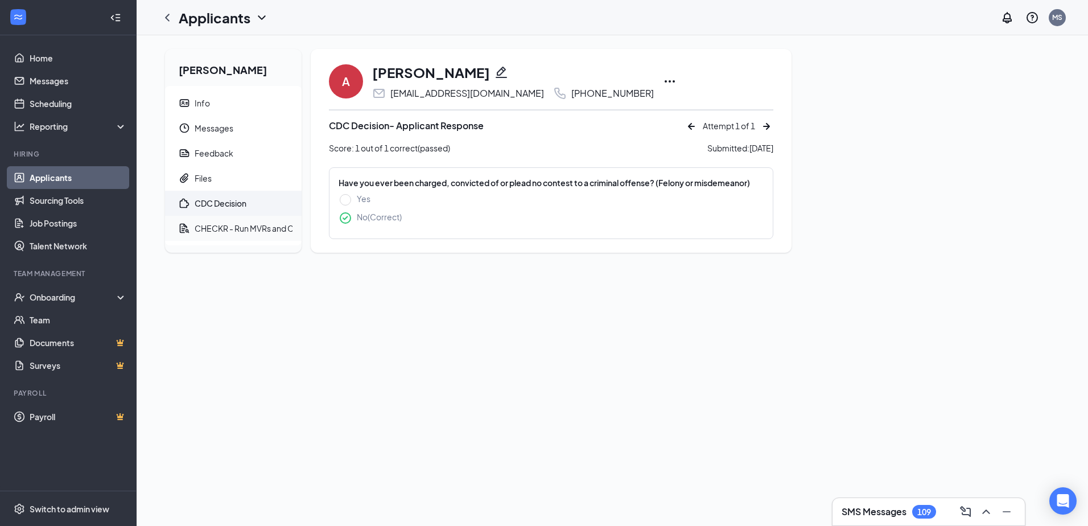
click at [237, 232] on div "CHECKR - Run MVRs and CBCs" at bounding box center [252, 227] width 115 height 11
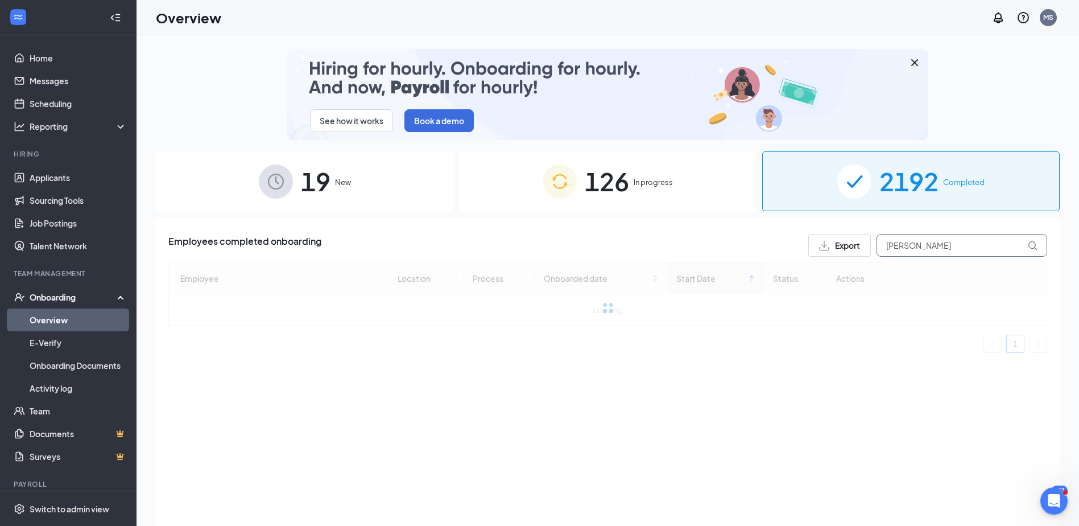
drag, startPoint x: 916, startPoint y: 251, endPoint x: 873, endPoint y: 246, distance: 43.5
click at [873, 246] on div "Export [PERSON_NAME]" at bounding box center [927, 245] width 239 height 23
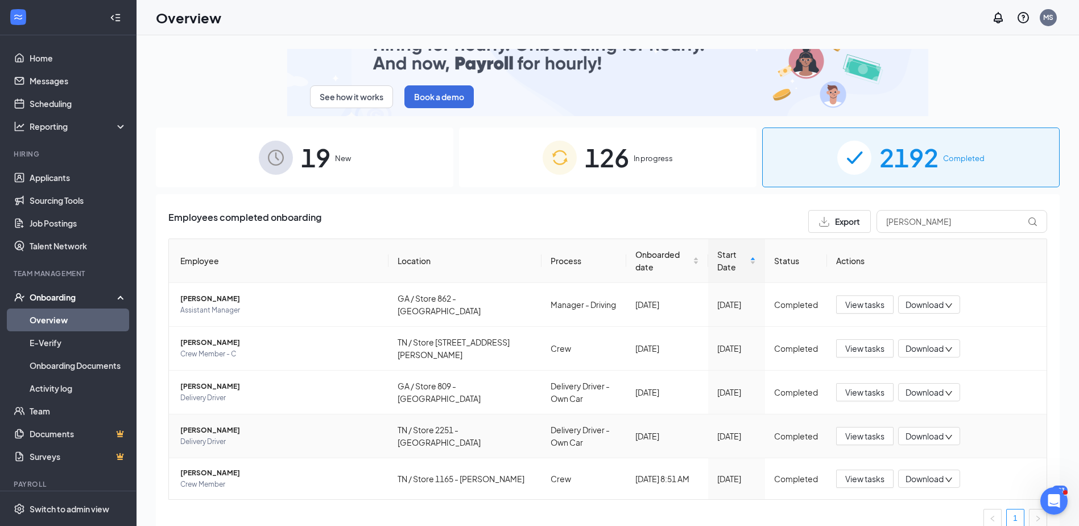
scroll to position [37, 0]
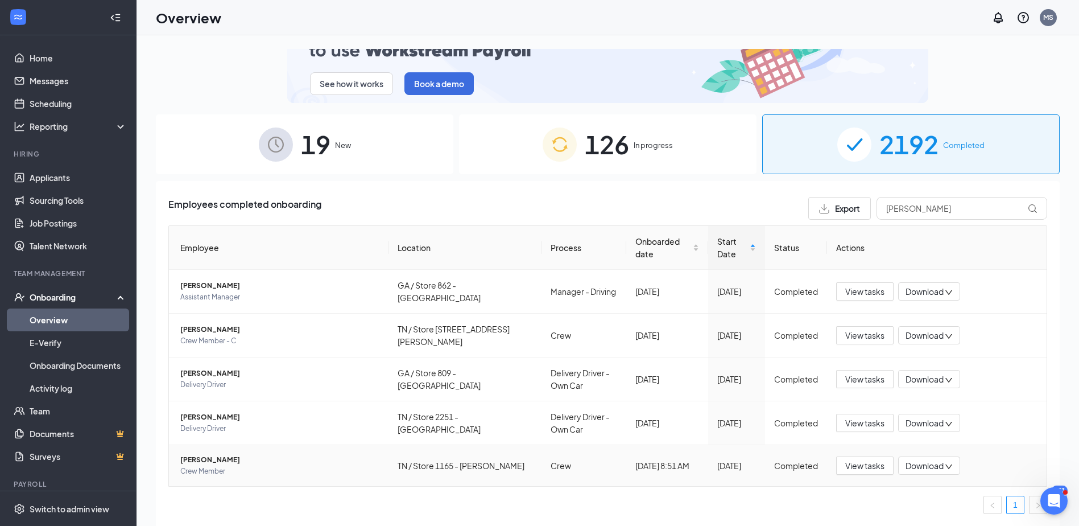
click at [213, 454] on span "[PERSON_NAME]" at bounding box center [279, 459] width 199 height 11
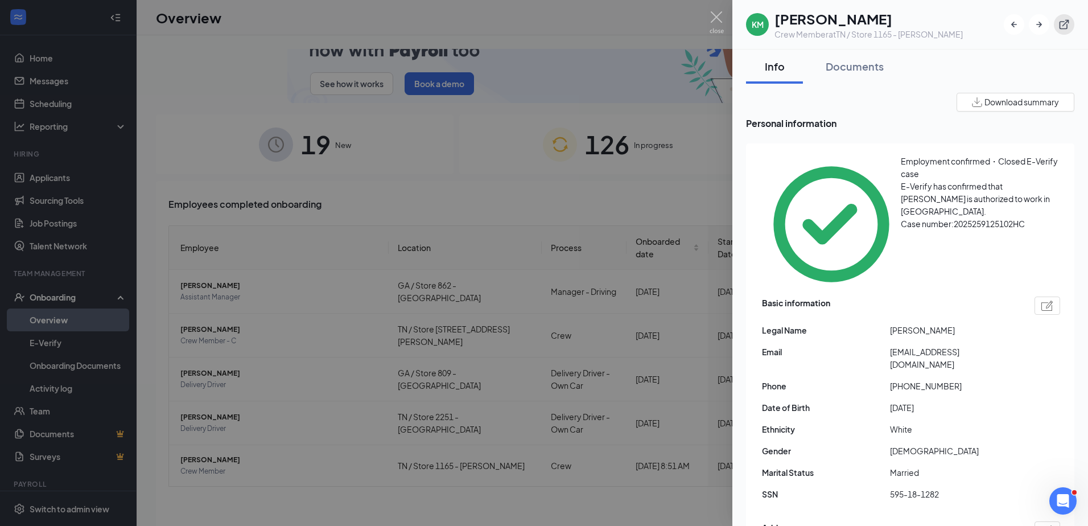
click at [1065, 24] on icon "ExternalLink" at bounding box center [1063, 24] width 11 height 11
click at [907, 345] on span "[EMAIL_ADDRESS][DOMAIN_NAME]" at bounding box center [954, 357] width 128 height 25
drag, startPoint x: 890, startPoint y: 283, endPoint x: 995, endPoint y: 280, distance: 105.3
click at [995, 345] on span "[EMAIL_ADDRESS][DOMAIN_NAME]" at bounding box center [954, 357] width 128 height 25
drag, startPoint x: 995, startPoint y: 280, endPoint x: 962, endPoint y: 279, distance: 33.0
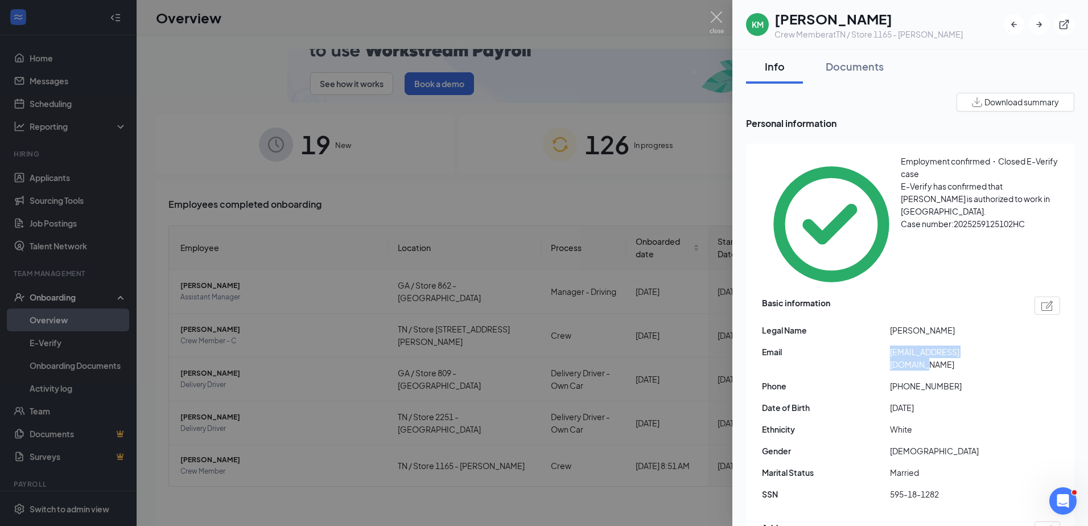
copy span "[EMAIL_ADDRESS][DOMAIN_NAME]"
drag, startPoint x: 713, startPoint y: 13, endPoint x: 857, endPoint y: 228, distance: 259.5
click at [713, 13] on img at bounding box center [716, 22] width 14 height 22
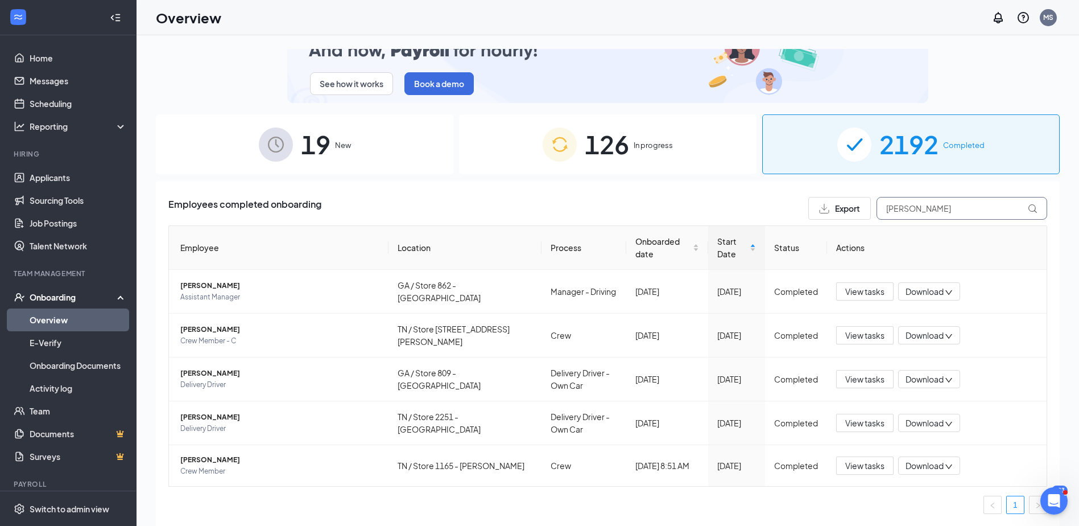
drag, startPoint x: 906, startPoint y: 206, endPoint x: 865, endPoint y: 198, distance: 41.3
click at [865, 198] on div "Export [PERSON_NAME]" at bounding box center [927, 208] width 239 height 23
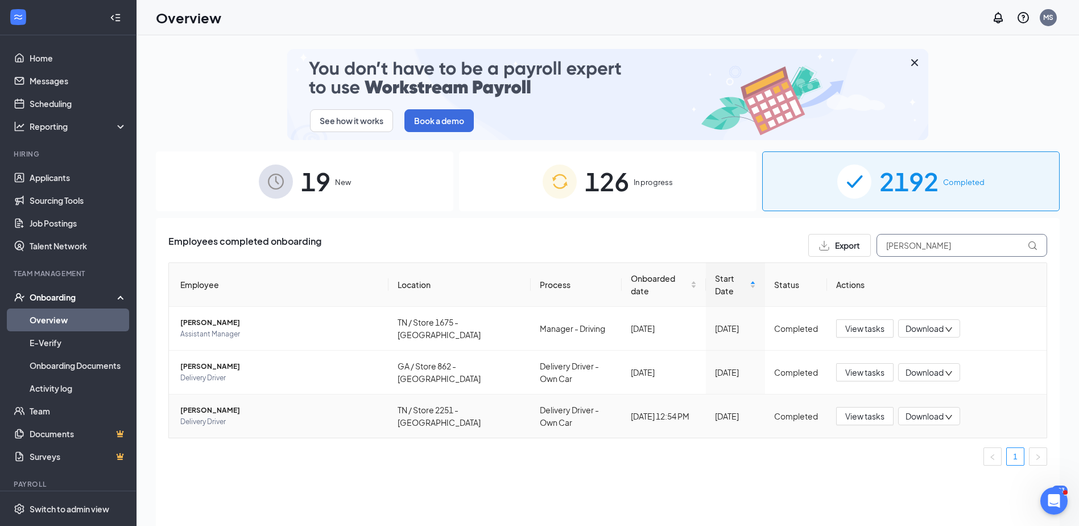
type input "[PERSON_NAME]"
click at [210, 406] on span "[PERSON_NAME]" at bounding box center [279, 409] width 199 height 11
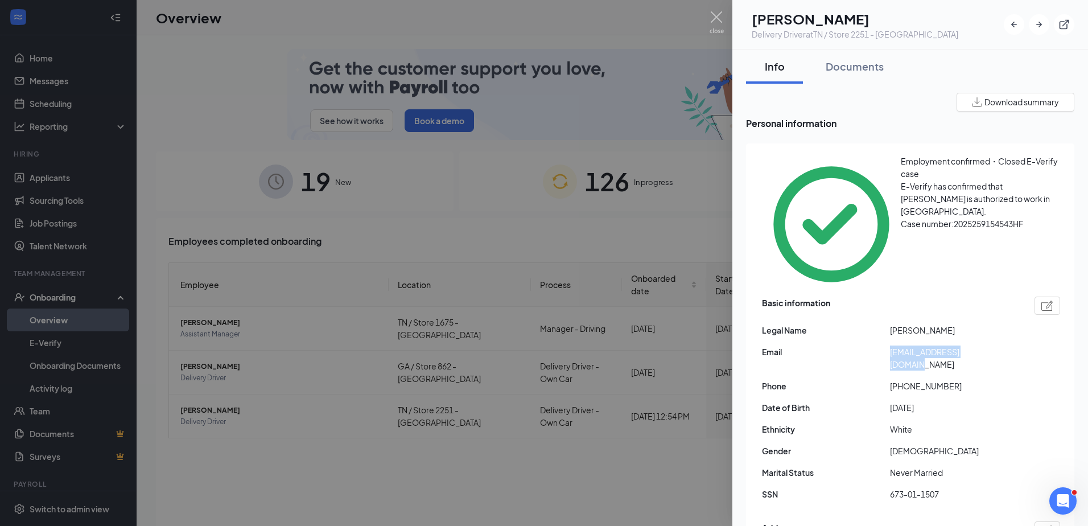
drag, startPoint x: 890, startPoint y: 281, endPoint x: 994, endPoint y: 287, distance: 104.8
click at [994, 345] on span "[EMAIL_ADDRESS][DOMAIN_NAME]" at bounding box center [954, 357] width 128 height 25
drag, startPoint x: 994, startPoint y: 287, endPoint x: 948, endPoint y: 279, distance: 47.4
copy span "blaylock1998@gmail.com"
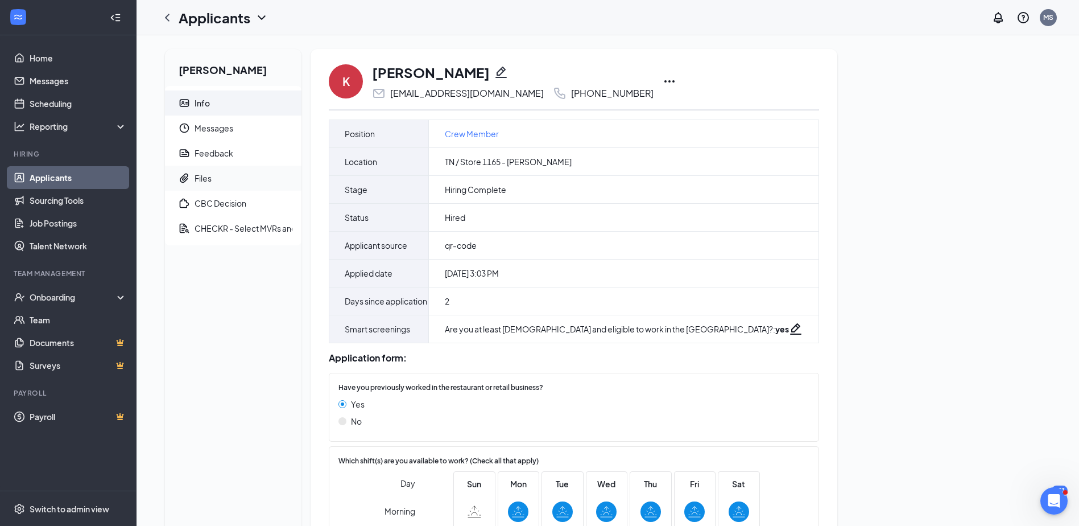
click at [207, 173] on div "Files" at bounding box center [203, 177] width 17 height 11
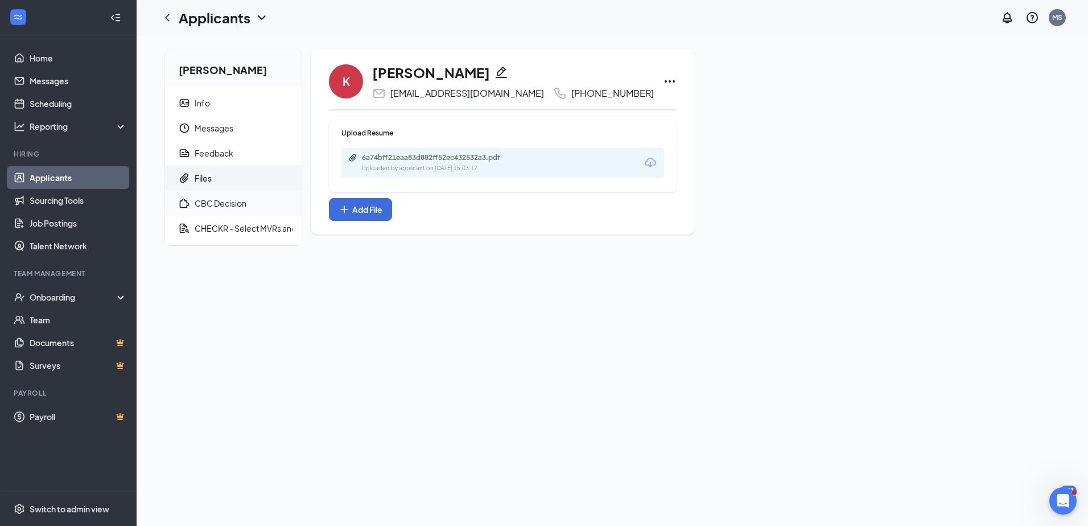
click at [248, 200] on span "CBC Decision" at bounding box center [244, 203] width 98 height 25
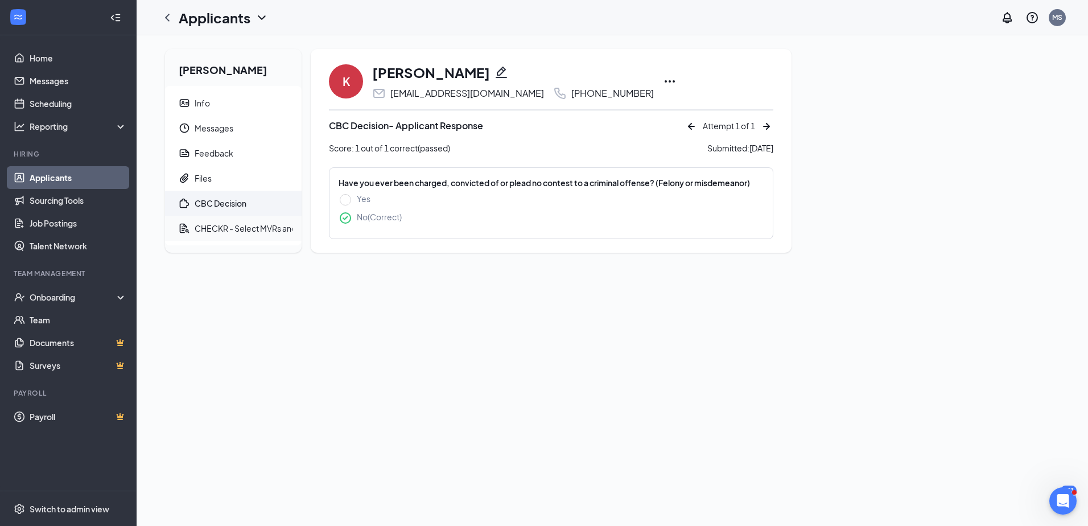
click at [253, 228] on div "CHECKR - Select MVRs and CBCs" at bounding box center [257, 227] width 125 height 11
